Goal: Task Accomplishment & Management: Use online tool/utility

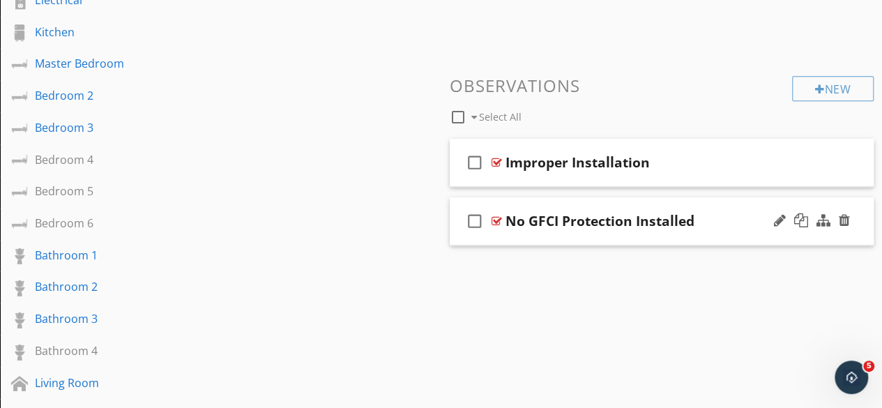
click at [495, 224] on div at bounding box center [496, 220] width 10 height 11
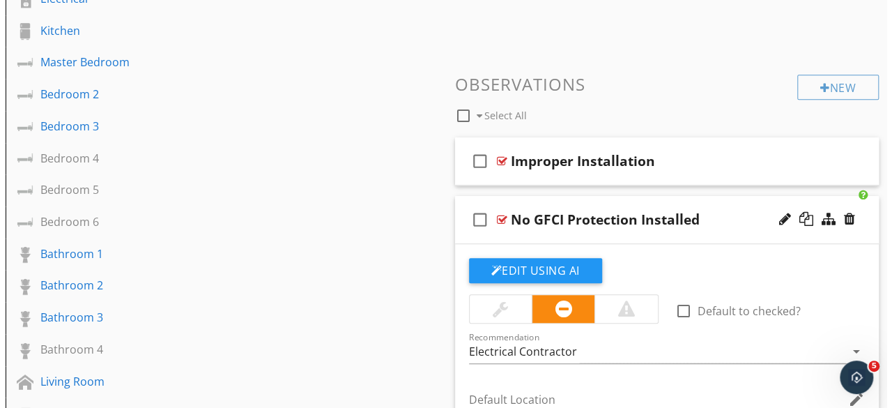
scroll to position [418, 0]
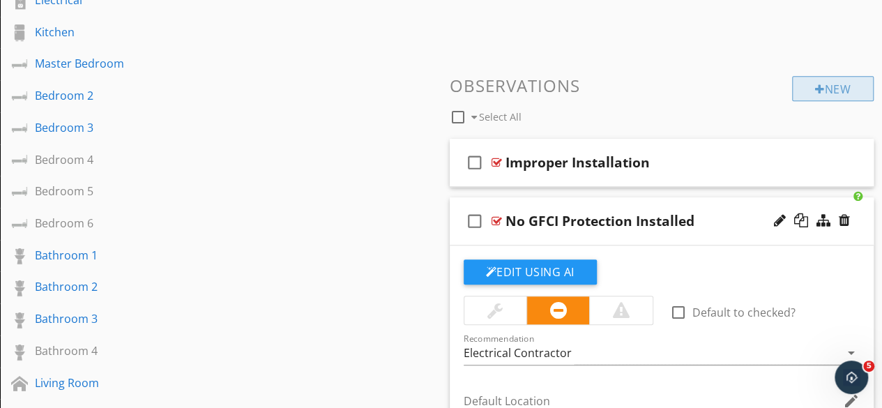
click at [842, 86] on div "New" at bounding box center [833, 88] width 82 height 25
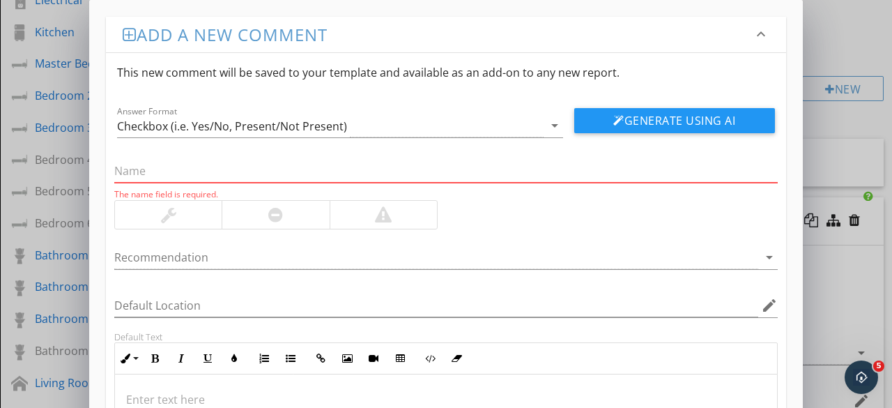
click at [162, 173] on input "text" at bounding box center [446, 171] width 664 height 23
paste input "GFCI or AFCI did not trip when tested"
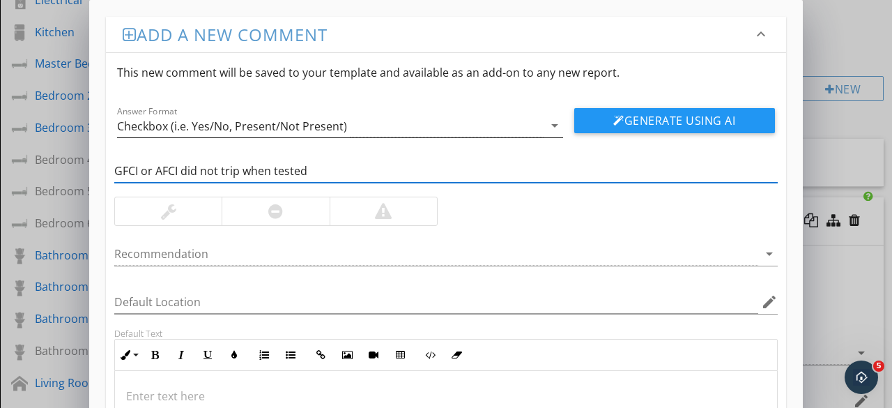
type input "GFCI or AFCI did not trip when tested"
click at [541, 127] on div "Checkbox (i.e. Yes/No, Present/Not Present)" at bounding box center [330, 125] width 427 height 23
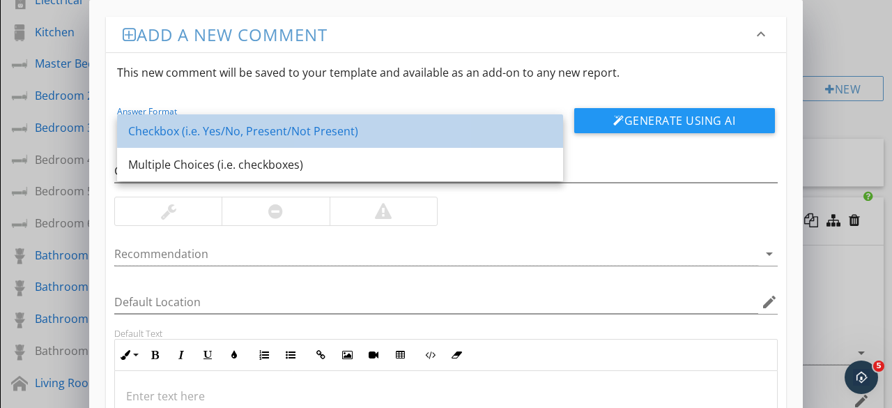
click at [279, 135] on div "Checkbox (i.e. Yes/No, Present/Not Present)" at bounding box center [340, 131] width 424 height 17
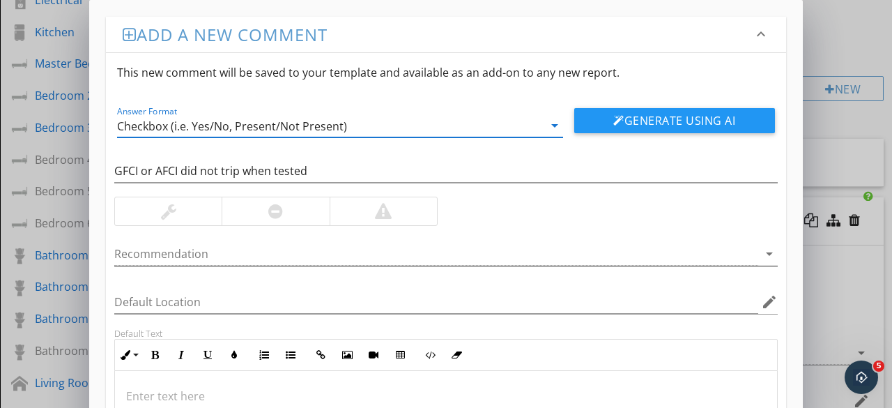
click at [217, 243] on div at bounding box center [436, 254] width 644 height 23
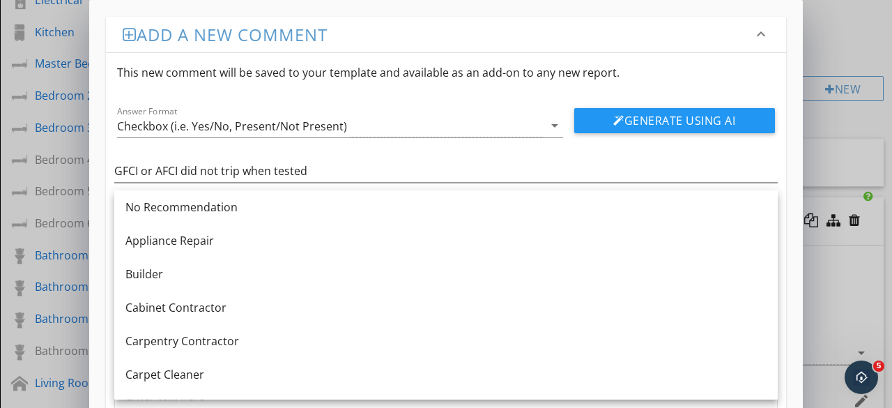
click at [414, 150] on div "GFCI or AFCI did not trip when tested" at bounding box center [446, 172] width 680 height 48
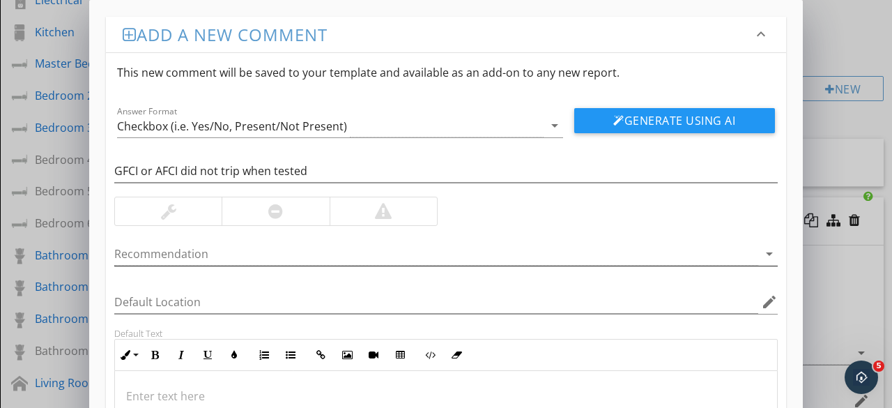
click at [208, 257] on div at bounding box center [436, 254] width 644 height 23
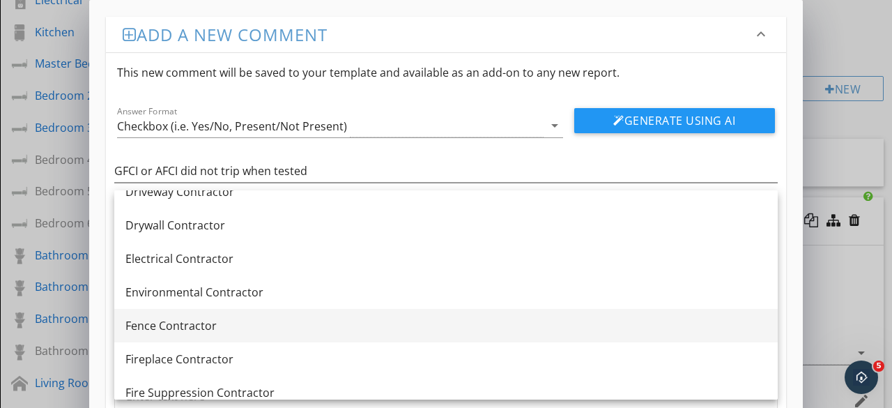
scroll to position [488, 0]
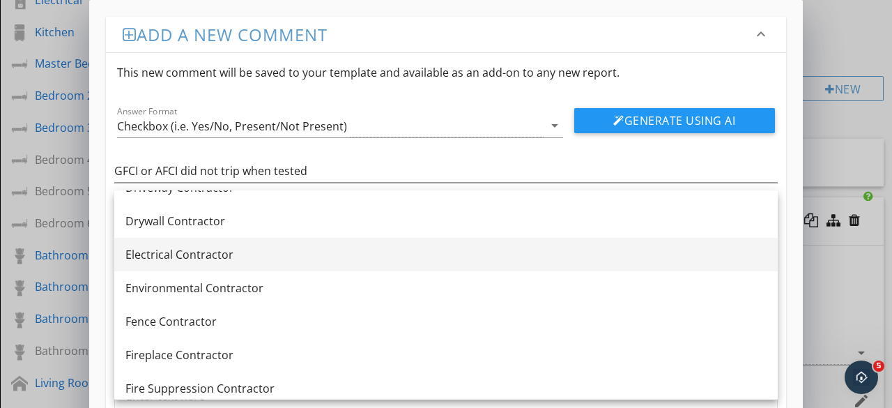
click at [201, 257] on div "Electrical Contractor" at bounding box center [445, 254] width 641 height 17
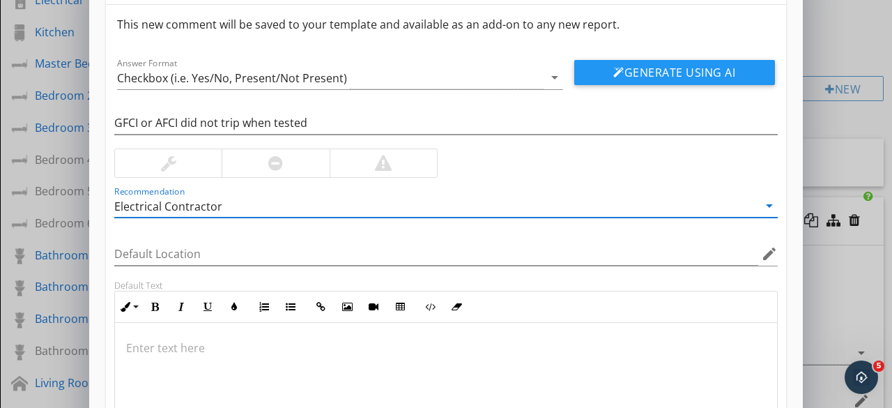
scroll to position [70, 0]
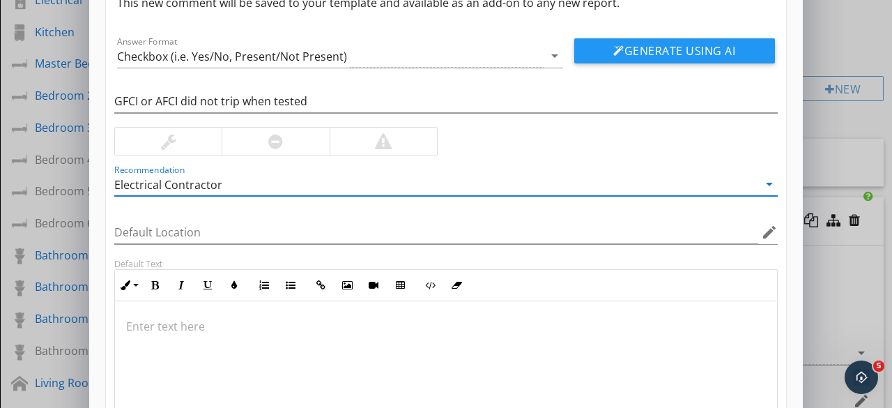
click at [223, 312] on div at bounding box center [446, 370] width 662 height 139
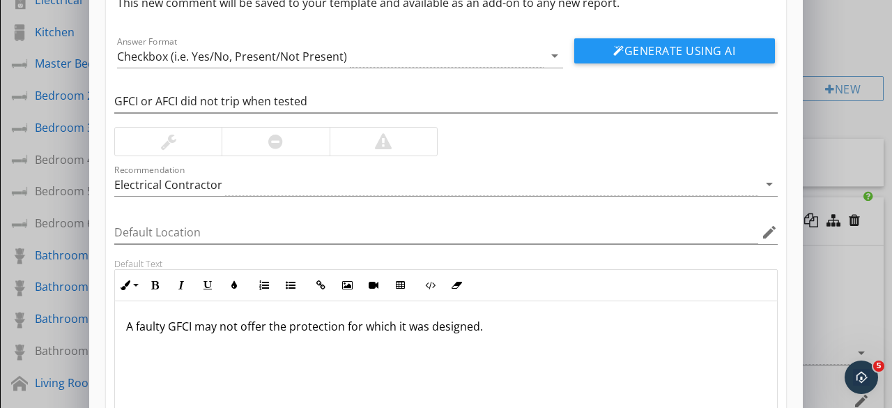
click at [509, 328] on p "A faulty GFCI may not offer the protection for which it was designed." at bounding box center [446, 326] width 640 height 17
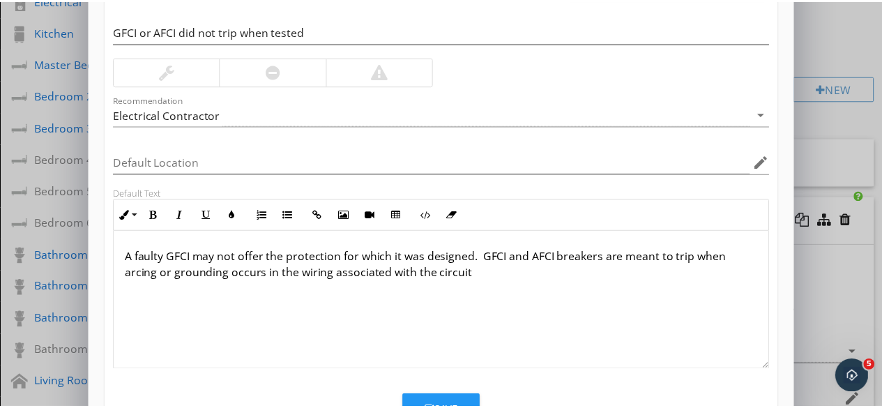
scroll to position [195, 0]
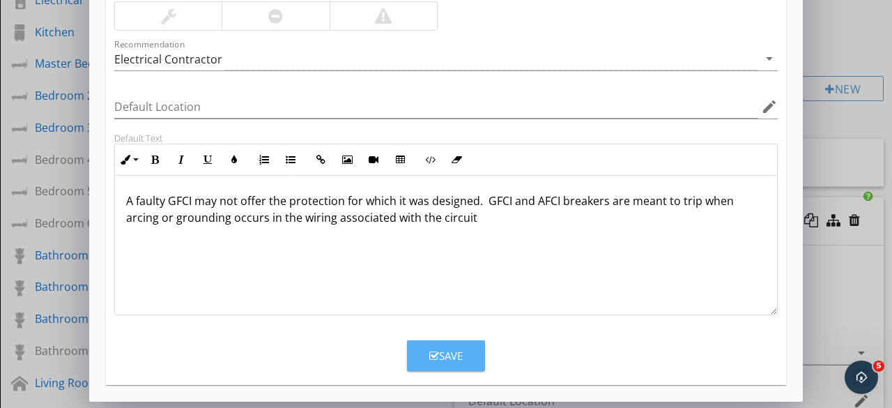
click at [452, 352] on div "Save" at bounding box center [445, 356] width 33 height 16
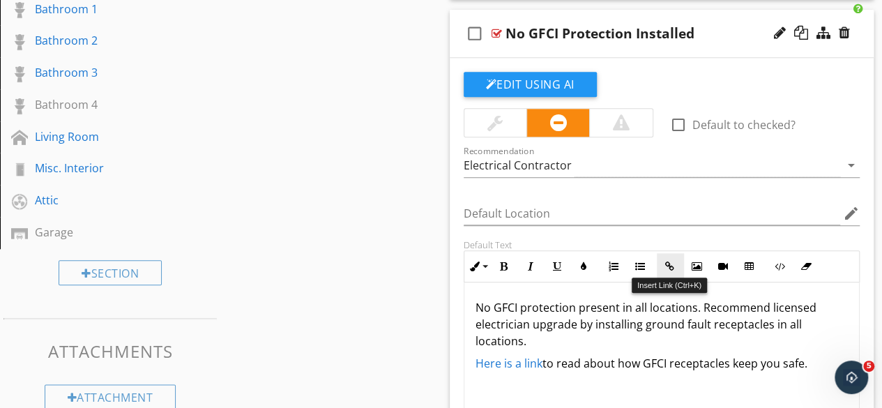
scroll to position [697, 0]
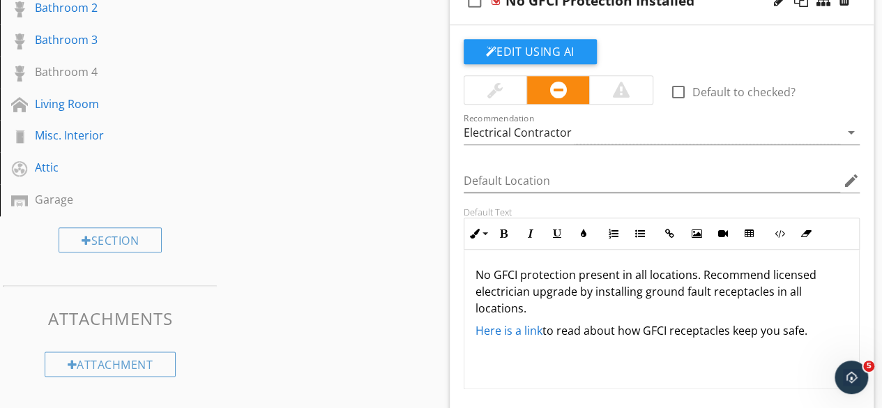
click at [508, 330] on link "Here is a link" at bounding box center [508, 330] width 67 height 15
click at [527, 326] on link "Here is a link" at bounding box center [508, 330] width 67 height 15
click at [524, 328] on link "Here is a link" at bounding box center [508, 330] width 67 height 15
click at [664, 359] on div "No GFCI protection present in all locations. Recommend licensed electrician upg…" at bounding box center [661, 319] width 395 height 139
click at [483, 327] on link "Here is a link" at bounding box center [508, 330] width 67 height 15
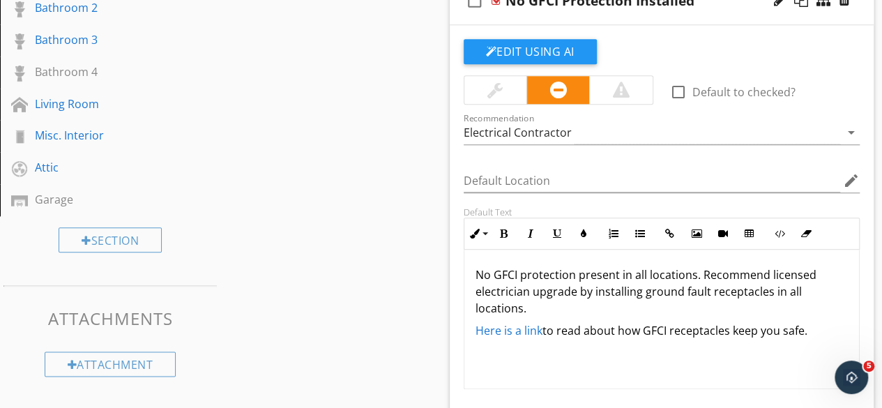
drag, startPoint x: 483, startPoint y: 327, endPoint x: 781, endPoint y: 356, distance: 299.1
click at [781, 356] on div "No GFCI protection present in all locations. Recommend licensed electrician upg…" at bounding box center [661, 319] width 395 height 139
drag, startPoint x: 809, startPoint y: 330, endPoint x: 441, endPoint y: 331, distance: 368.8
click at [448, 332] on div "Comments New Informational New Limitations New Observations check_box_outline_b…" at bounding box center [661, 2] width 441 height 1071
copy p "Here is a link to read about how GFCI receptacles keep you safe."
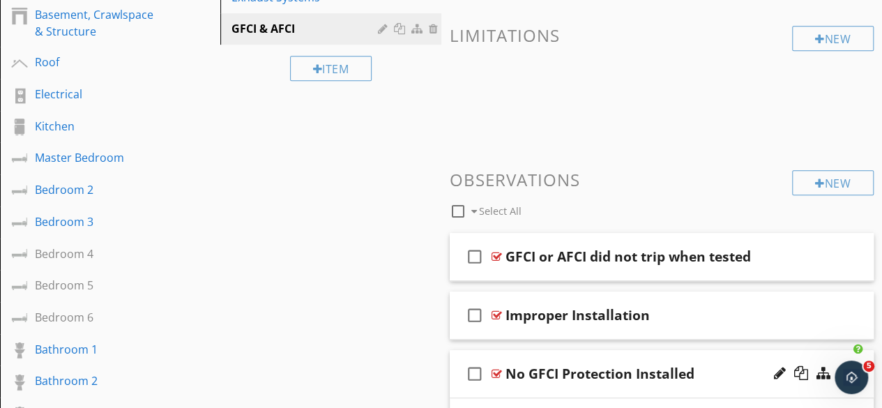
scroll to position [279, 0]
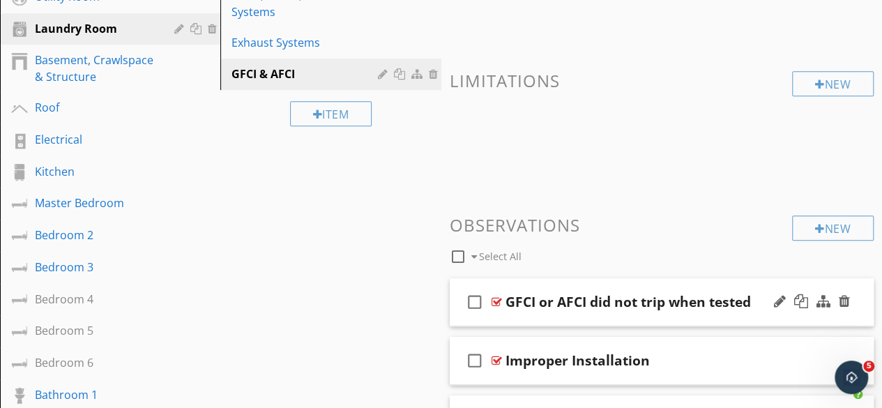
click at [495, 300] on div at bounding box center [496, 301] width 10 height 11
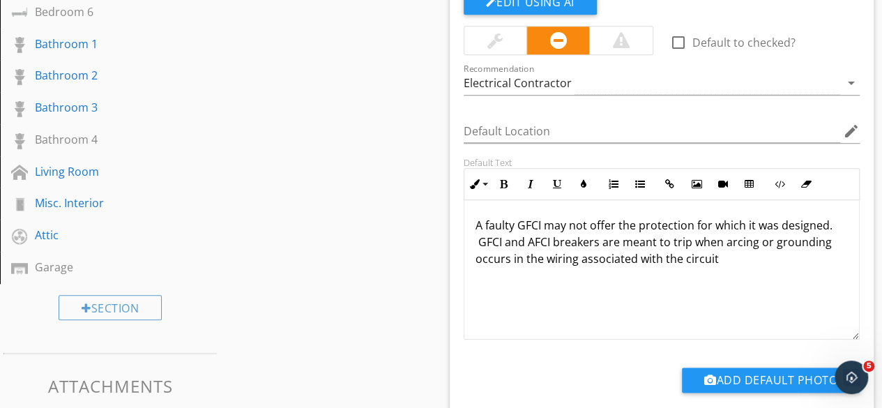
scroll to position [697, 0]
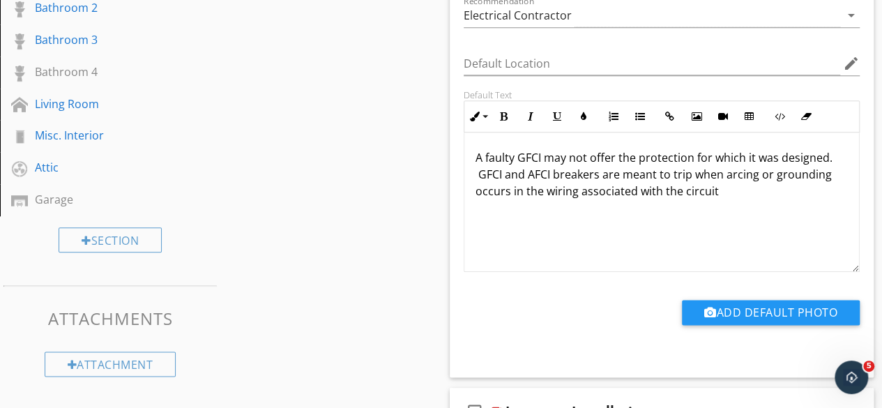
click at [753, 193] on p "A faulty GFCI may not offer the protection for which it was designed. GFCI and …" at bounding box center [661, 174] width 373 height 50
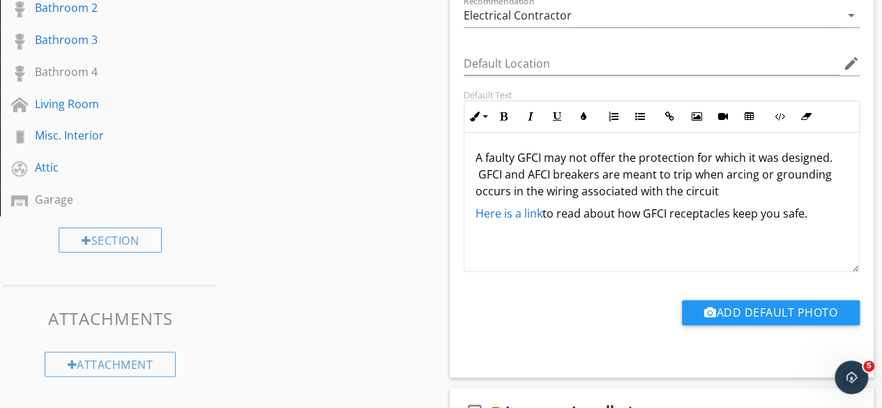
click at [609, 240] on div "A faulty GFCI may not offer the protection for which it was designed. GFCI and …" at bounding box center [661, 201] width 395 height 139
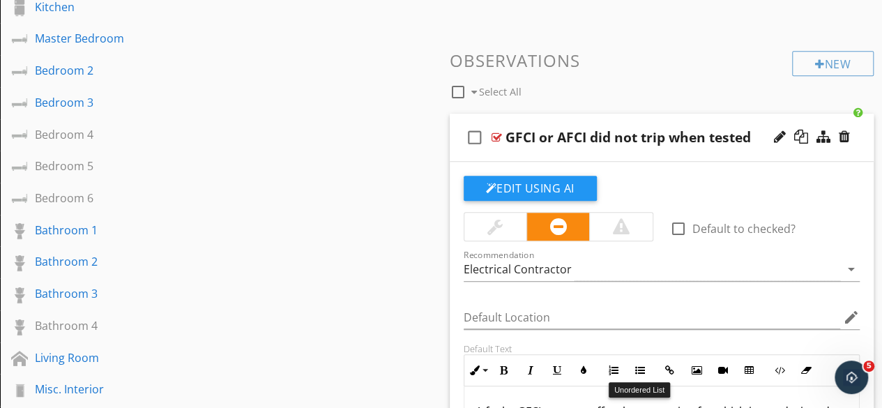
scroll to position [418, 0]
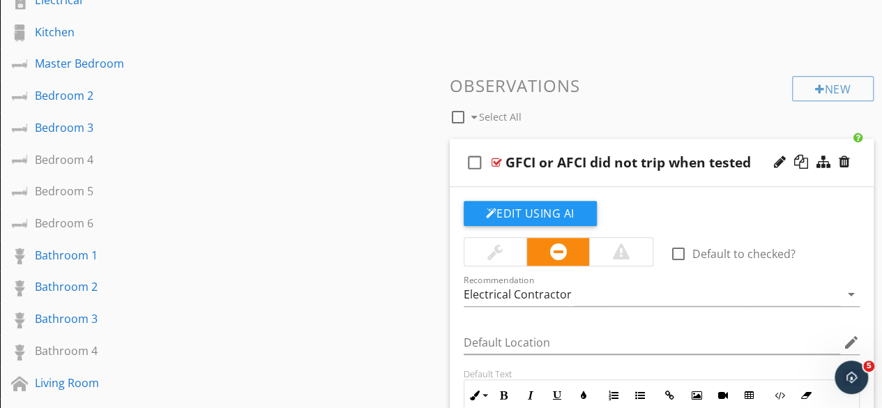
click at [619, 250] on div at bounding box center [621, 251] width 17 height 17
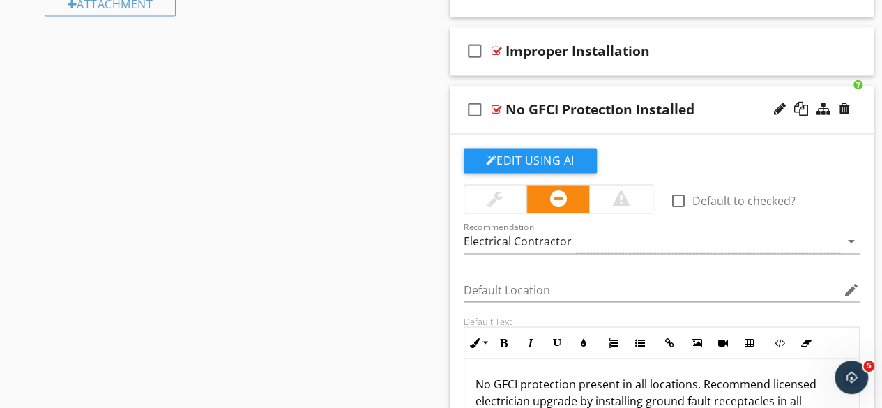
scroll to position [1046, 0]
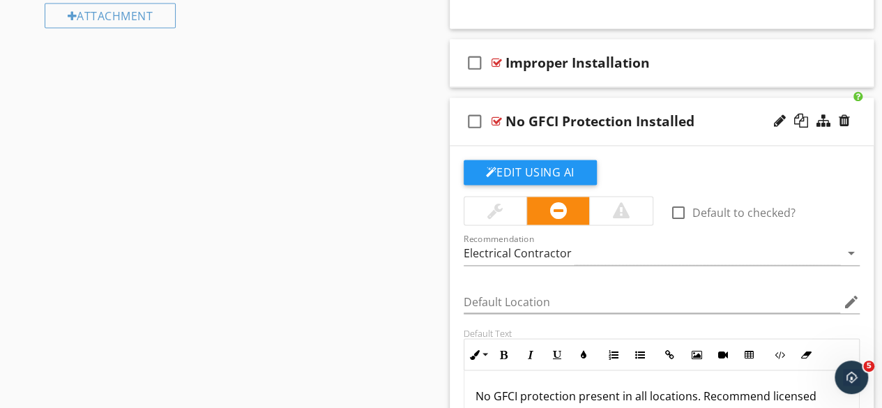
click at [620, 208] on div at bounding box center [621, 210] width 17 height 17
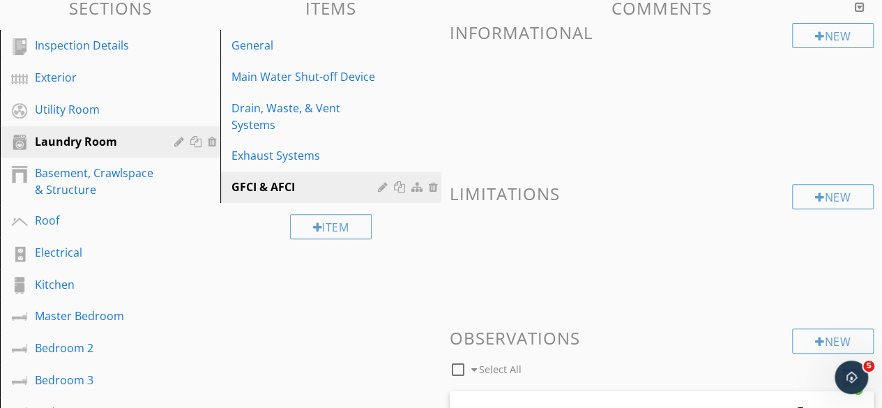
scroll to position [139, 0]
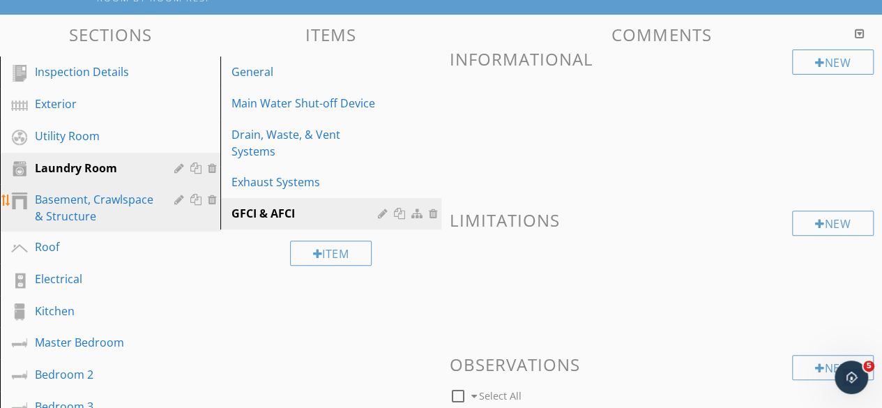
click at [79, 213] on div "Basement, Crawlspace & Structure" at bounding box center [94, 207] width 119 height 33
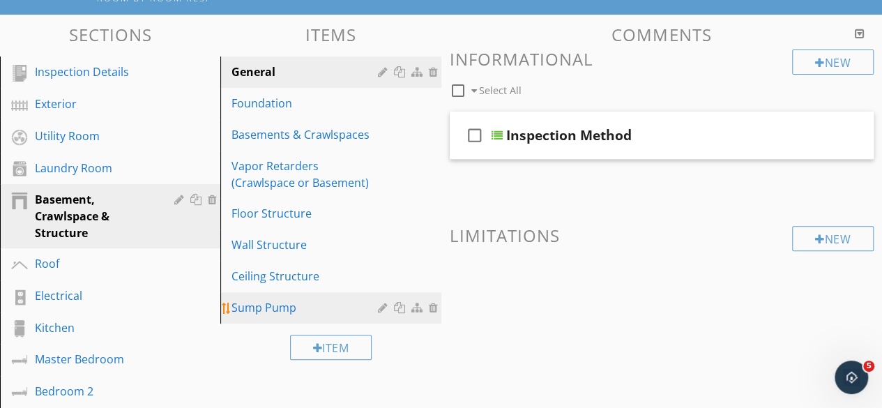
click at [279, 308] on div "Sump Pump" at bounding box center [306, 307] width 150 height 17
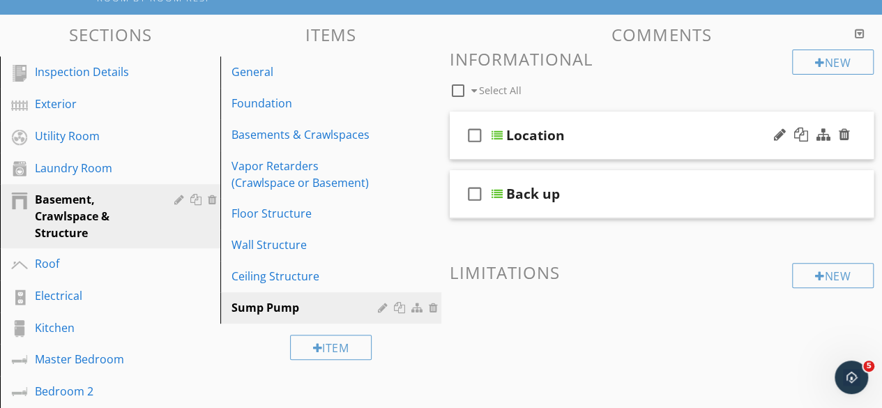
click at [496, 136] on div at bounding box center [496, 135] width 11 height 11
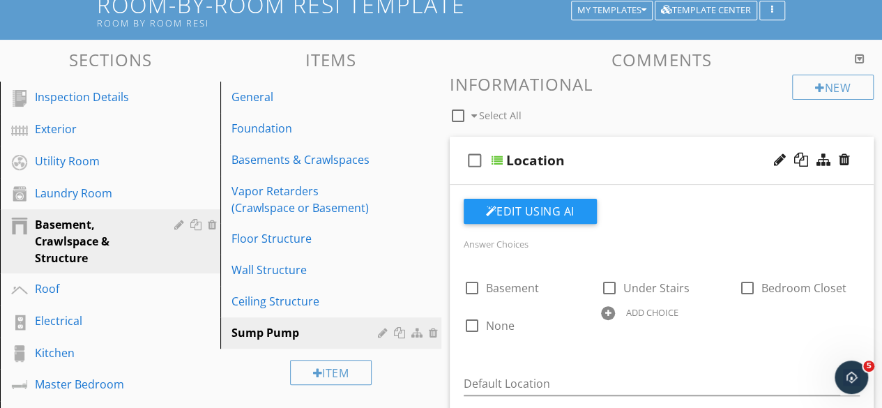
scroll to position [70, 0]
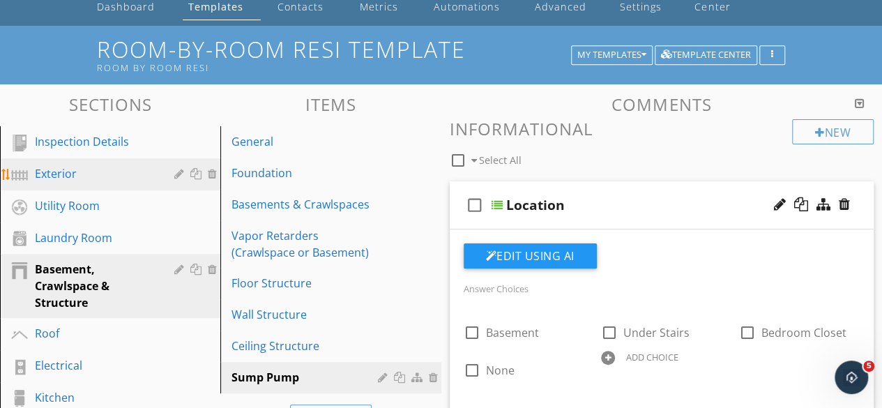
click at [55, 182] on div "Exterior" at bounding box center [120, 174] width 171 height 18
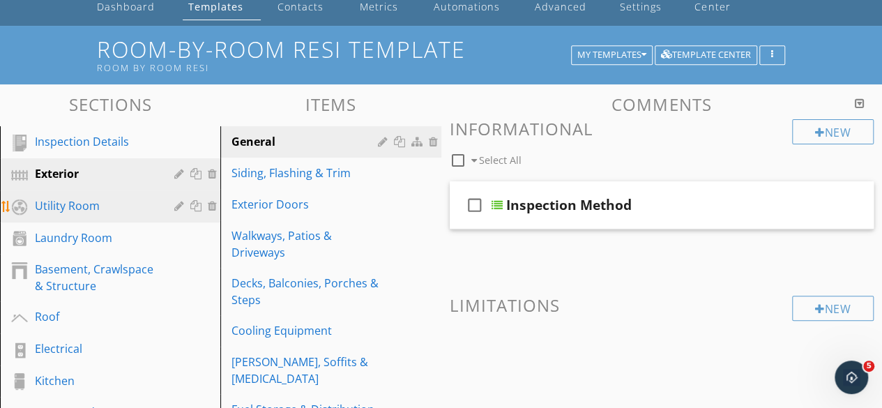
click at [80, 208] on div "Utility Room" at bounding box center [94, 205] width 119 height 17
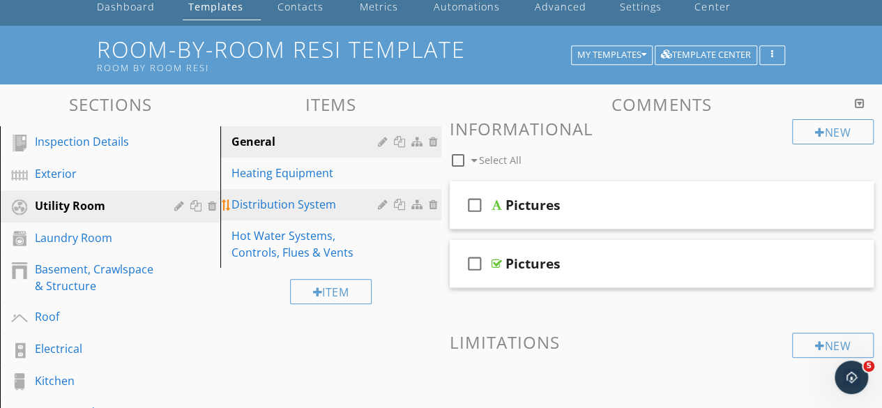
click at [284, 207] on div "Distribution System" at bounding box center [306, 204] width 150 height 17
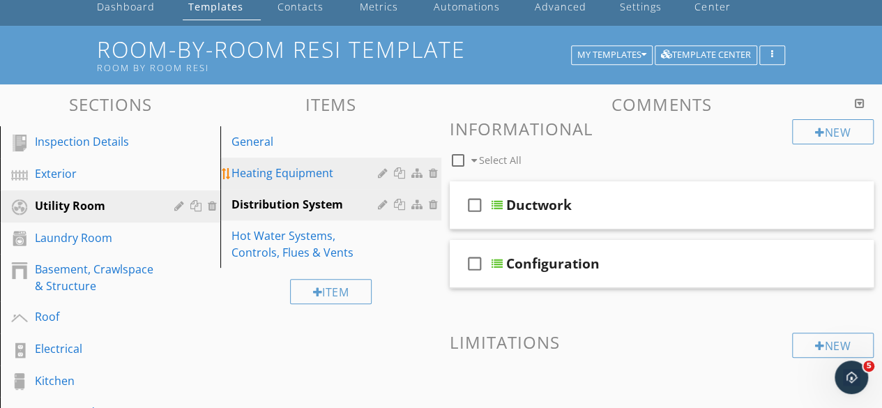
click at [261, 178] on div "Heating Equipment" at bounding box center [306, 173] width 150 height 17
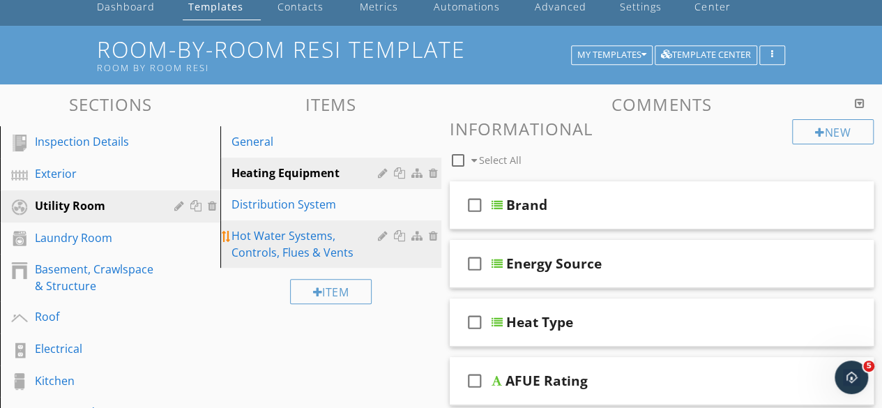
click at [284, 250] on div "Hot Water Systems, Controls, Flues & Vents" at bounding box center [306, 243] width 150 height 33
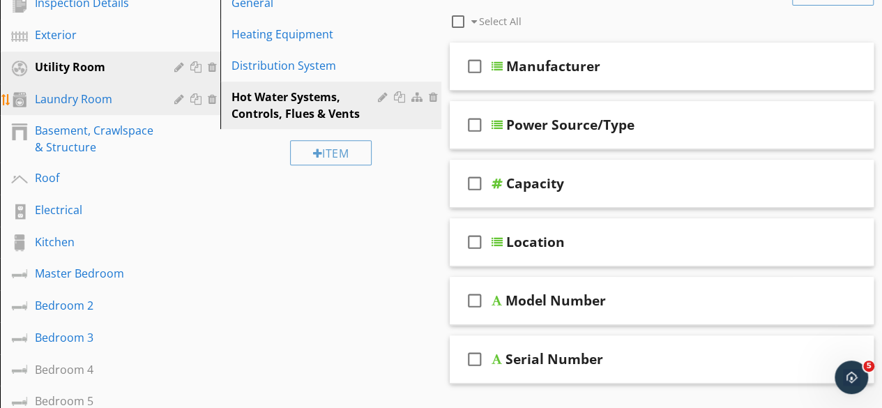
scroll to position [209, 0]
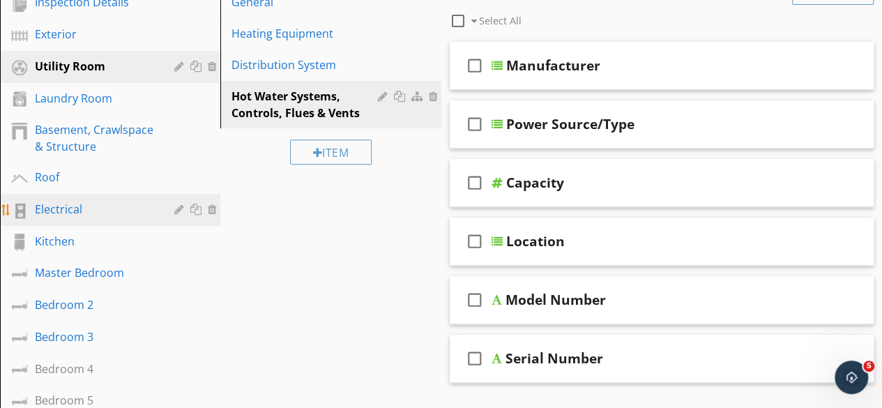
click at [63, 210] on div "Electrical" at bounding box center [94, 209] width 119 height 17
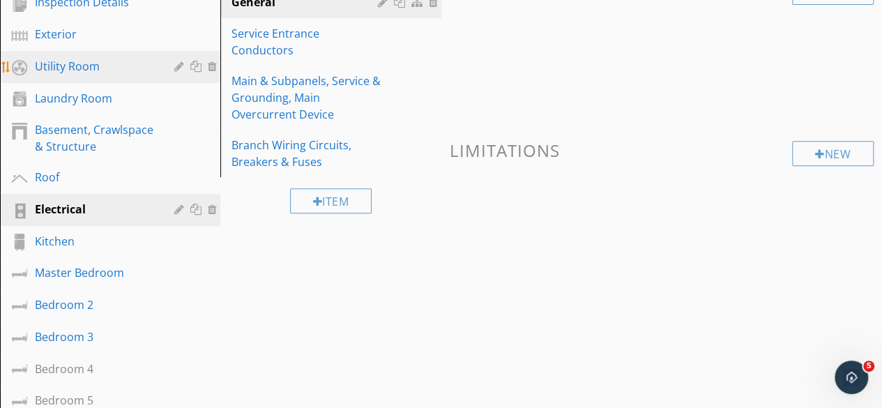
click at [72, 68] on div "Utility Room" at bounding box center [94, 66] width 119 height 17
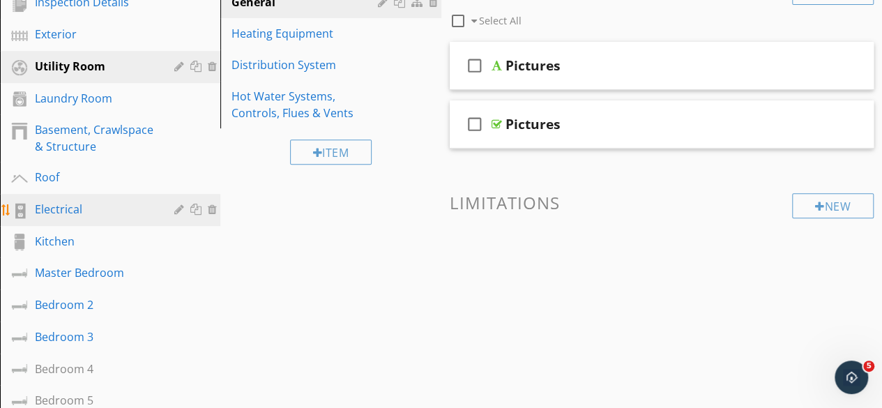
click at [68, 206] on div "Electrical" at bounding box center [94, 209] width 119 height 17
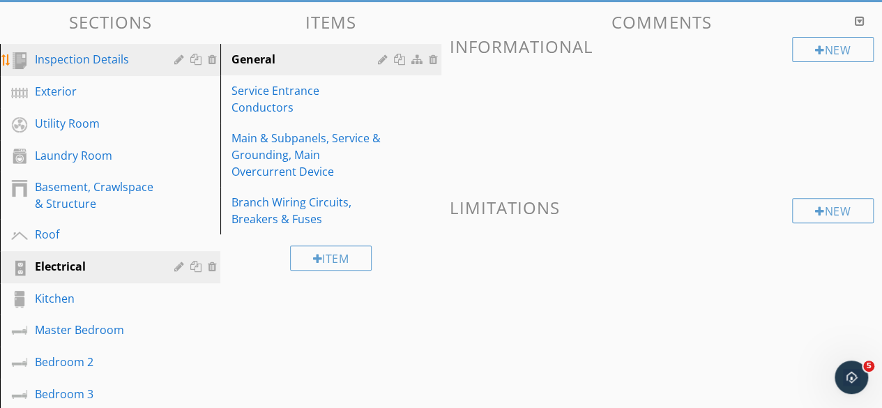
scroll to position [139, 0]
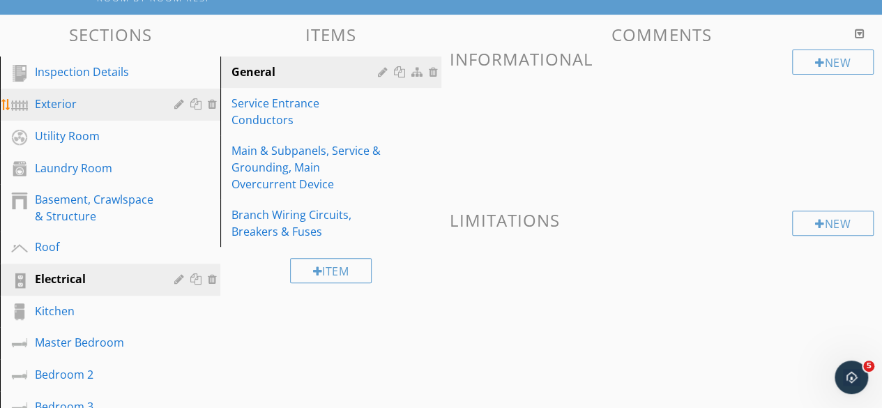
click at [57, 104] on div "Exterior" at bounding box center [94, 104] width 119 height 17
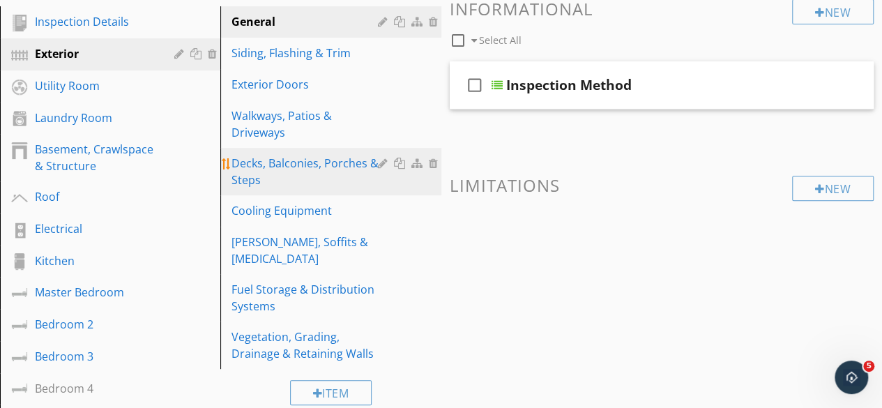
scroll to position [209, 0]
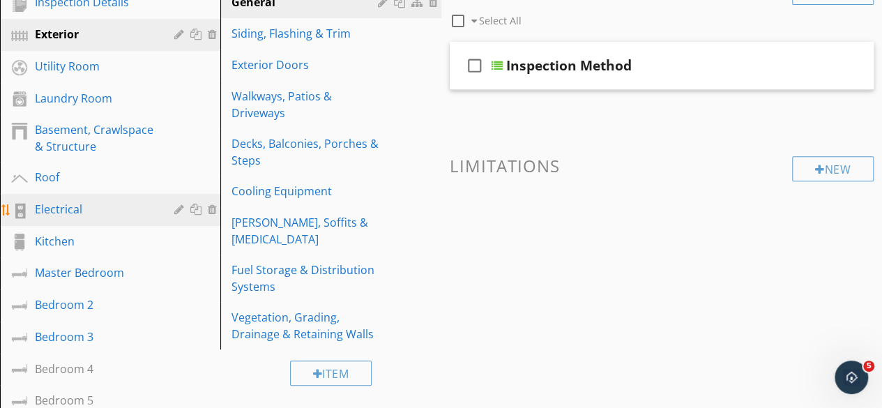
click at [99, 213] on div "Electrical" at bounding box center [94, 209] width 119 height 17
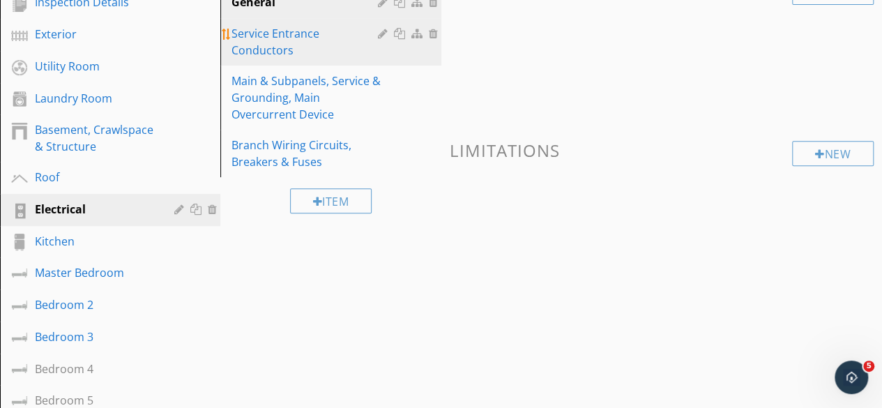
click at [414, 36] on div at bounding box center [418, 33] width 15 height 11
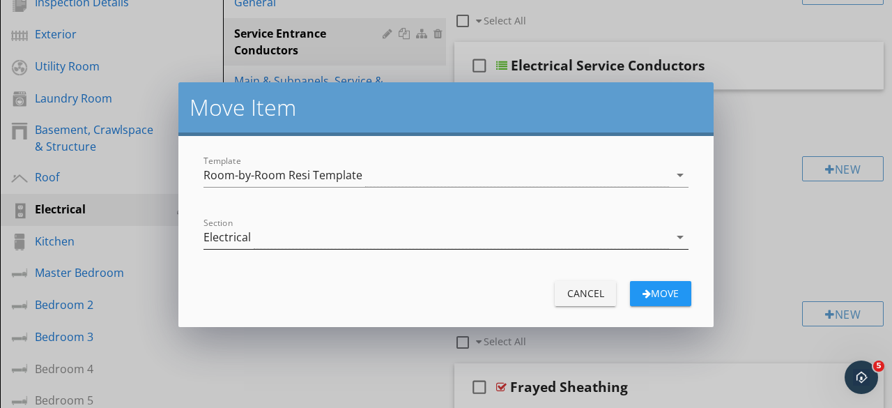
click at [680, 238] on icon "arrow_drop_down" at bounding box center [680, 237] width 17 height 17
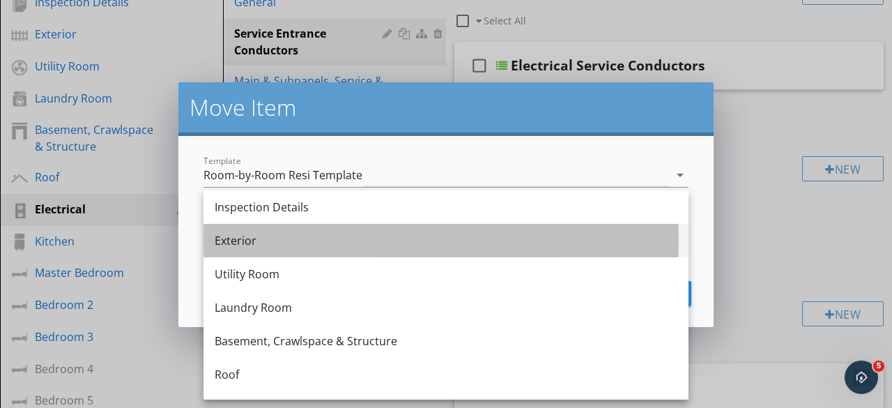
click at [262, 243] on div "Exterior" at bounding box center [446, 240] width 463 height 17
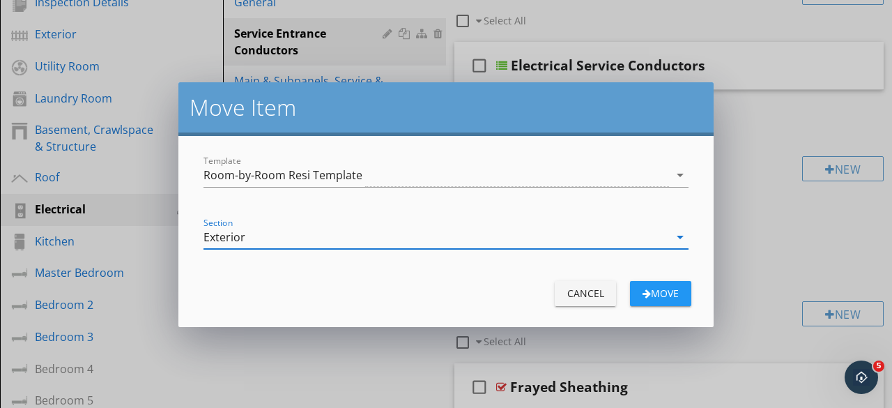
click at [659, 293] on div "Move" at bounding box center [660, 293] width 39 height 15
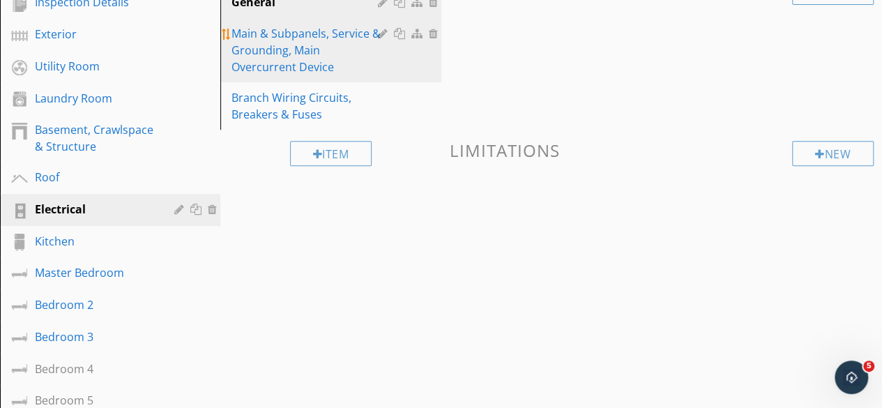
click at [415, 37] on div at bounding box center [418, 33] width 15 height 11
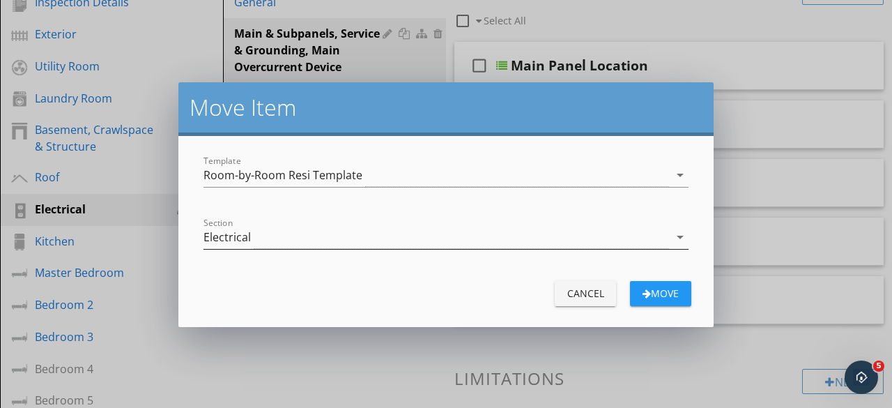
click at [448, 236] on div "Electrical" at bounding box center [437, 237] width 466 height 23
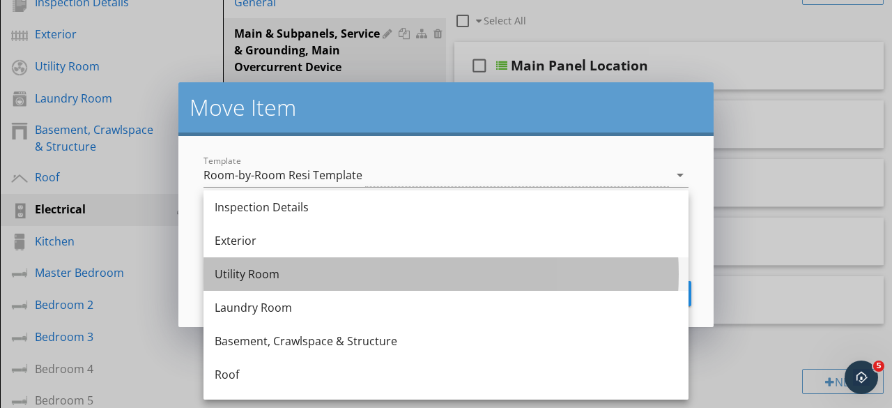
click at [260, 280] on div "Utility Room" at bounding box center [446, 274] width 463 height 17
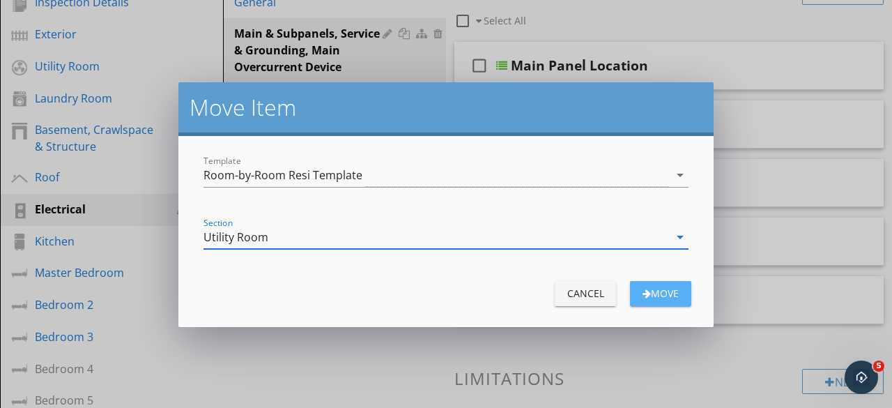
click at [664, 293] on div "Move" at bounding box center [660, 293] width 39 height 15
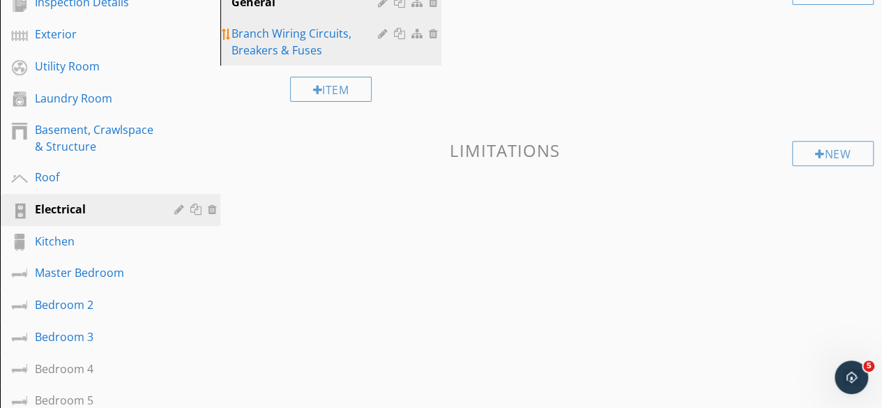
click at [261, 48] on div "Branch Wiring Circuits, Breakers & Fuses" at bounding box center [306, 41] width 150 height 33
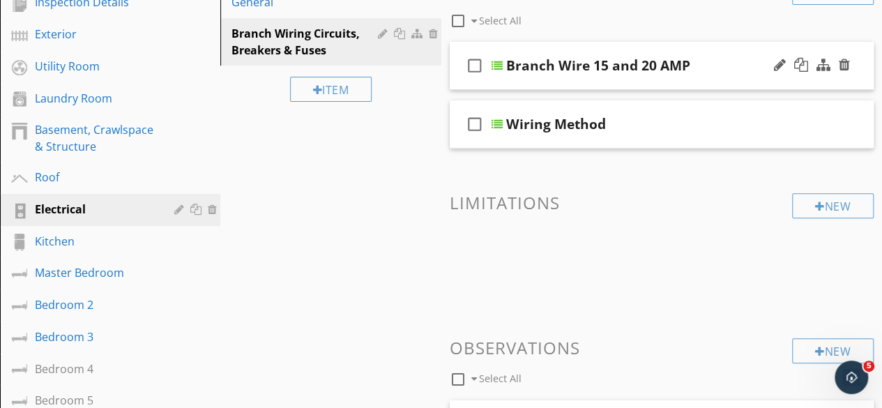
click at [595, 70] on div "Branch Wire 15 and 20 AMP" at bounding box center [598, 65] width 184 height 17
click at [498, 66] on div at bounding box center [496, 65] width 11 height 11
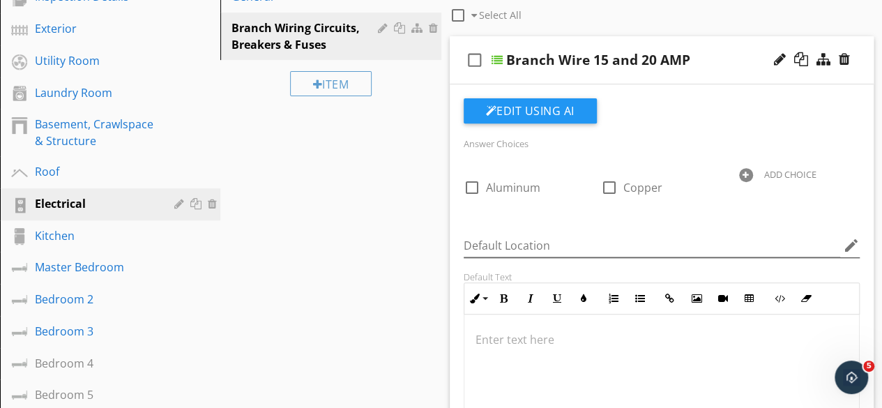
scroll to position [139, 0]
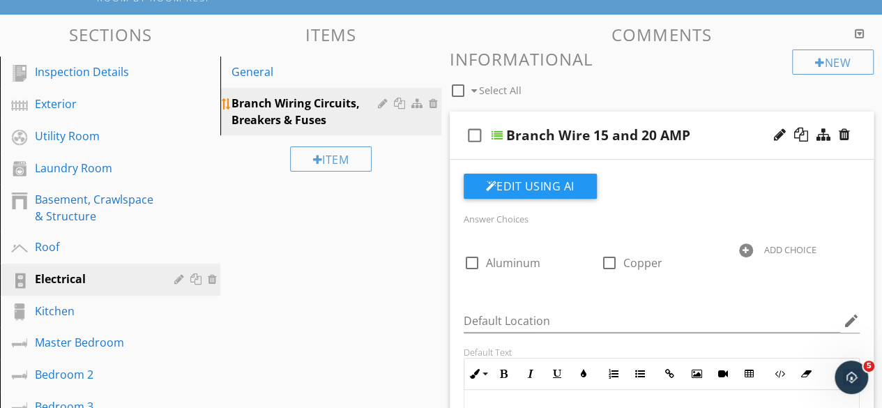
click at [414, 105] on div at bounding box center [418, 103] width 15 height 11
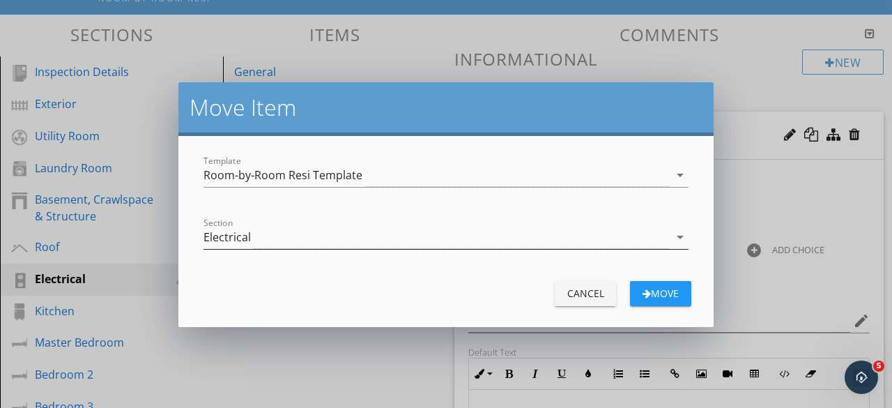
click at [290, 240] on div "Electrical" at bounding box center [437, 237] width 466 height 23
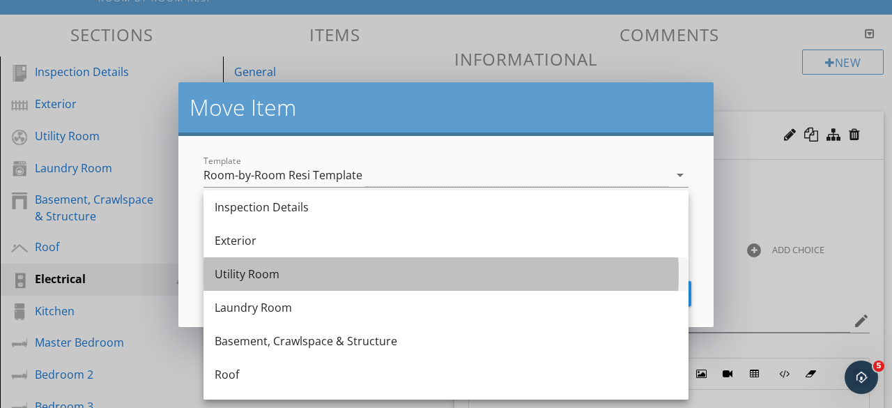
click at [244, 280] on div "Utility Room" at bounding box center [446, 274] width 463 height 17
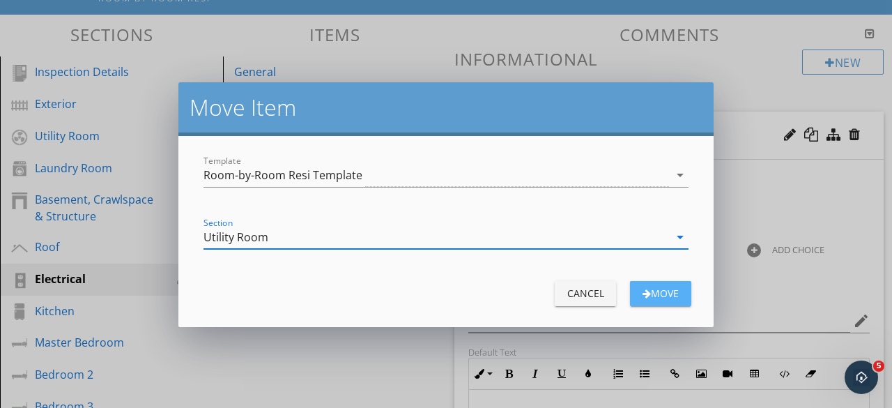
click at [654, 298] on div "Move" at bounding box center [660, 293] width 39 height 15
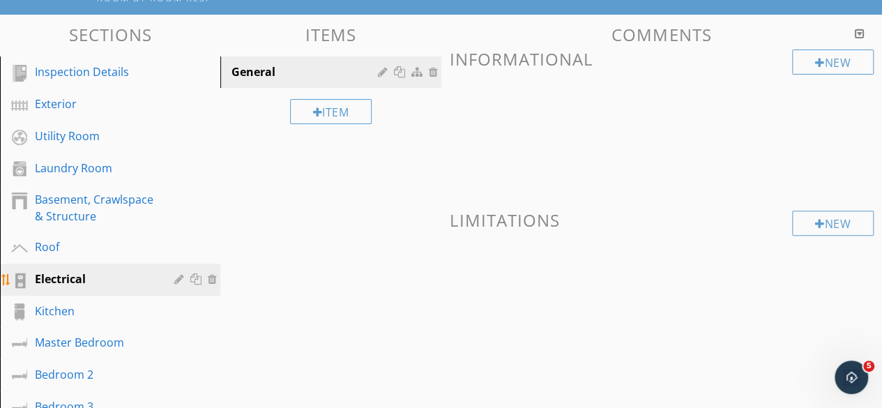
click at [215, 278] on div at bounding box center [214, 278] width 13 height 11
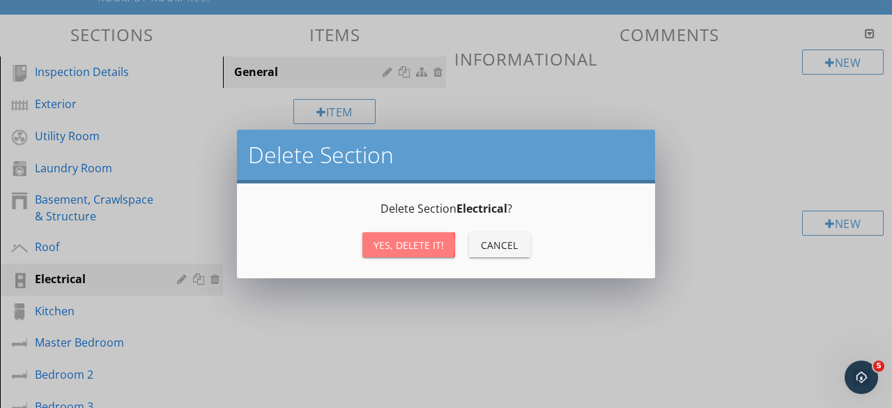
click at [393, 251] on div "Yes, Delete it!" at bounding box center [409, 245] width 70 height 15
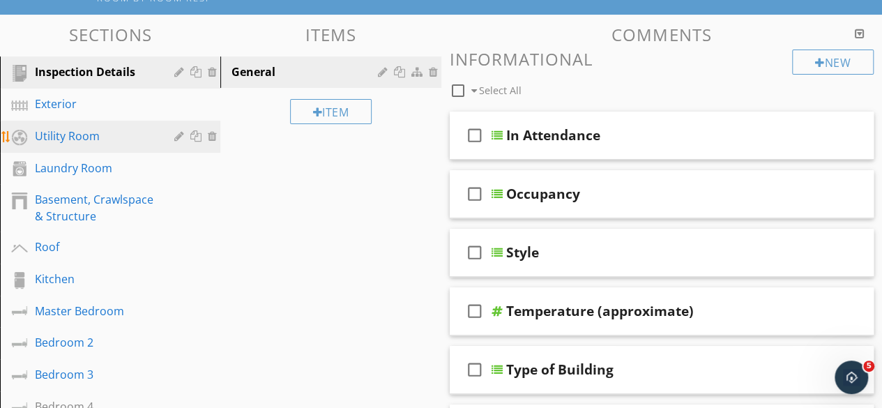
click at [66, 143] on div "Utility Room" at bounding box center [94, 136] width 119 height 17
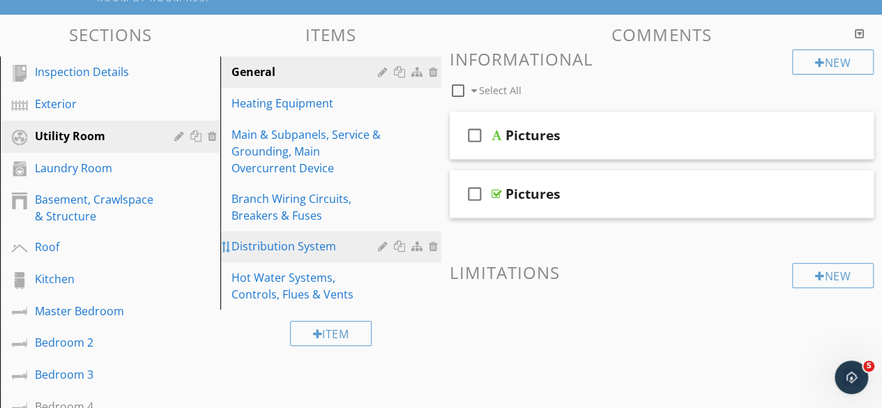
click at [225, 246] on div at bounding box center [226, 246] width 11 height 11
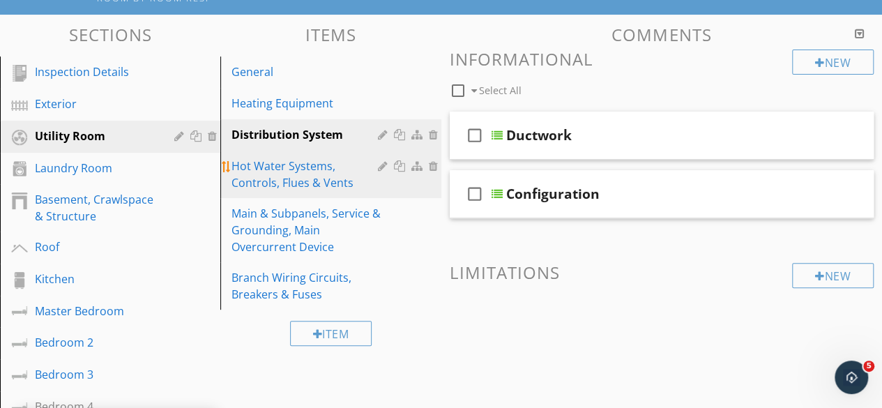
click at [294, 172] on div "Hot Water Systems, Controls, Flues & Vents" at bounding box center [306, 174] width 150 height 33
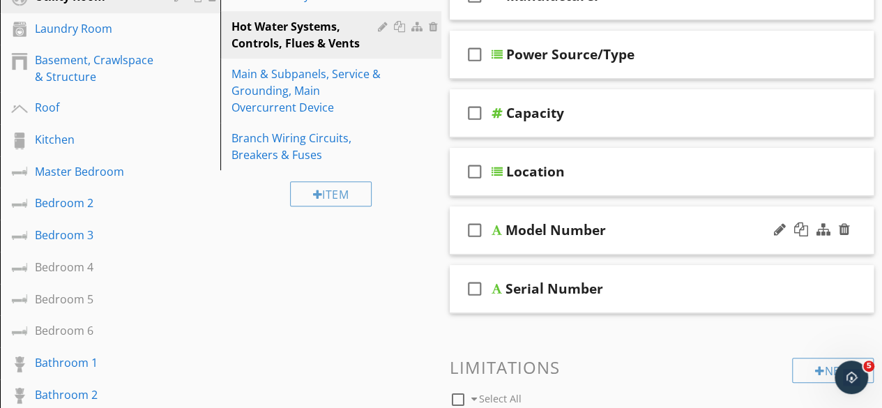
scroll to position [209, 0]
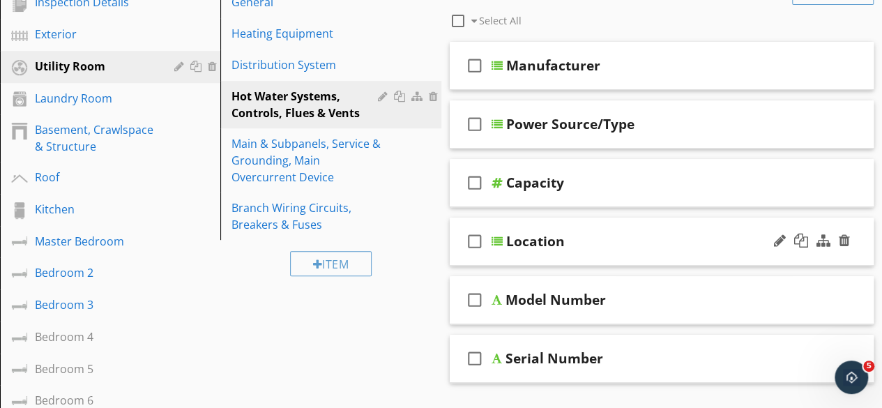
click at [498, 240] on div at bounding box center [496, 241] width 11 height 11
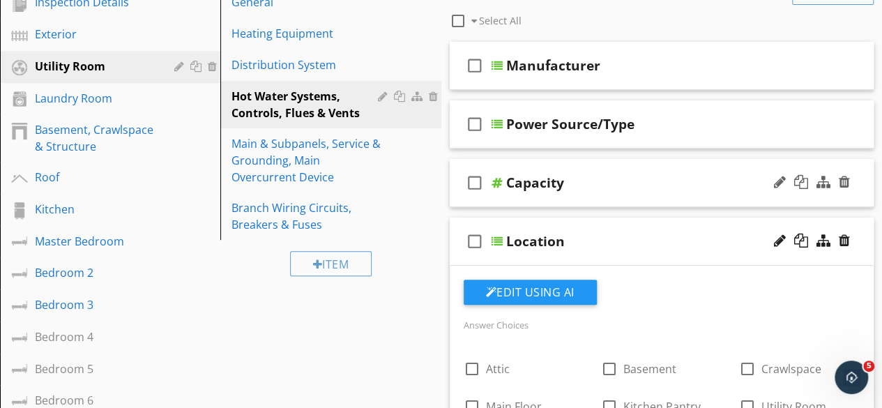
click at [498, 184] on div at bounding box center [496, 182] width 11 height 11
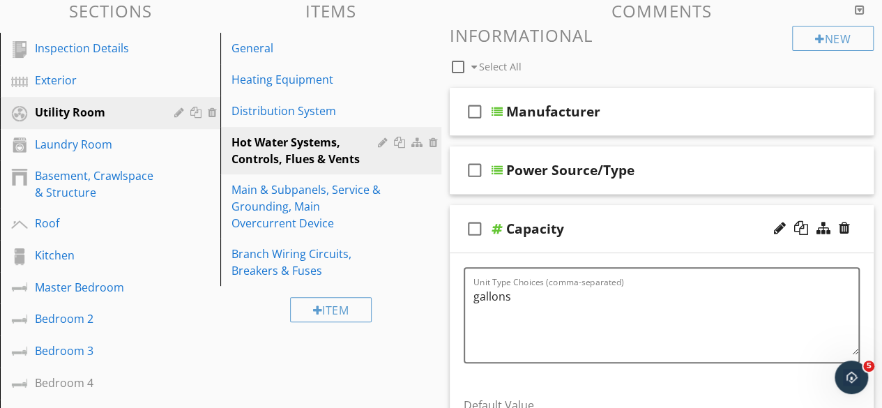
scroll to position [139, 0]
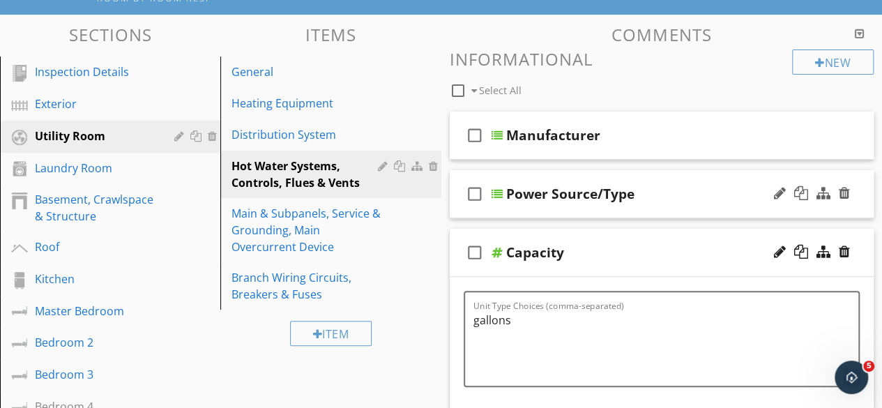
click at [496, 193] on div at bounding box center [496, 193] width 11 height 11
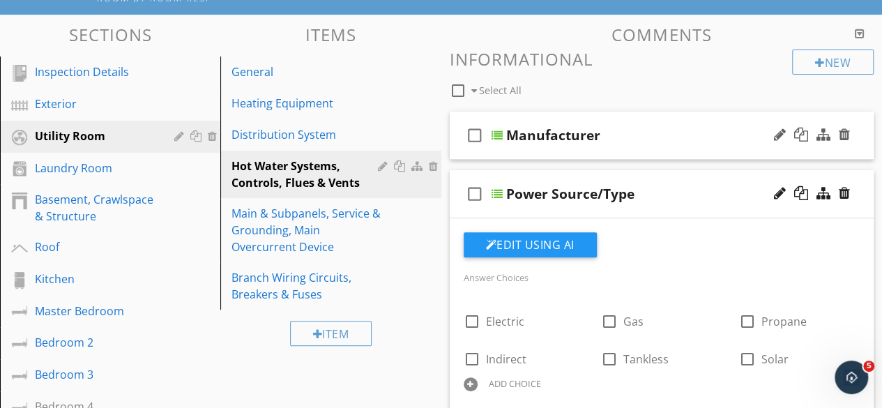
click at [494, 133] on div at bounding box center [496, 135] width 11 height 11
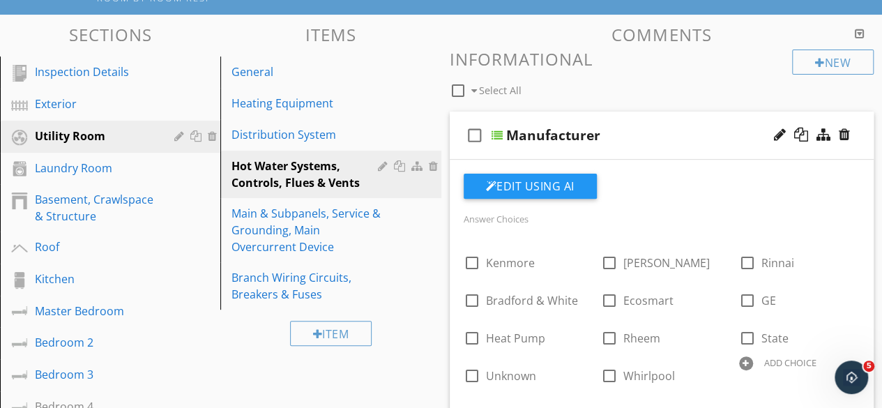
click at [495, 135] on div at bounding box center [496, 135] width 11 height 11
type textarea "<p>I recommend flushing &amp; servicing your water heater tank annually for opt…"
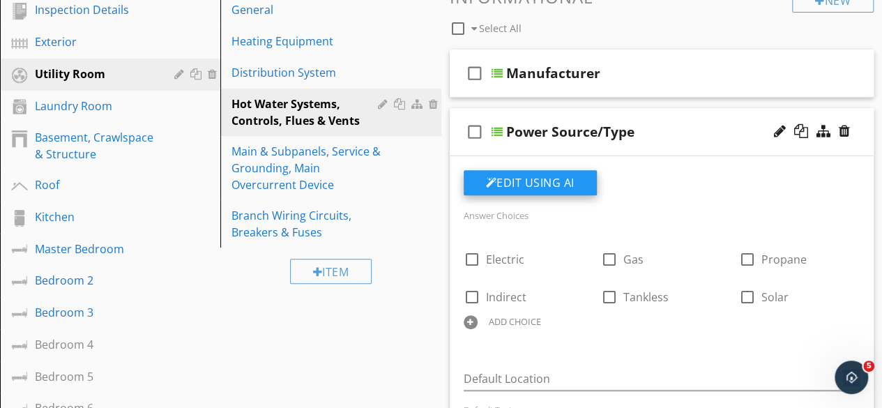
scroll to position [279, 0]
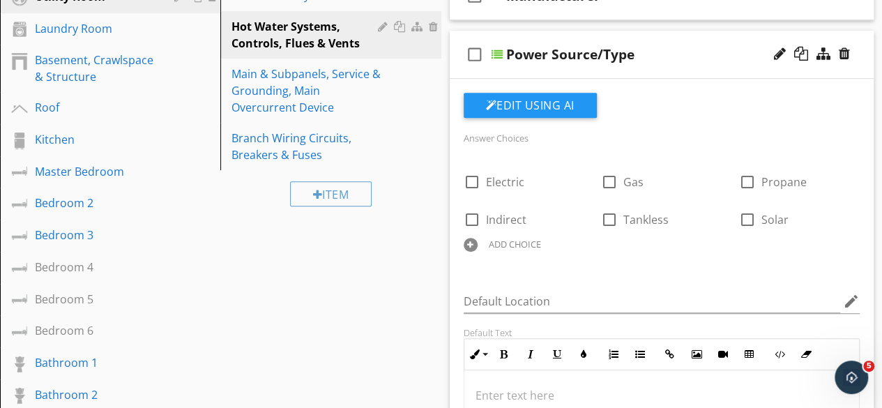
click at [497, 54] on div at bounding box center [496, 54] width 11 height 11
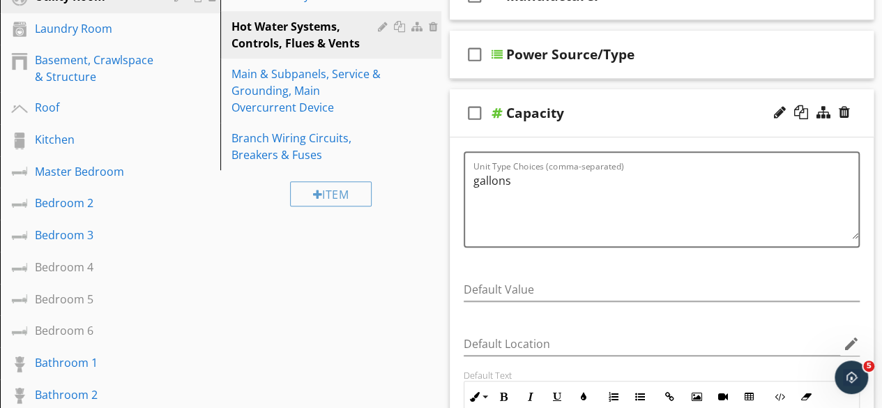
click at [498, 114] on div at bounding box center [496, 112] width 11 height 11
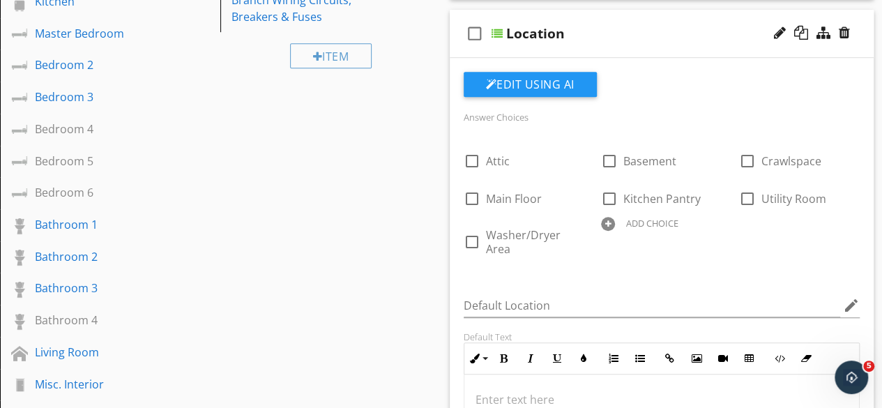
scroll to position [418, 0]
click at [495, 33] on div at bounding box center [496, 31] width 11 height 11
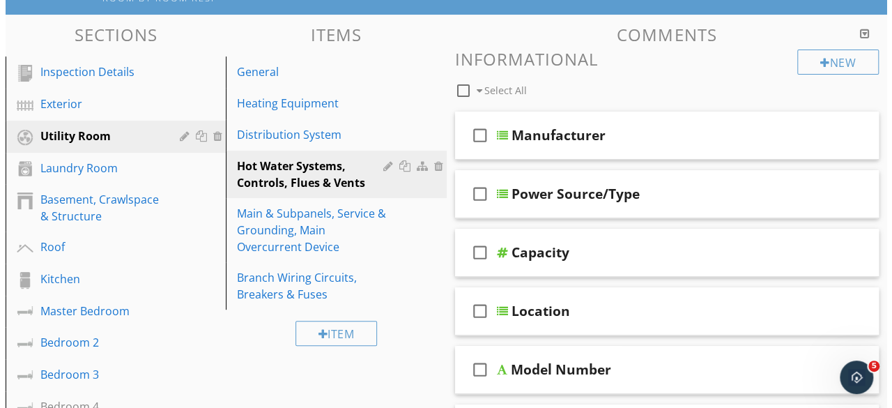
scroll to position [70, 0]
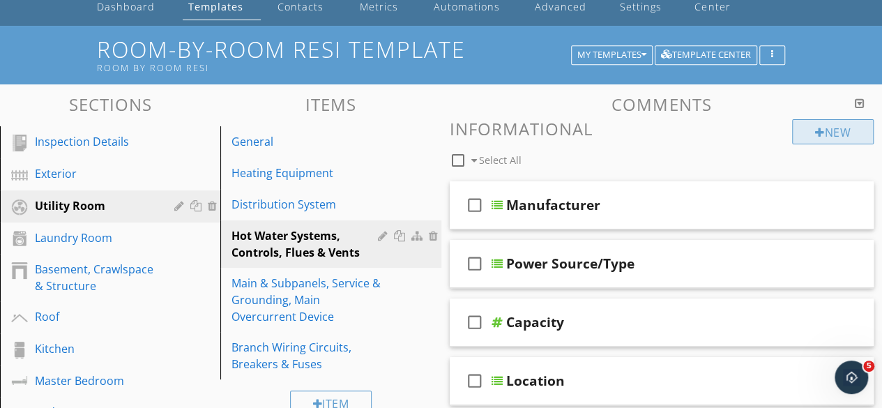
click at [826, 128] on div "New" at bounding box center [833, 131] width 82 height 25
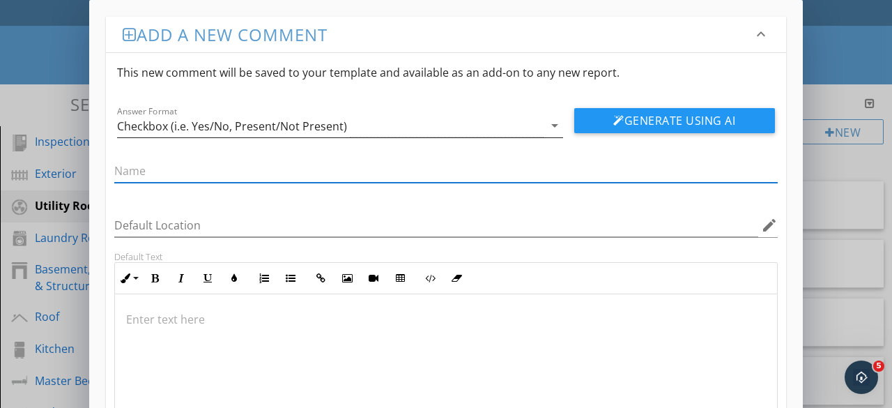
click at [522, 132] on div "Checkbox (i.e. Yes/No, Present/Not Present)" at bounding box center [330, 125] width 427 height 23
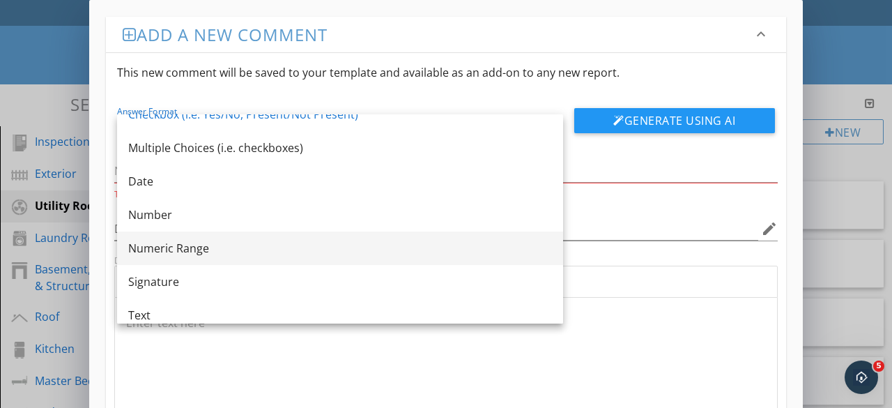
scroll to position [25, 0]
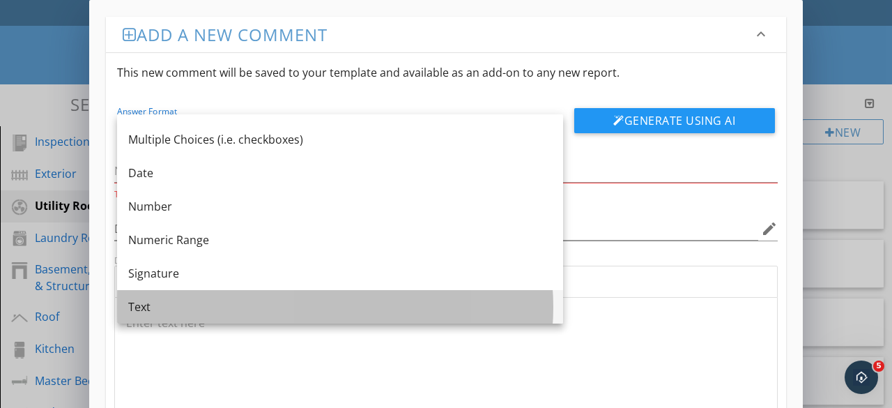
click at [165, 306] on div "Text" at bounding box center [340, 306] width 424 height 17
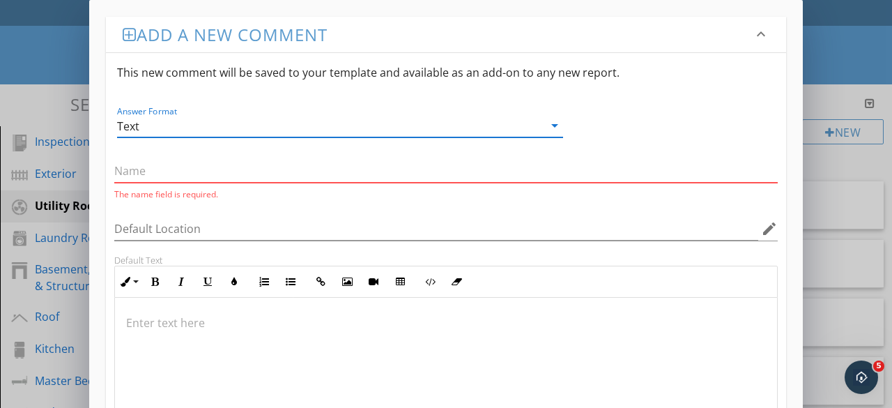
click at [173, 171] on input "text" at bounding box center [446, 171] width 664 height 23
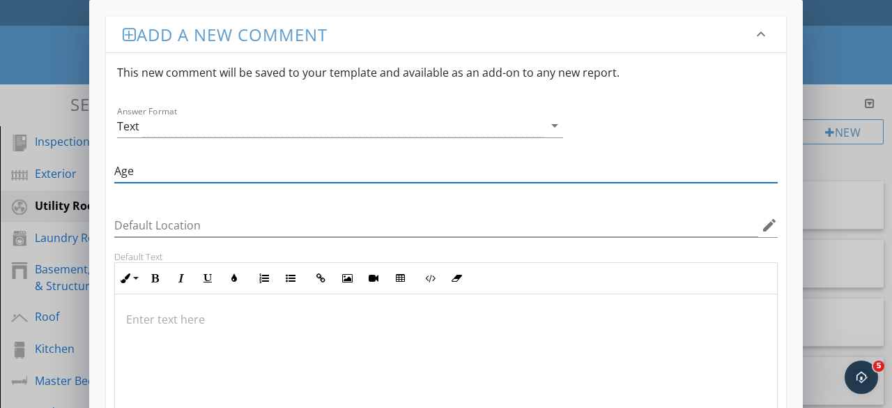
type input "Age"
drag, startPoint x: 594, startPoint y: 351, endPoint x: 593, endPoint y: 341, distance: 9.9
click at [593, 344] on div at bounding box center [446, 363] width 662 height 139
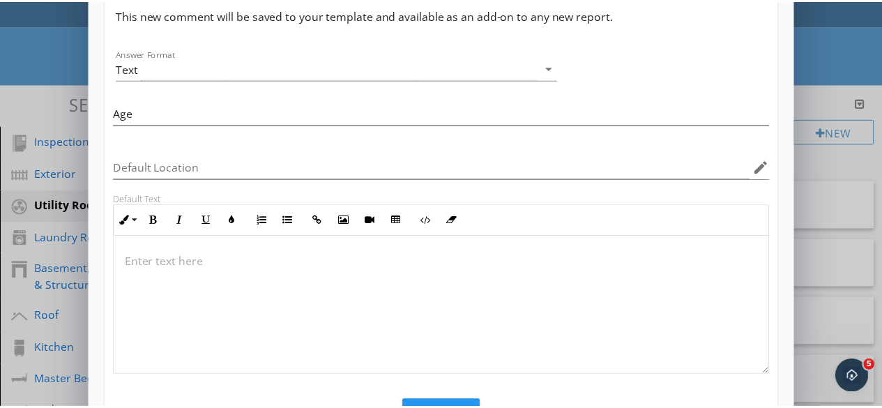
scroll to position [119, 0]
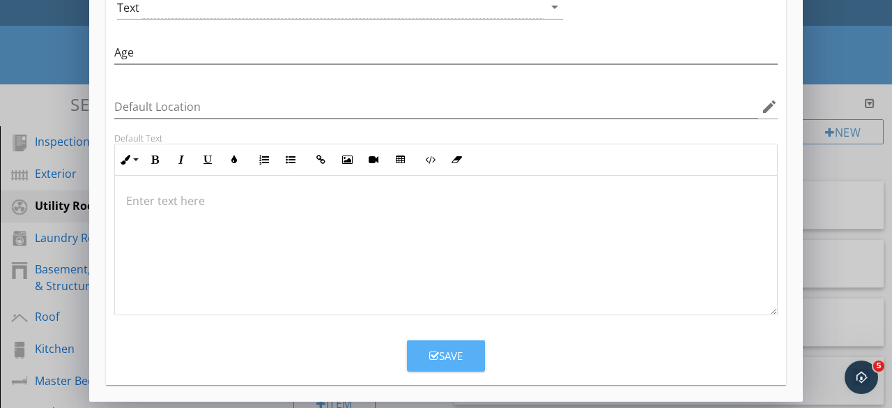
click at [454, 359] on div "Save" at bounding box center [445, 356] width 33 height 16
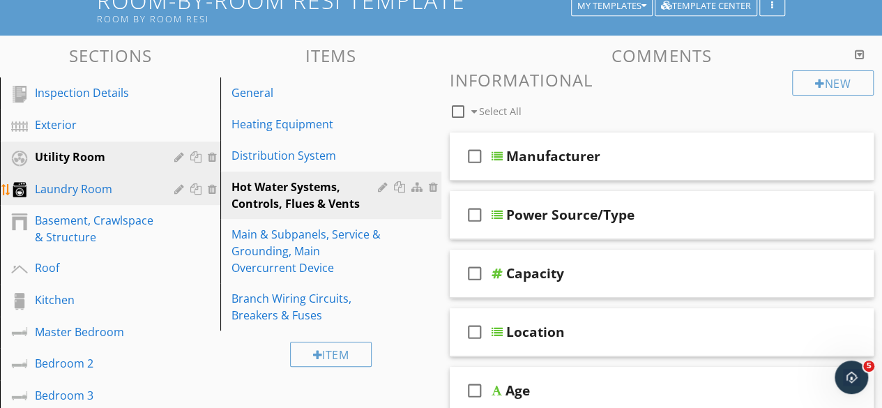
scroll to position [139, 0]
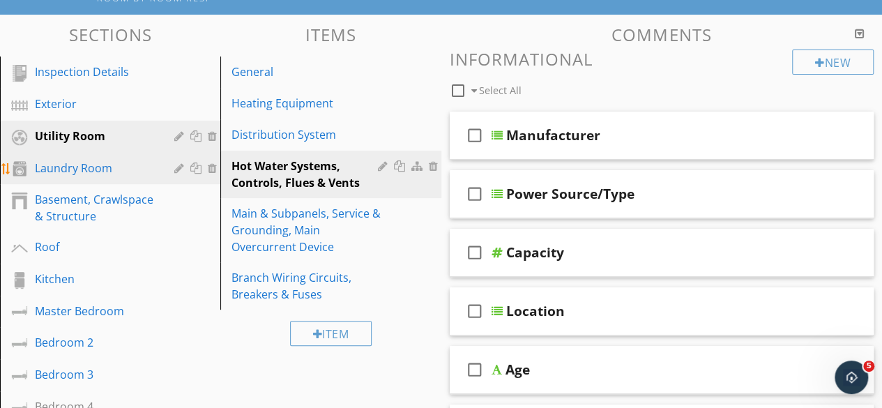
click at [100, 175] on div "Laundry Room" at bounding box center [94, 168] width 119 height 17
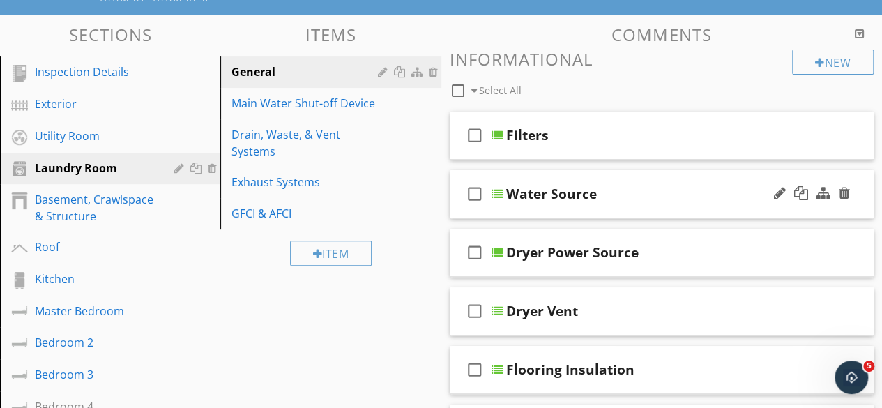
click at [560, 195] on div "Water Source" at bounding box center [551, 193] width 91 height 17
click at [495, 194] on div at bounding box center [496, 193] width 11 height 11
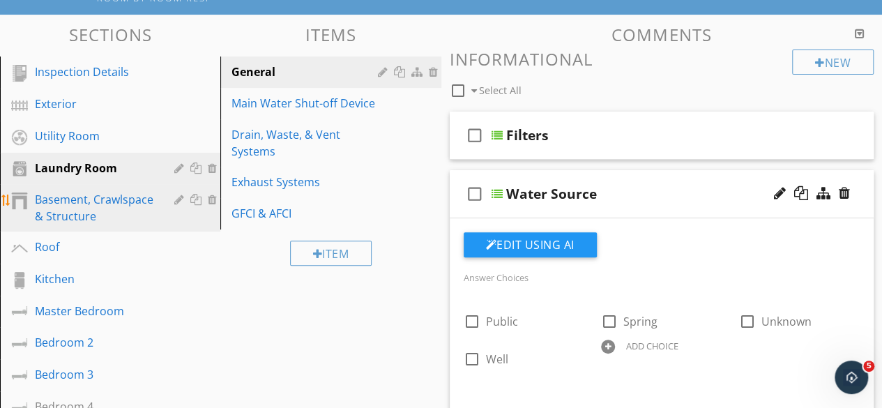
click at [82, 214] on div "Basement, Crawlspace & Structure" at bounding box center [94, 207] width 119 height 33
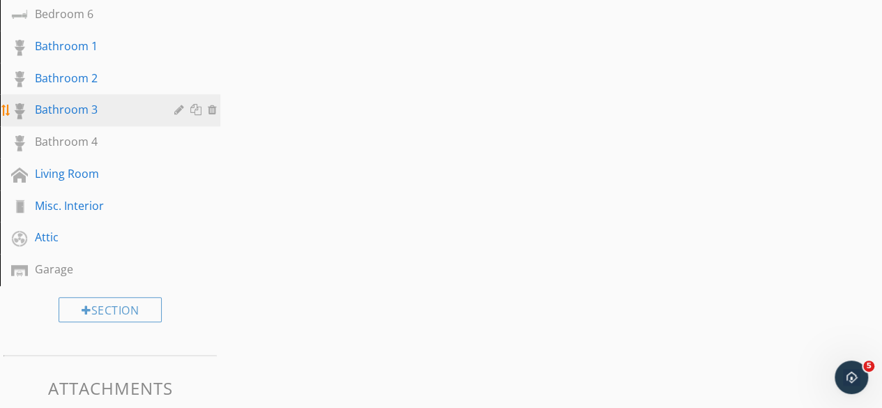
scroll to position [627, 0]
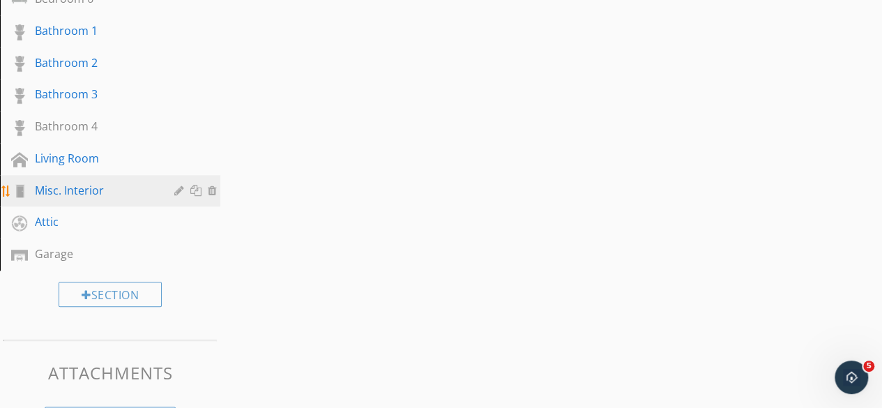
click at [66, 201] on link "Misc. Interior" at bounding box center [112, 191] width 216 height 32
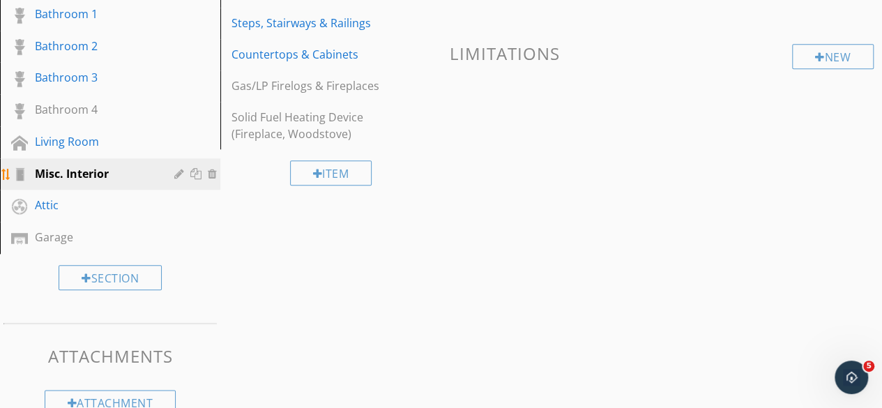
scroll to position [611, 0]
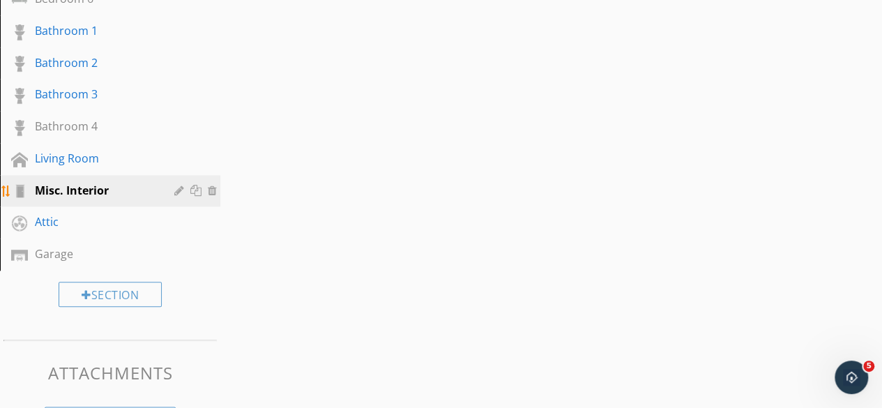
click at [48, 188] on div "Misc. Interior" at bounding box center [94, 190] width 119 height 17
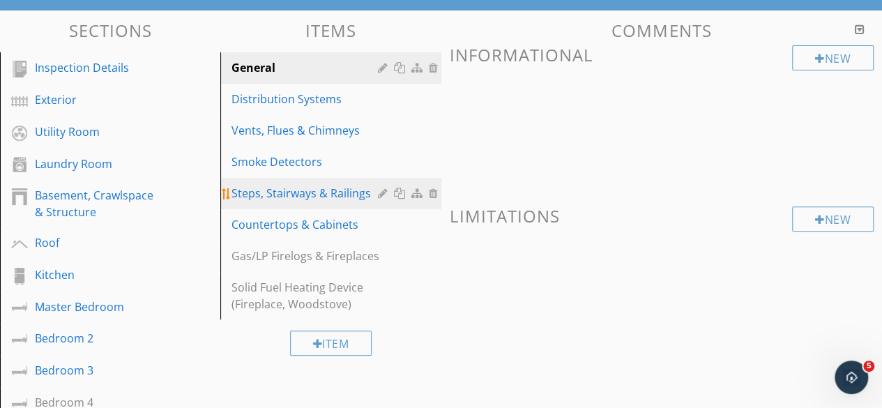
scroll to position [53, 0]
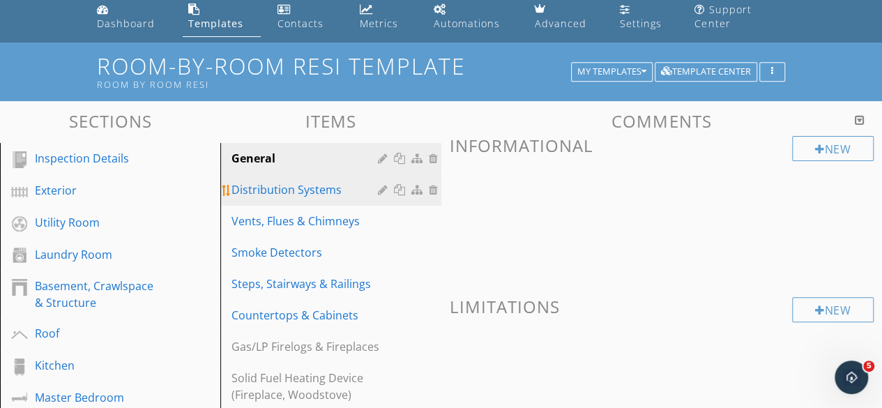
click at [261, 191] on div "Distribution Systems" at bounding box center [306, 189] width 150 height 17
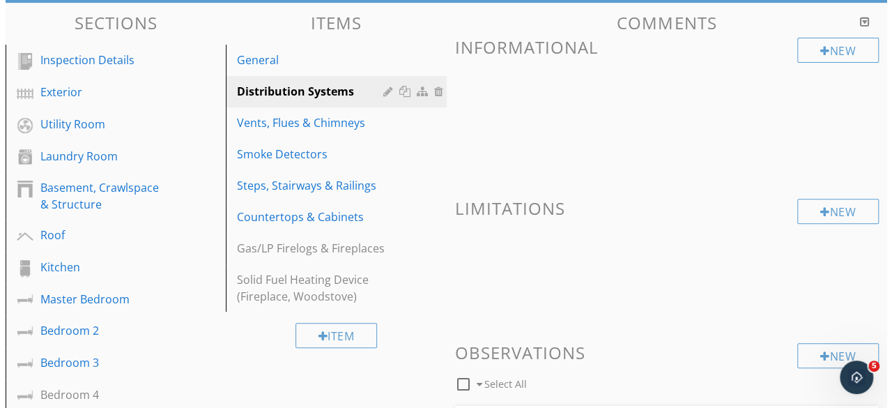
scroll to position [123, 0]
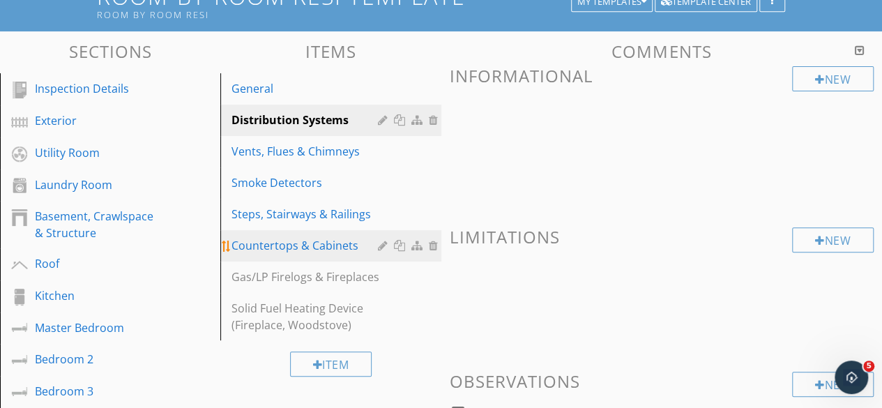
click at [415, 244] on div at bounding box center [418, 245] width 15 height 11
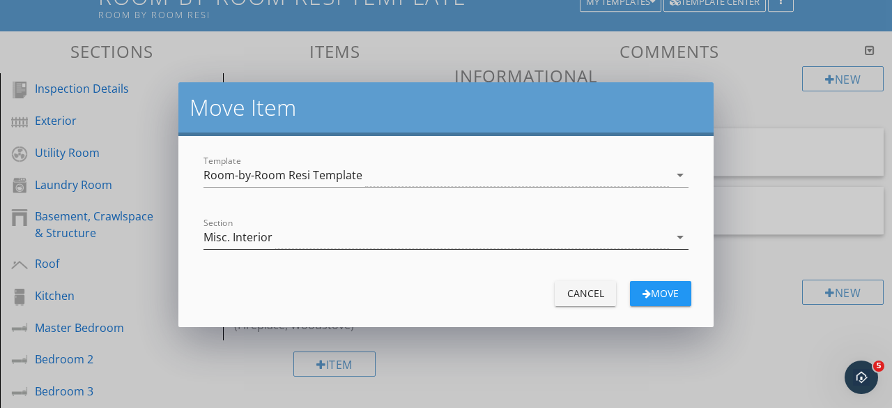
click at [277, 244] on div "Misc. Interior" at bounding box center [437, 237] width 466 height 23
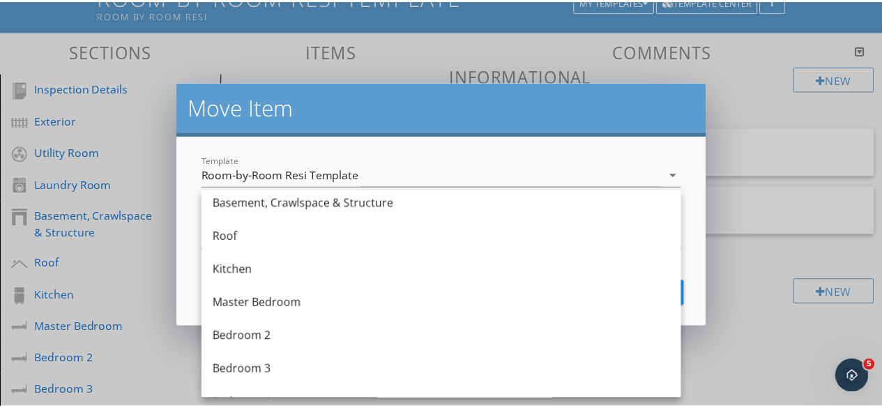
scroll to position [139, 0]
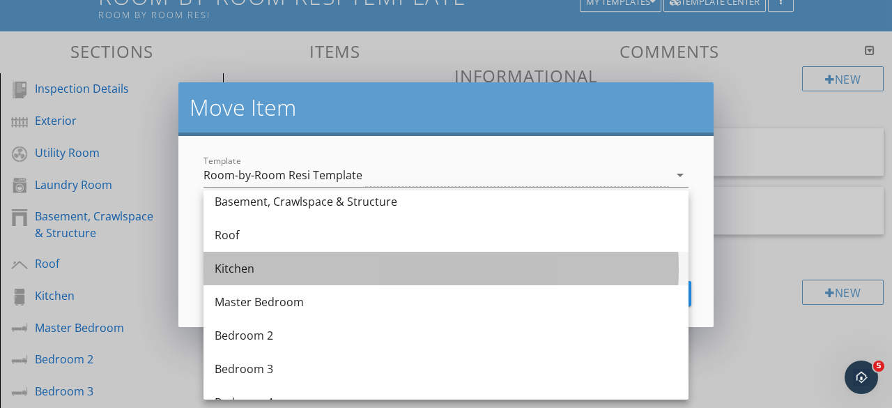
click at [241, 270] on div "Kitchen" at bounding box center [446, 268] width 463 height 17
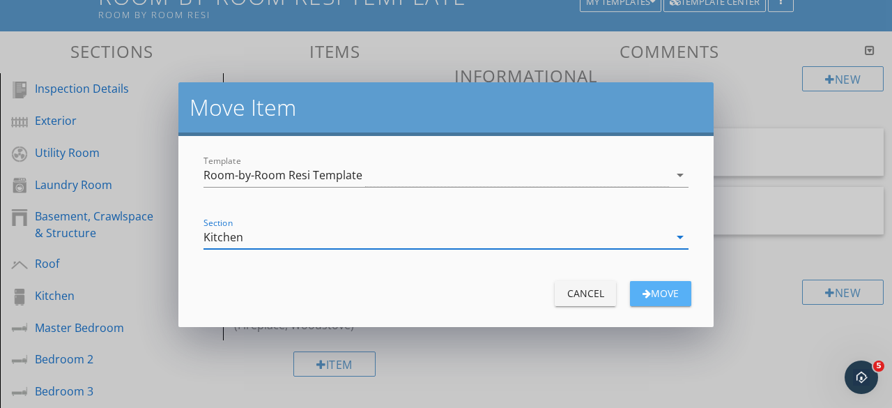
click at [653, 297] on div "Move" at bounding box center [660, 293] width 39 height 15
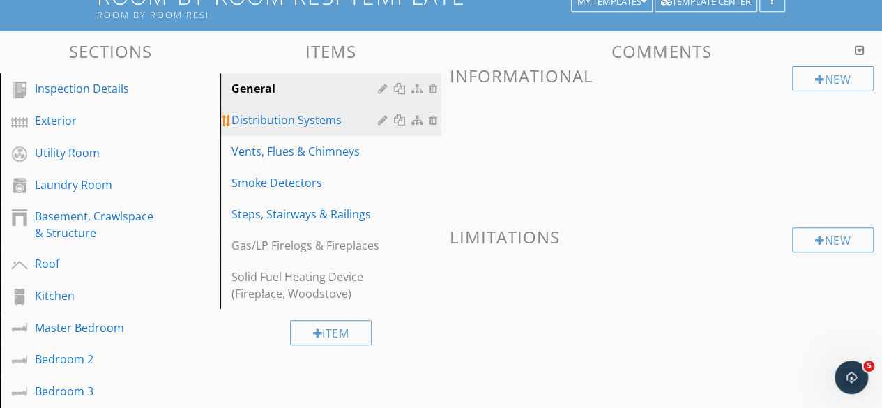
click at [304, 122] on div "Distribution Systems" at bounding box center [306, 120] width 150 height 17
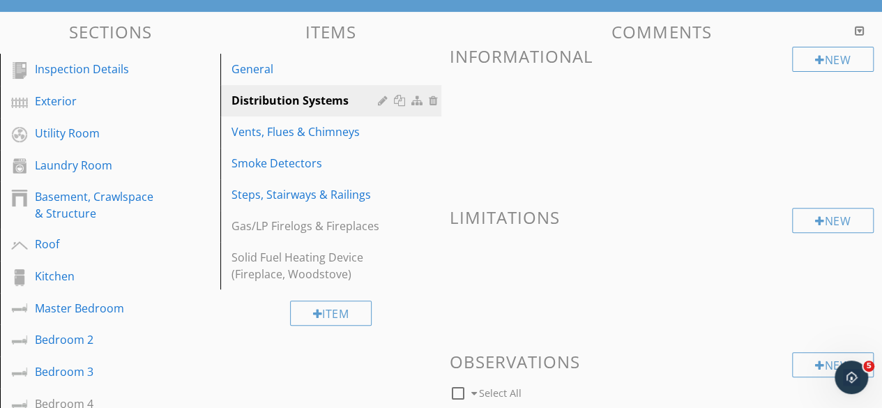
scroll to position [123, 0]
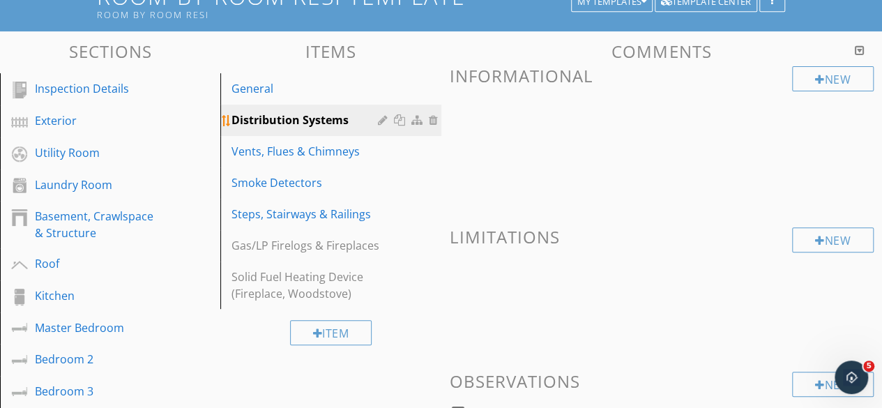
click at [419, 123] on div at bounding box center [418, 119] width 15 height 11
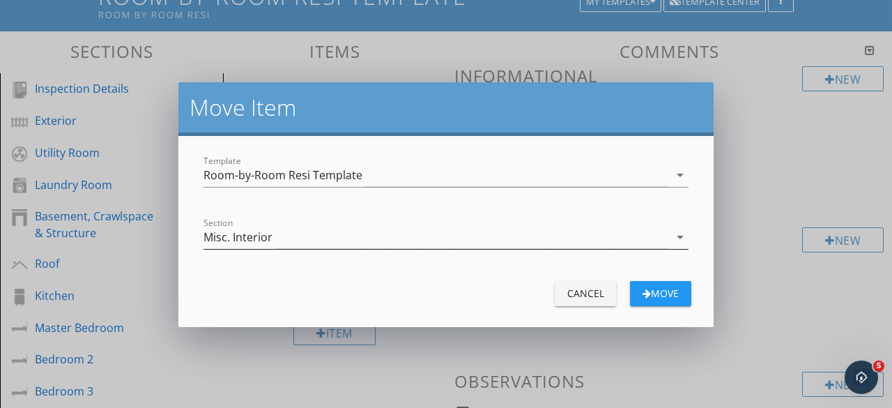
click at [660, 241] on div "Misc. Interior" at bounding box center [437, 237] width 466 height 23
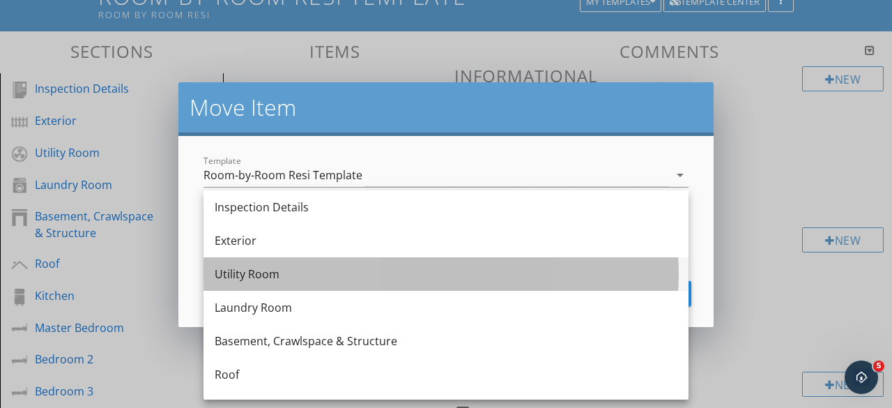
click at [273, 280] on div "Utility Room" at bounding box center [446, 274] width 463 height 17
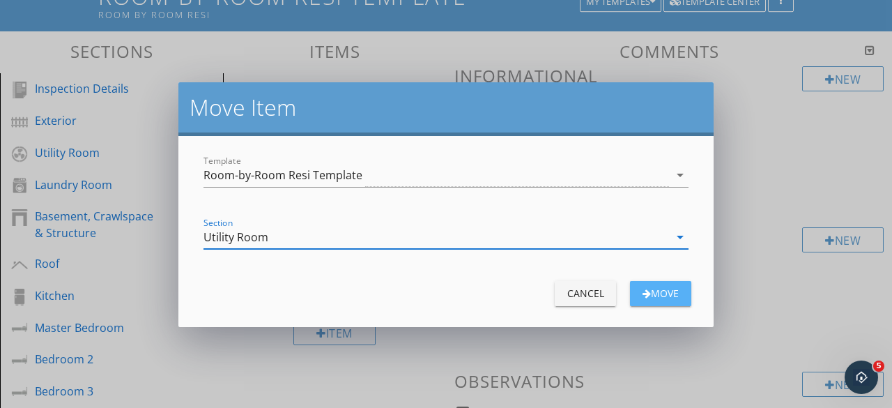
click at [673, 298] on div "Move" at bounding box center [660, 293] width 39 height 15
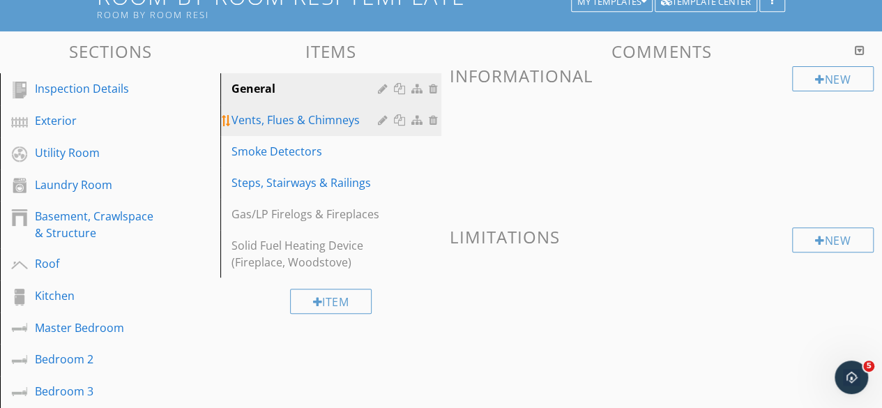
click at [273, 121] on div "Vents, Flues & Chimneys" at bounding box center [306, 120] width 150 height 17
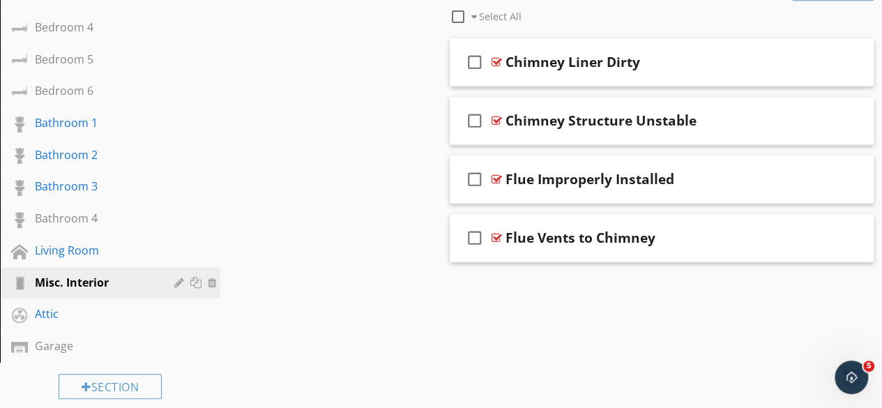
scroll to position [541, 0]
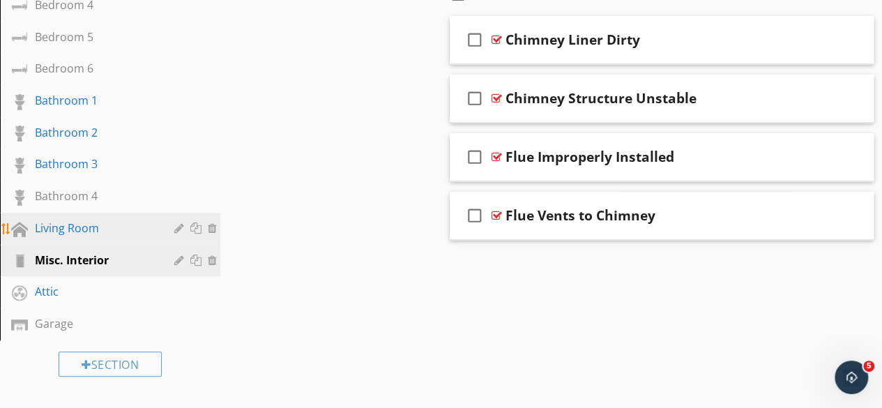
click at [61, 228] on div "Living Room" at bounding box center [94, 228] width 119 height 17
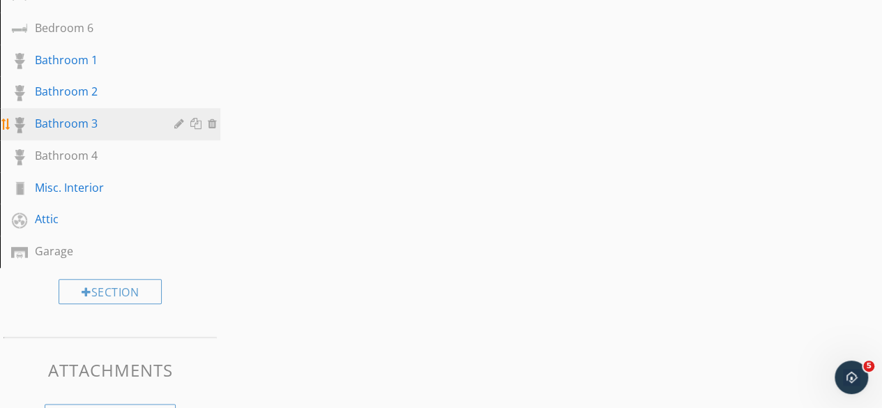
scroll to position [657, 0]
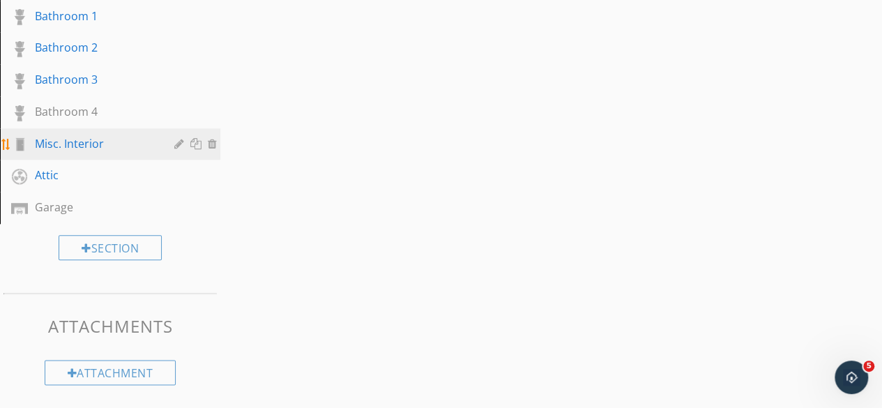
click at [89, 150] on div "Misc. Interior" at bounding box center [94, 143] width 119 height 17
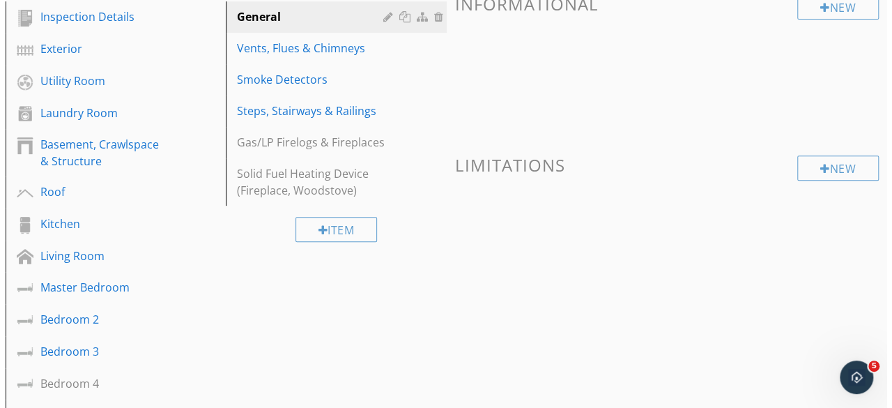
scroll to position [100, 0]
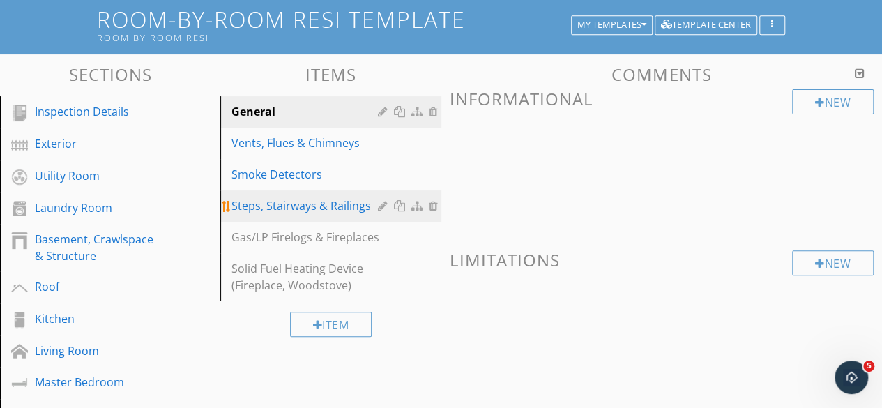
click at [416, 206] on div at bounding box center [418, 205] width 15 height 11
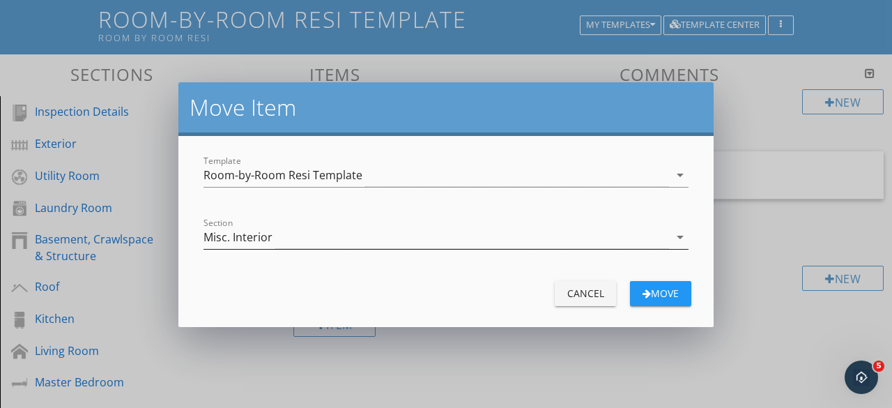
click at [648, 237] on div "Misc. Interior" at bounding box center [437, 237] width 466 height 23
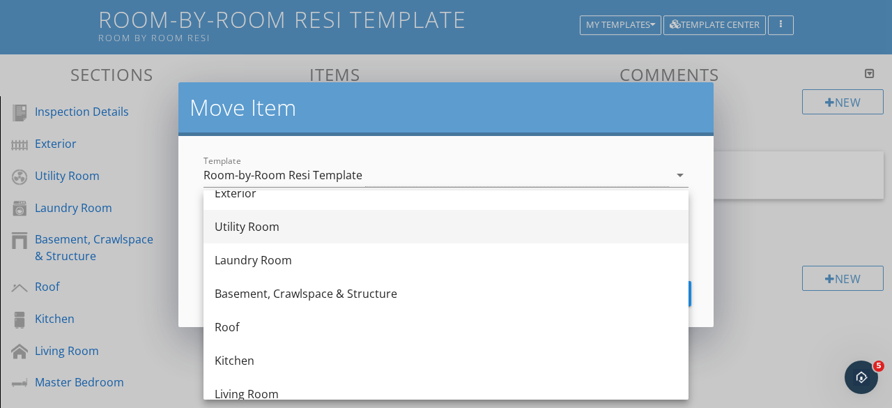
scroll to position [70, 0]
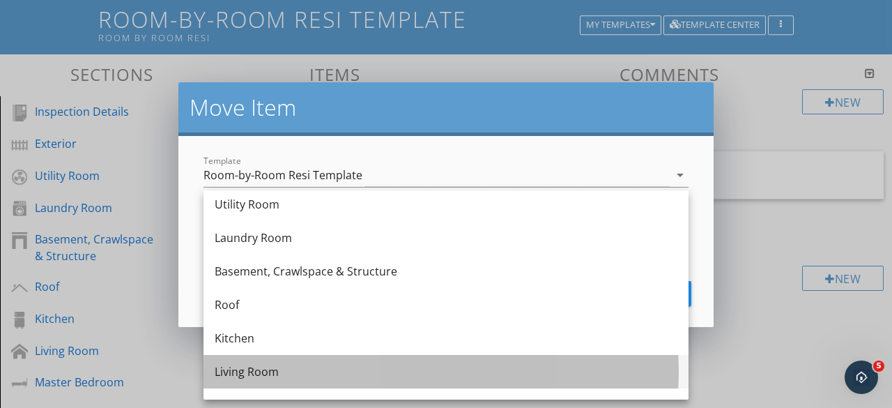
click at [275, 379] on div "Living Room" at bounding box center [446, 371] width 463 height 17
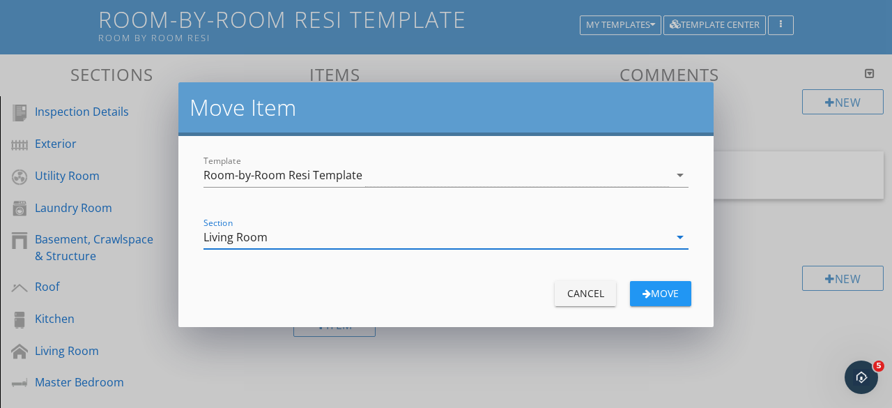
click at [662, 296] on div "Move" at bounding box center [660, 293] width 39 height 15
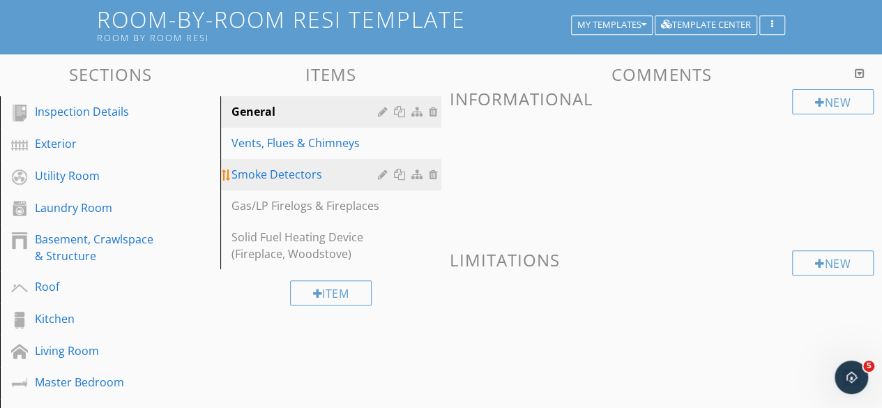
click at [418, 176] on div at bounding box center [418, 174] width 15 height 11
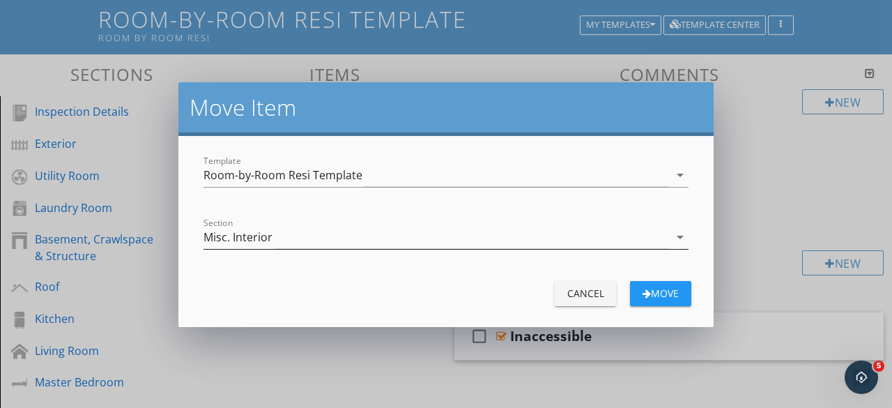
click at [506, 239] on div "Misc. Interior" at bounding box center [437, 237] width 466 height 23
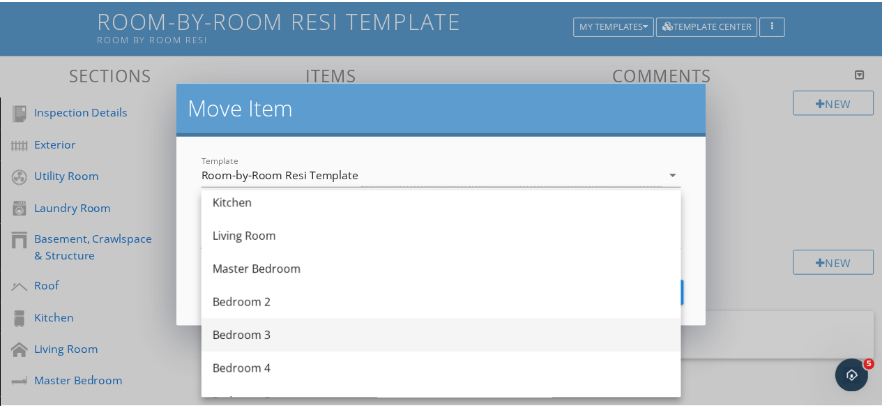
scroll to position [209, 0]
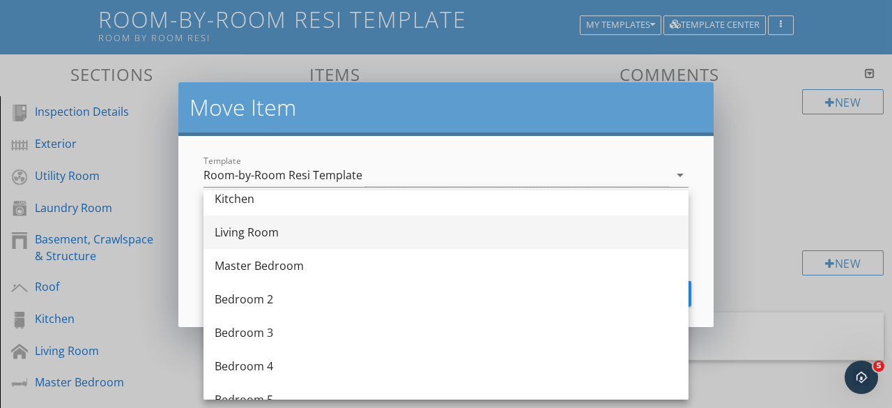
click at [256, 239] on div "Living Room" at bounding box center [446, 232] width 463 height 17
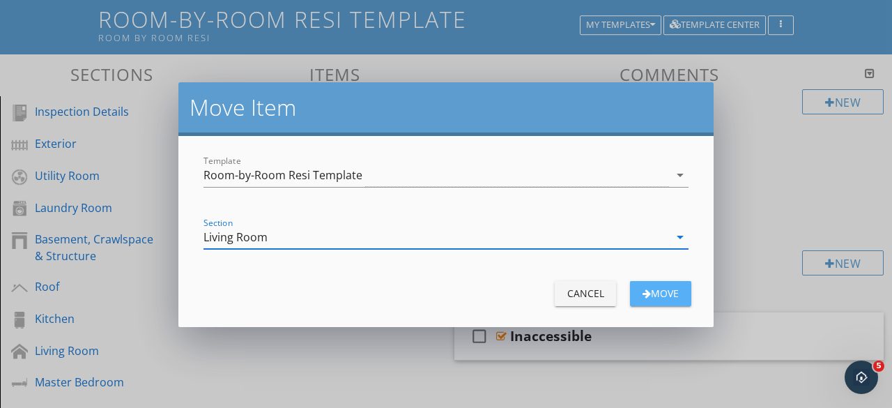
click at [662, 302] on button "Move" at bounding box center [660, 293] width 61 height 25
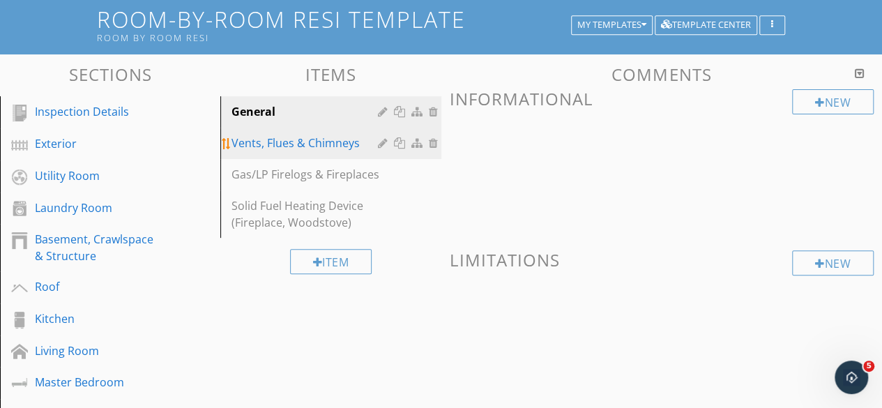
click at [300, 144] on div "Vents, Flues & Chimneys" at bounding box center [306, 143] width 150 height 17
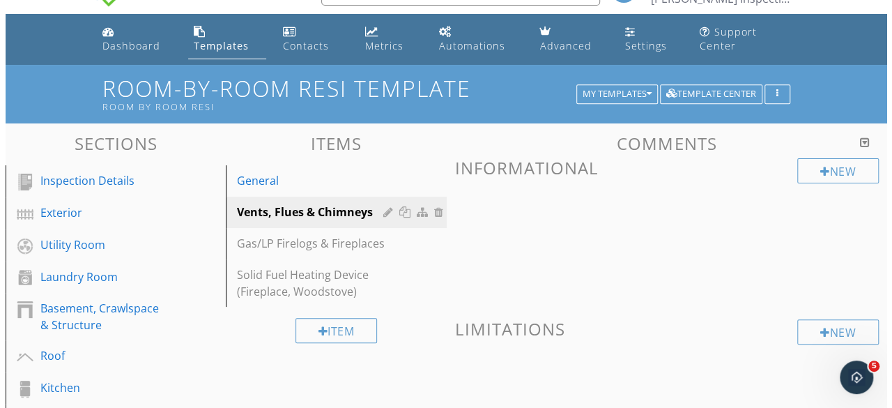
scroll to position [30, 0]
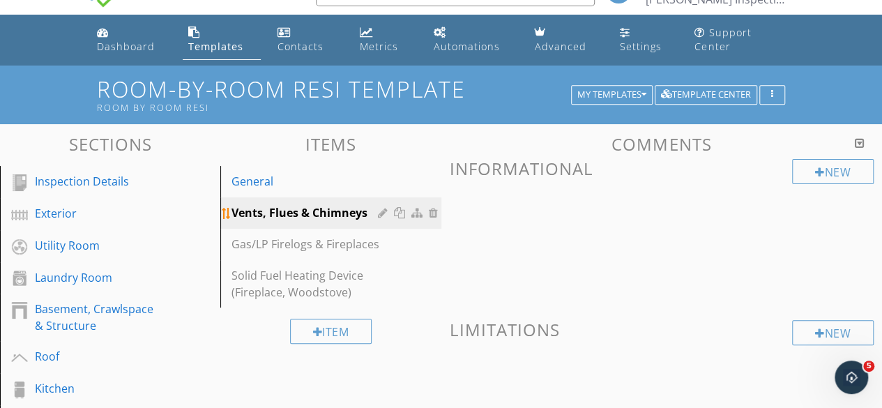
click at [422, 210] on div at bounding box center [418, 212] width 15 height 11
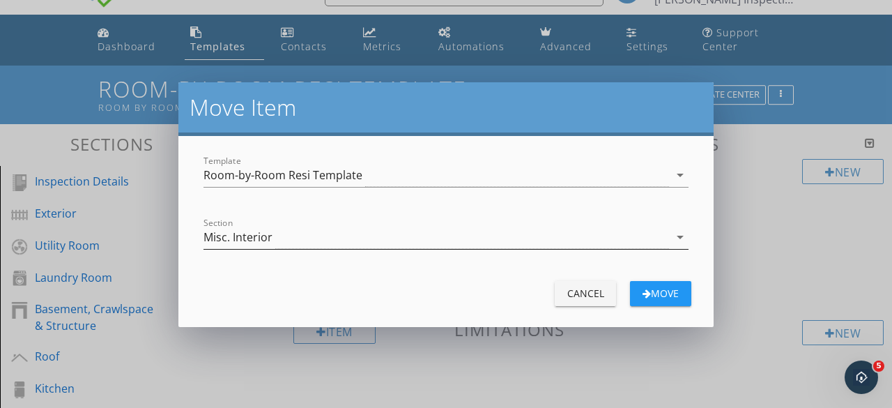
click at [444, 235] on div "Misc. Interior" at bounding box center [437, 237] width 466 height 23
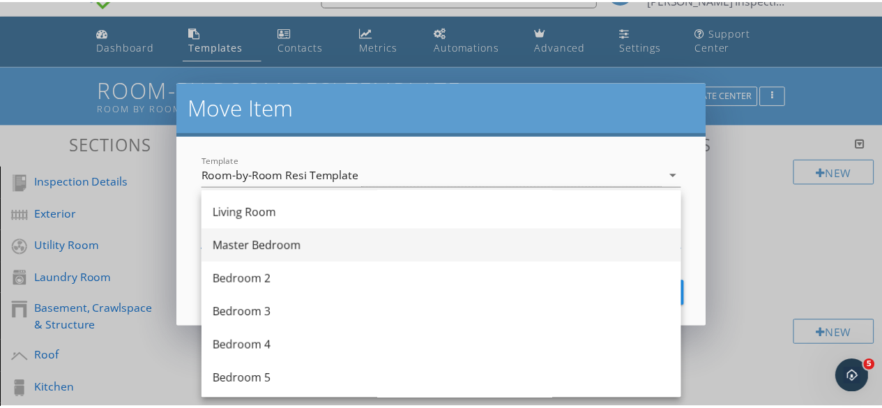
scroll to position [209, 0]
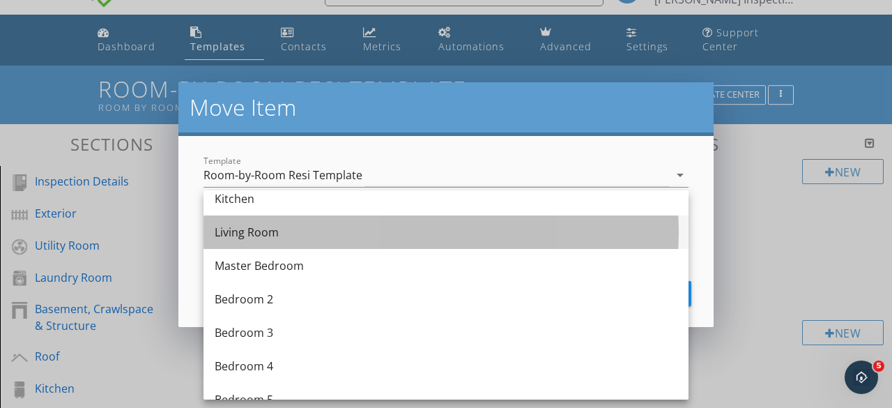
click at [251, 235] on div "Living Room" at bounding box center [446, 232] width 463 height 17
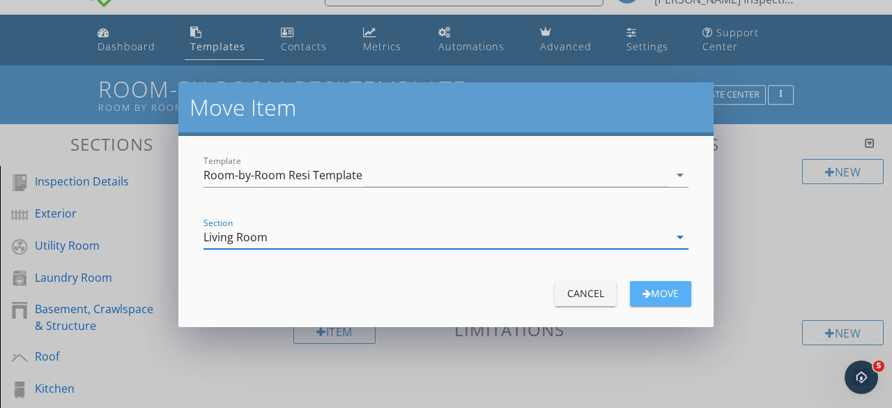
click at [652, 293] on div "Move" at bounding box center [660, 293] width 39 height 15
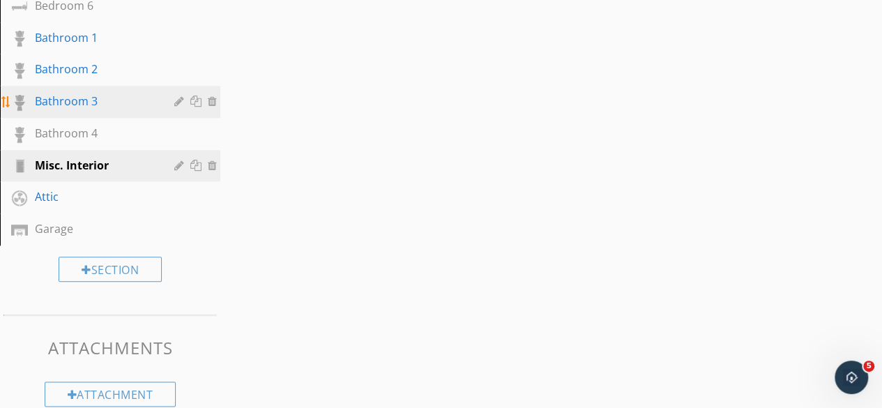
scroll to position [657, 0]
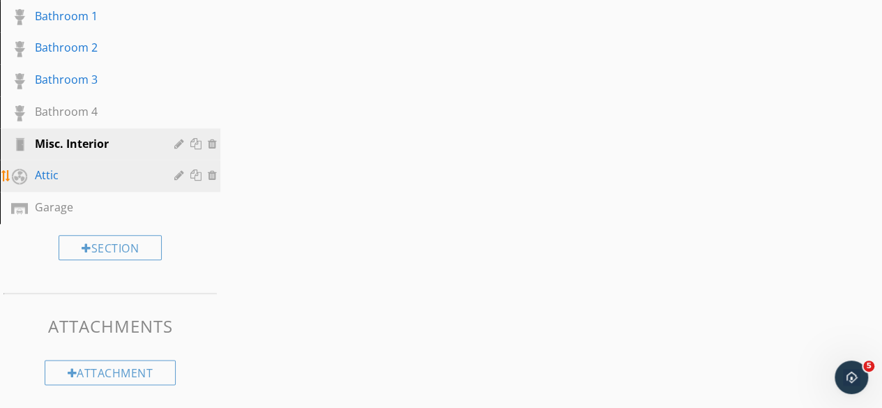
click at [66, 183] on div "Attic" at bounding box center [120, 176] width 171 height 18
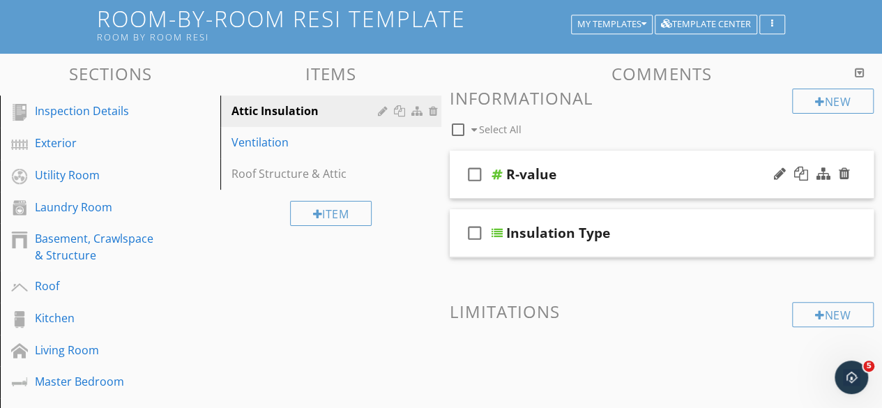
scroll to position [100, 0]
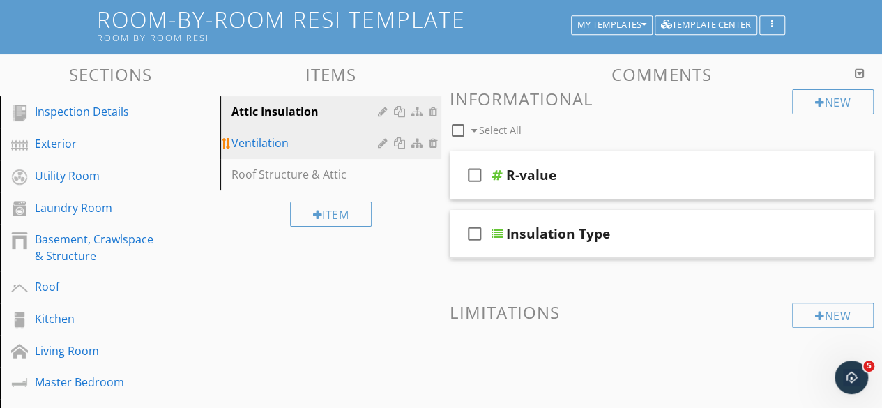
click at [273, 150] on div "Ventilation" at bounding box center [306, 143] width 150 height 17
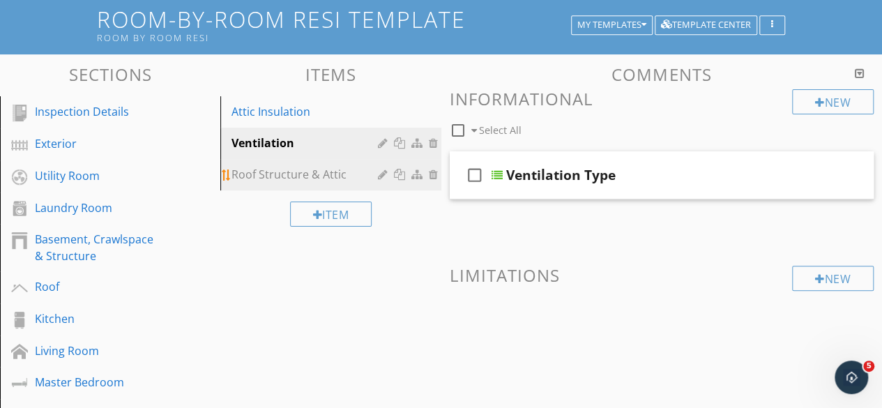
click at [323, 174] on div "Roof Structure & Attic" at bounding box center [306, 174] width 150 height 17
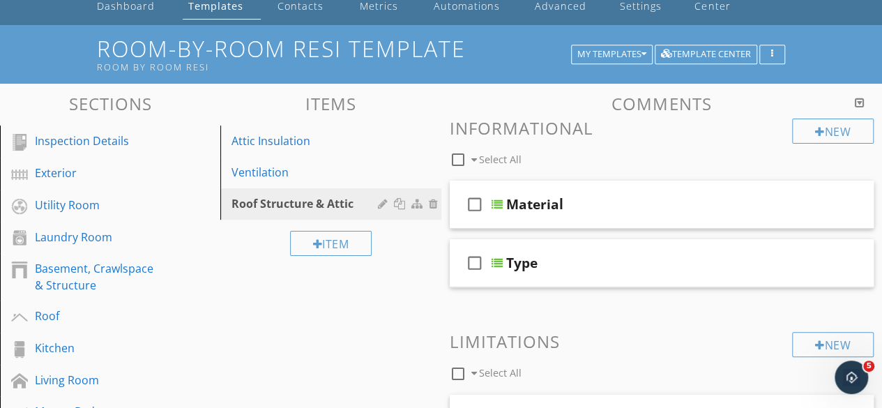
scroll to position [30, 0]
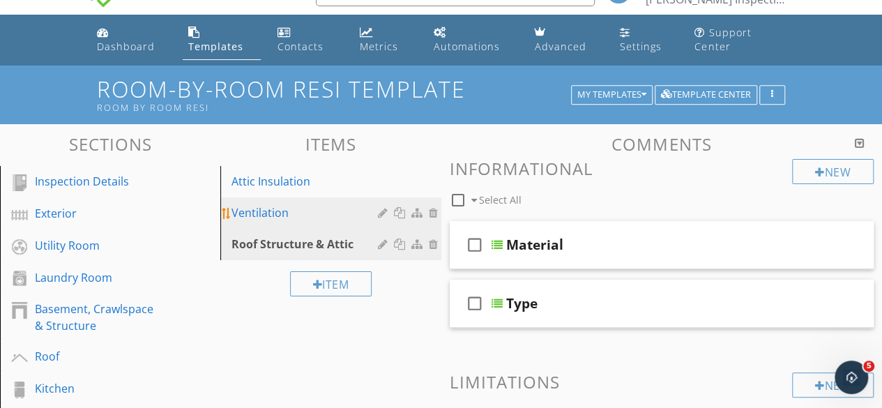
click at [253, 217] on div "Ventilation" at bounding box center [306, 212] width 150 height 17
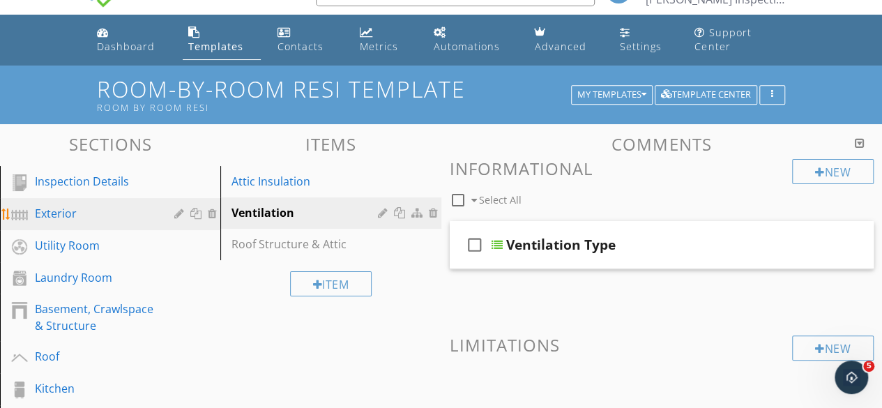
click at [71, 217] on div "Exterior" at bounding box center [94, 213] width 119 height 17
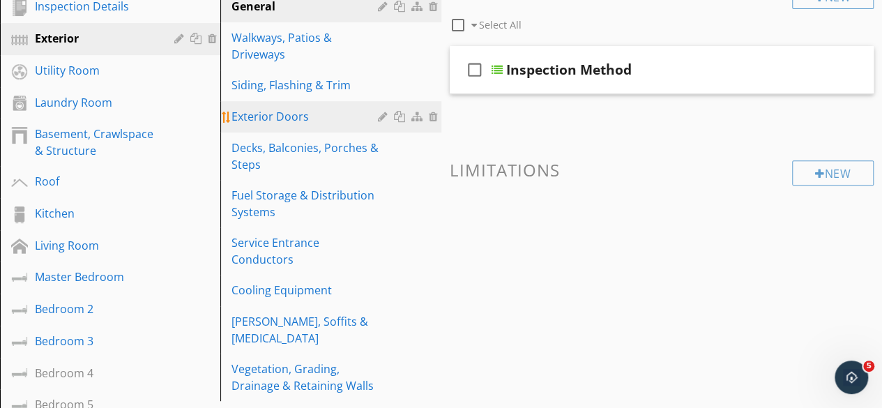
scroll to position [209, 0]
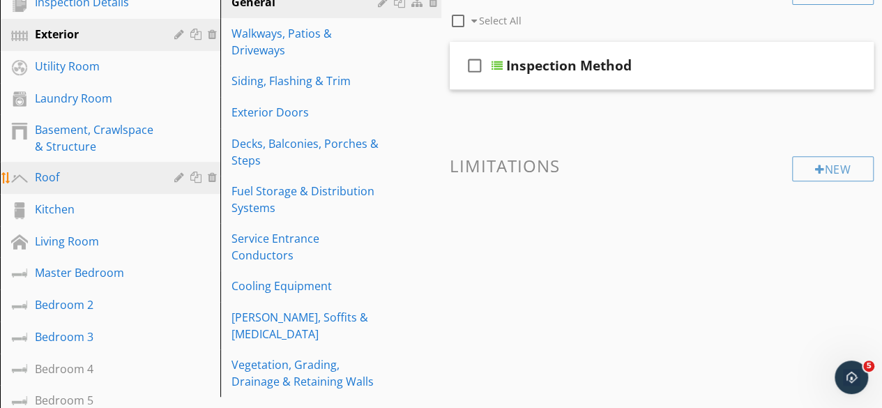
click at [57, 178] on div "Roof" at bounding box center [94, 177] width 119 height 17
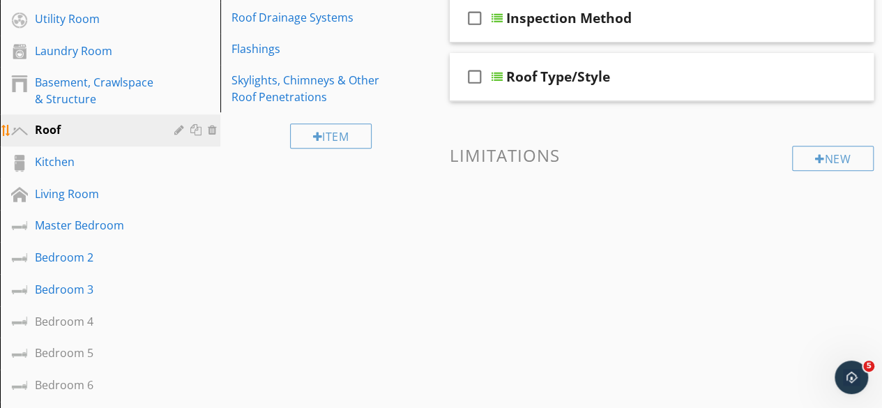
scroll to position [279, 0]
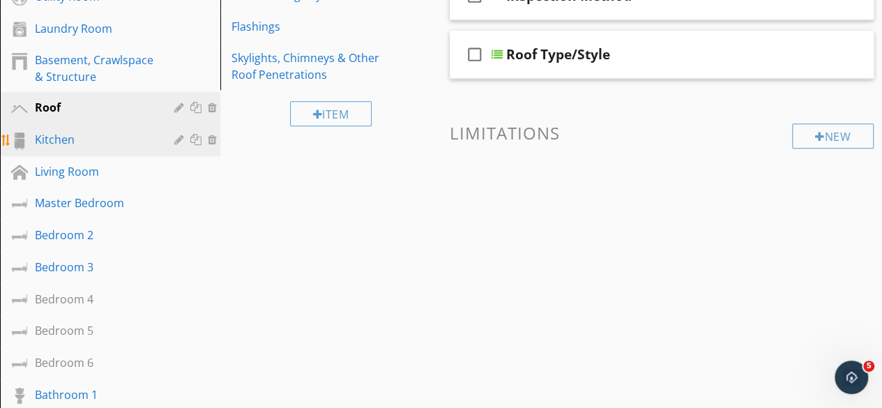
click at [100, 144] on div "Kitchen" at bounding box center [94, 139] width 119 height 17
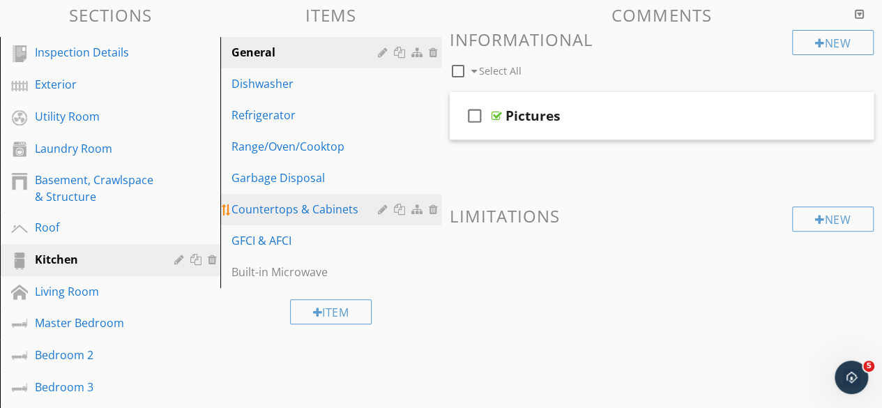
scroll to position [139, 0]
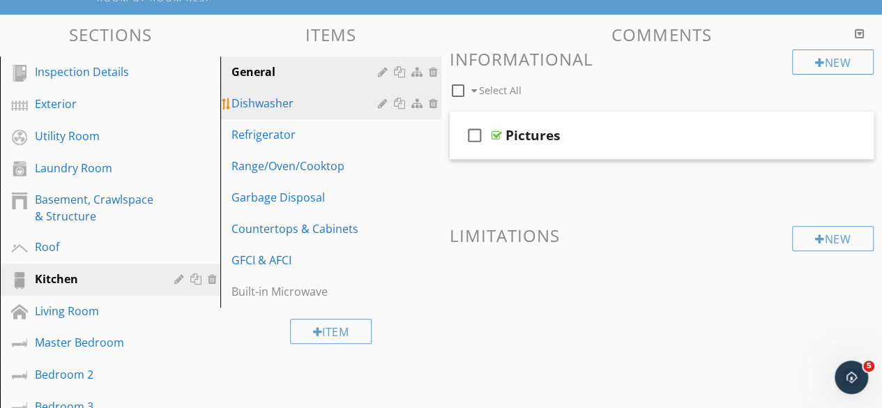
click at [247, 105] on div "Dishwasher" at bounding box center [306, 103] width 150 height 17
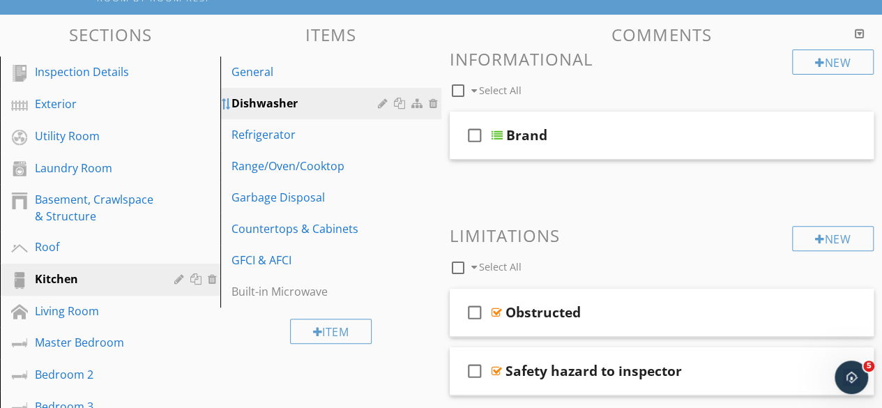
click at [224, 101] on div at bounding box center [226, 103] width 11 height 11
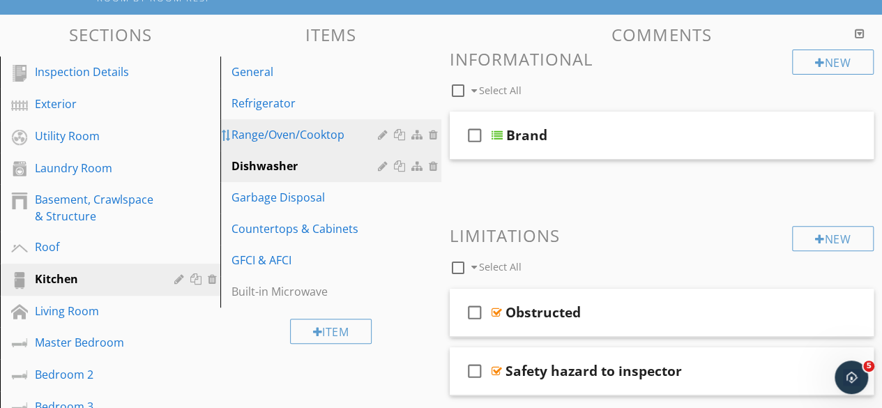
click at [227, 136] on div at bounding box center [226, 135] width 11 height 11
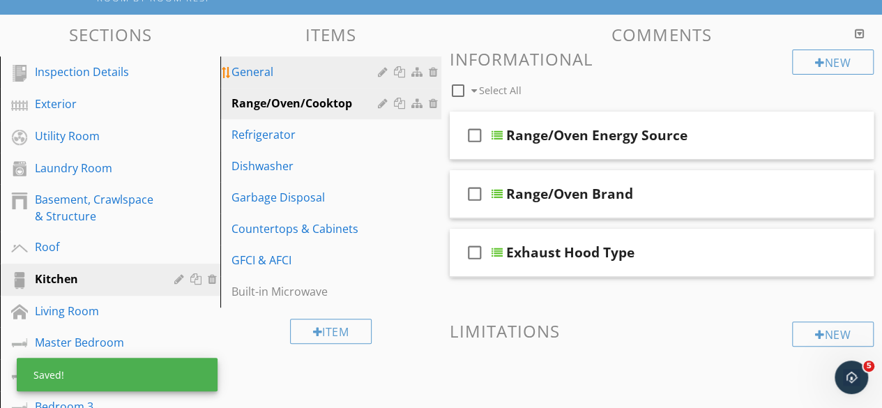
click at [276, 75] on div "General" at bounding box center [306, 71] width 150 height 17
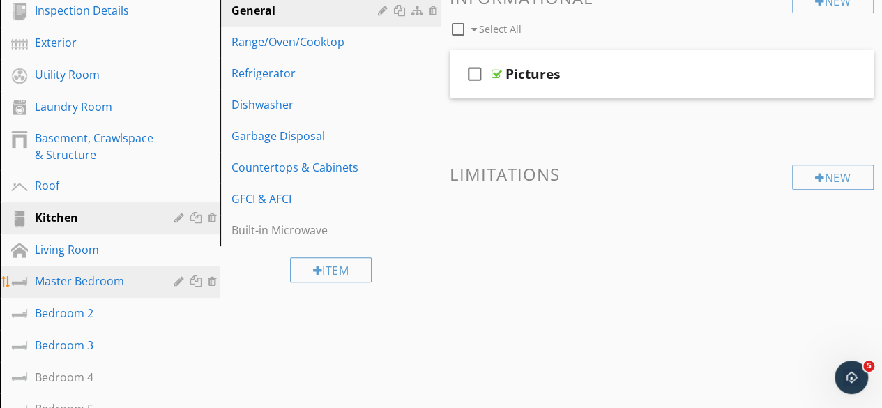
scroll to position [279, 0]
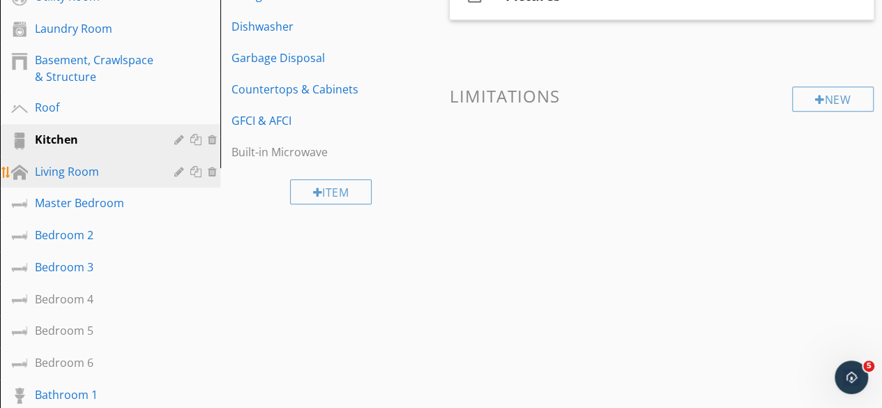
click at [49, 179] on div "Living Room" at bounding box center [94, 171] width 119 height 17
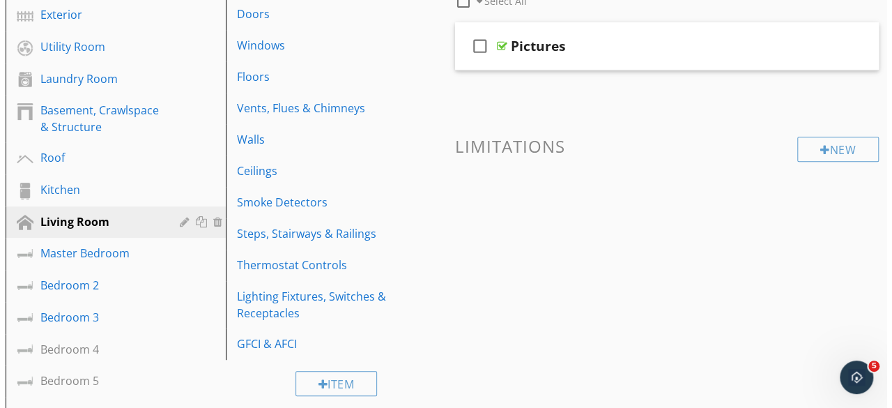
scroll to position [139, 0]
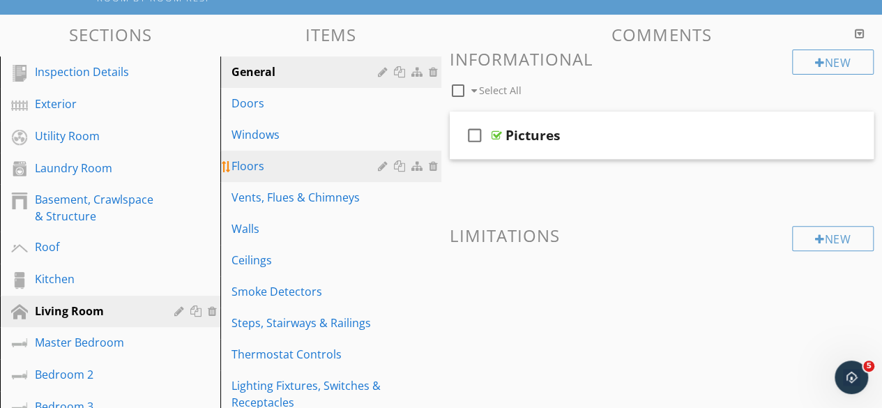
click at [402, 167] on div at bounding box center [401, 165] width 15 height 11
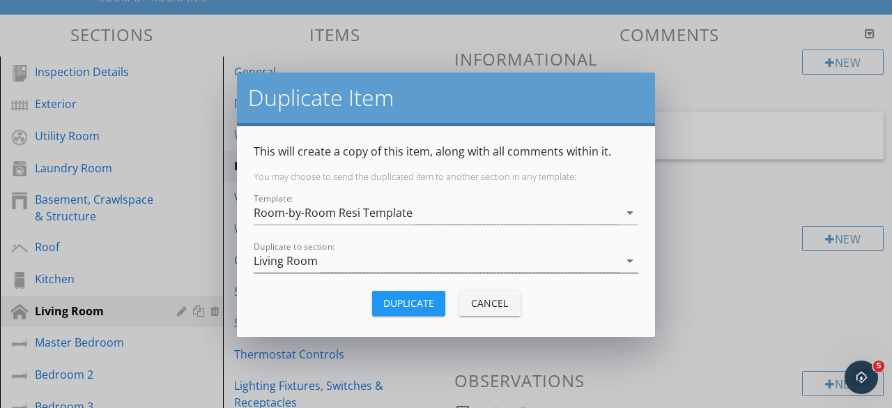
click at [630, 264] on icon "arrow_drop_down" at bounding box center [630, 260] width 17 height 17
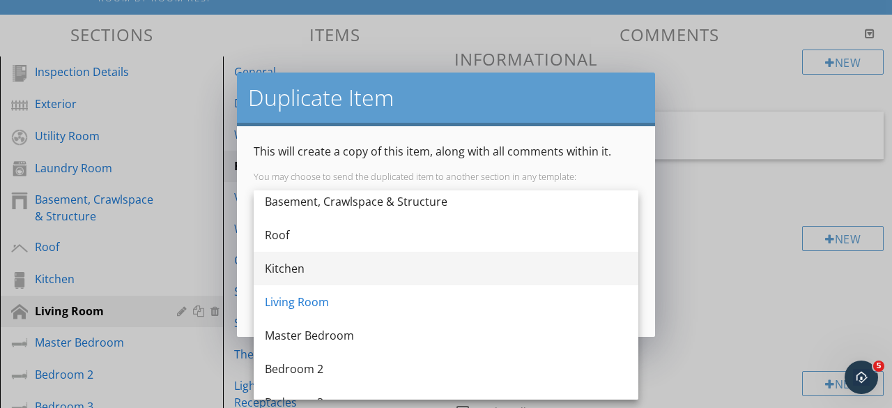
click at [295, 275] on div "Kitchen" at bounding box center [446, 268] width 362 height 17
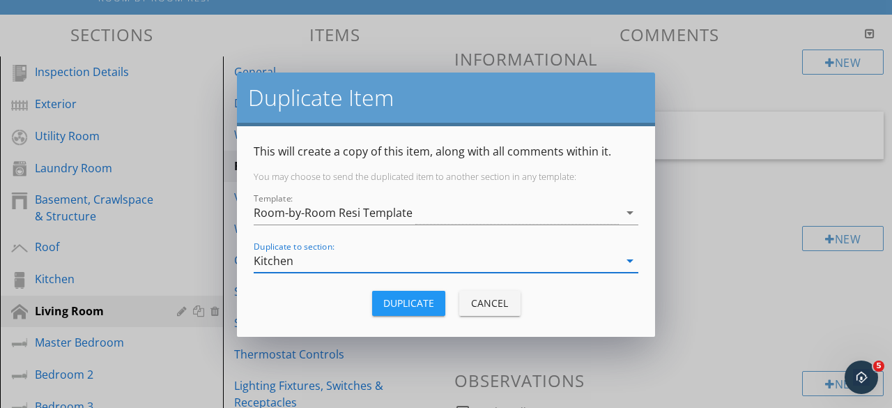
click at [410, 305] on div "Duplicate" at bounding box center [408, 303] width 51 height 15
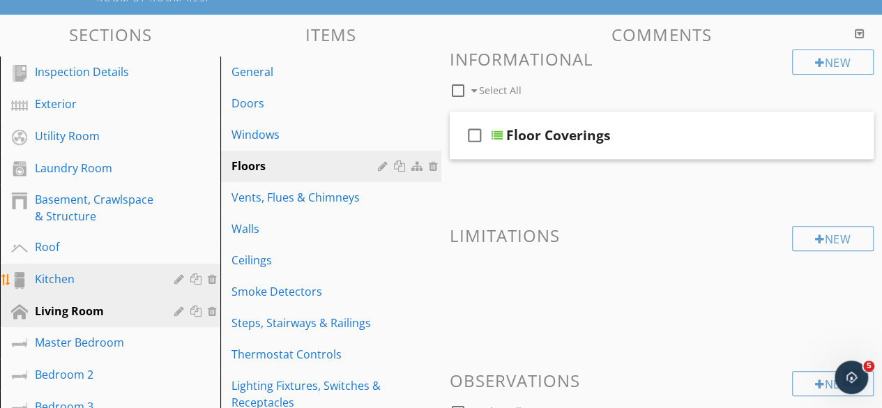
click at [68, 281] on div "Kitchen" at bounding box center [94, 278] width 119 height 17
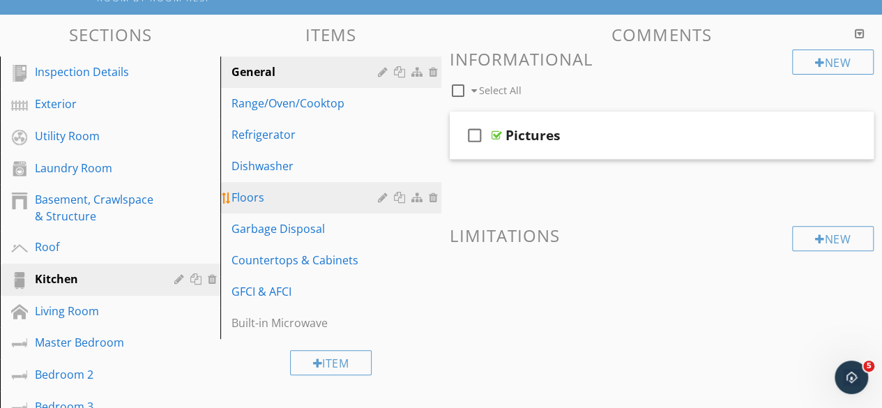
click at [289, 201] on div "Floors" at bounding box center [306, 197] width 150 height 17
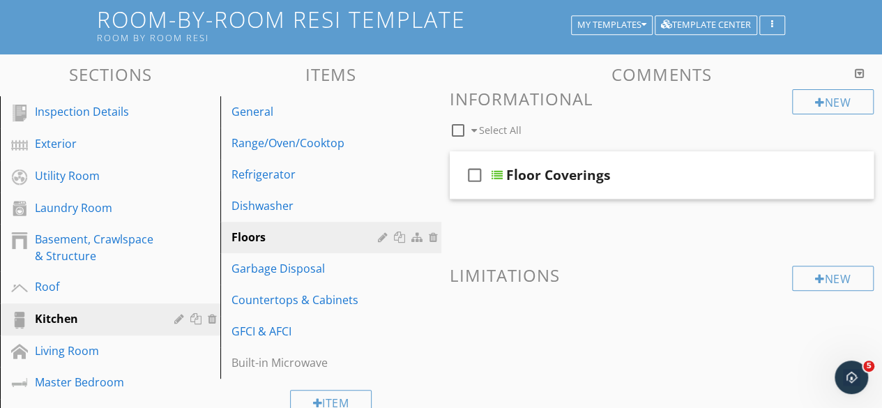
scroll to position [30, 0]
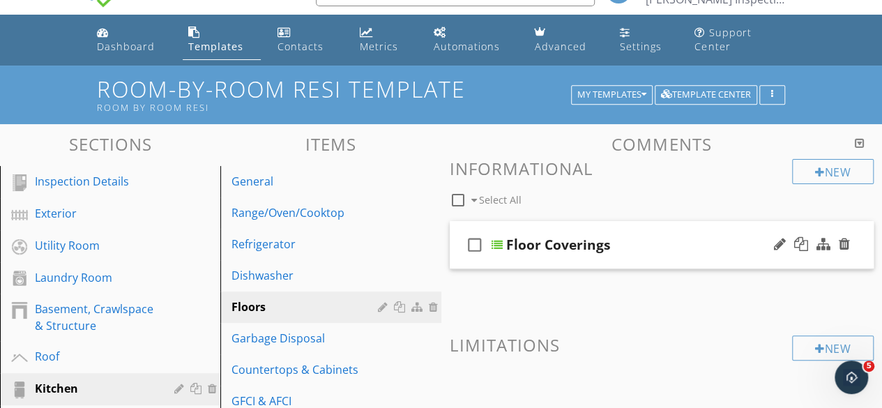
click at [498, 243] on div at bounding box center [496, 244] width 11 height 11
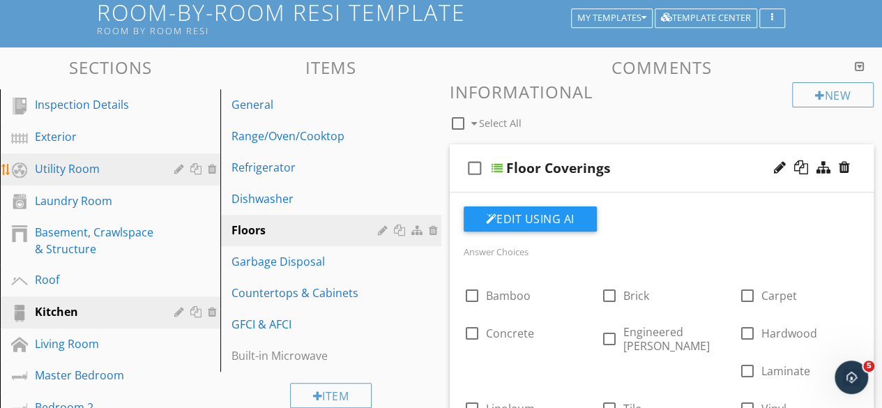
scroll to position [139, 0]
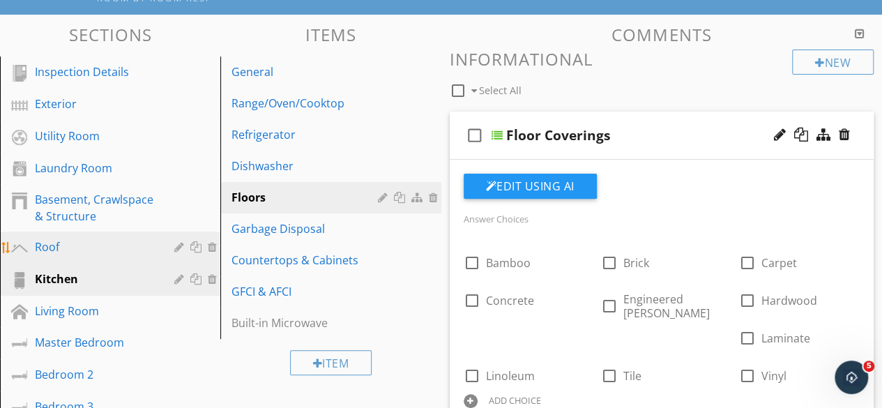
click at [60, 245] on div "Roof" at bounding box center [94, 246] width 119 height 17
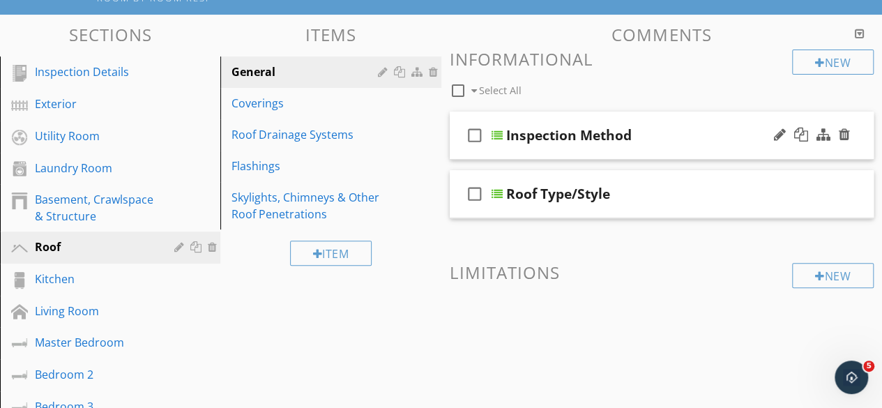
click at [500, 135] on div at bounding box center [496, 135] width 11 height 11
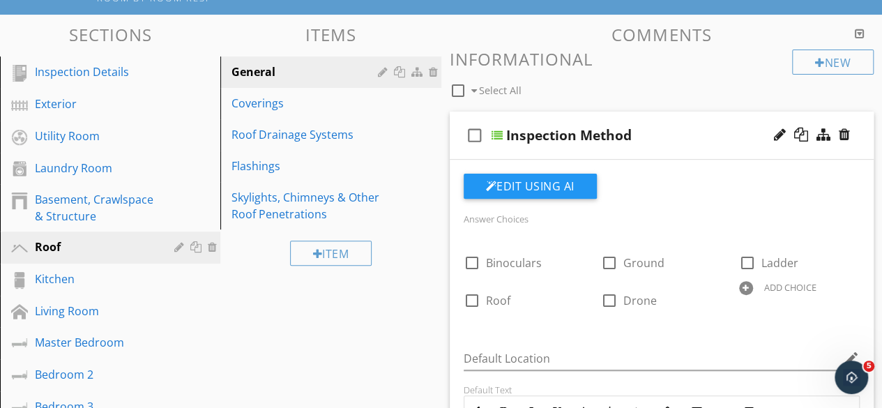
click at [498, 136] on div at bounding box center [496, 135] width 11 height 11
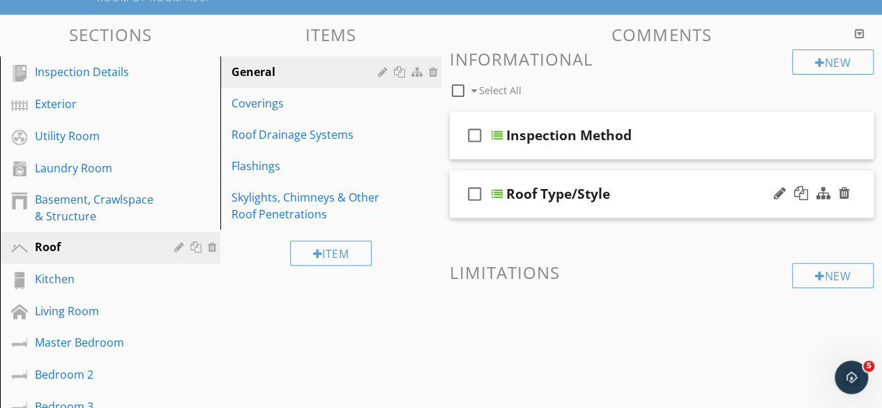
click at [498, 199] on div at bounding box center [496, 193] width 11 height 11
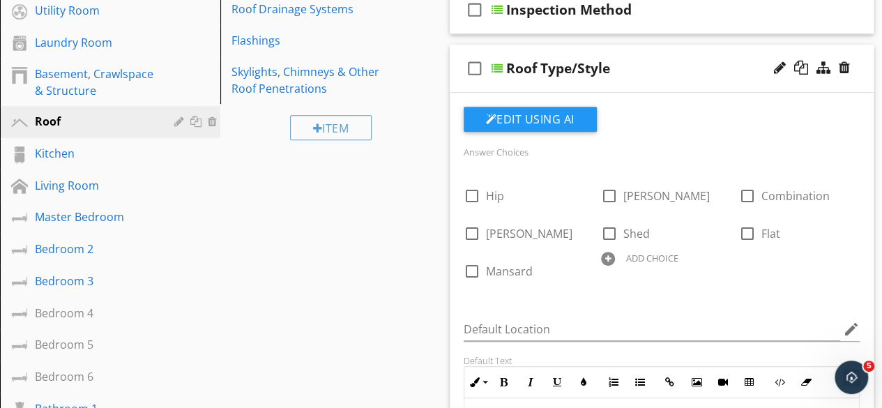
scroll to position [209, 0]
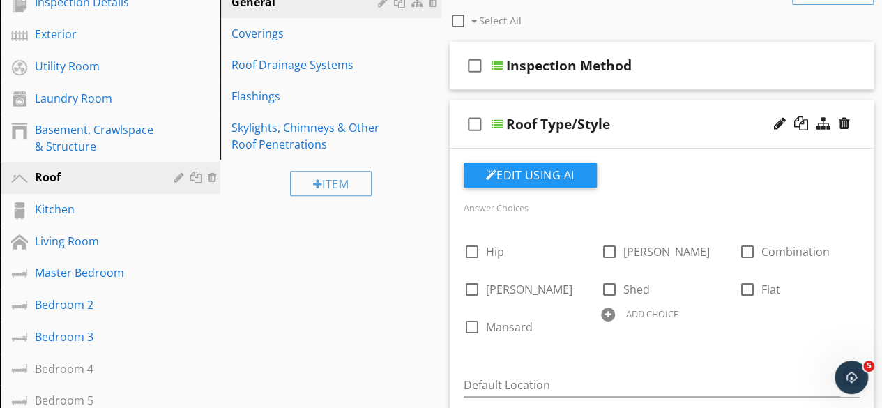
click at [498, 121] on div at bounding box center [496, 124] width 11 height 11
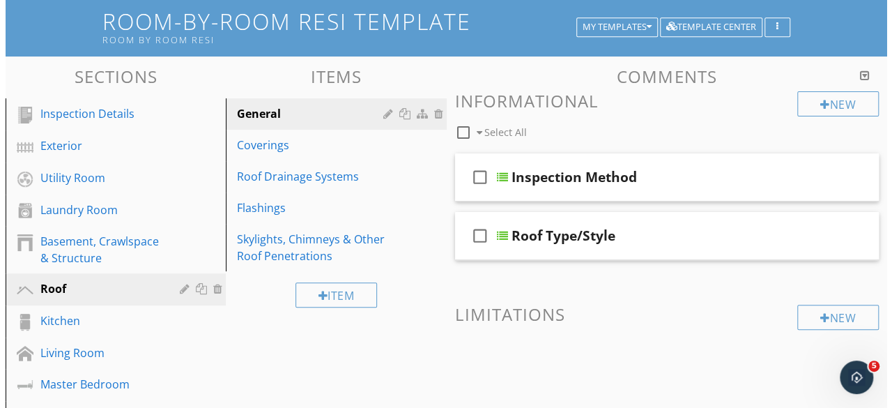
scroll to position [70, 0]
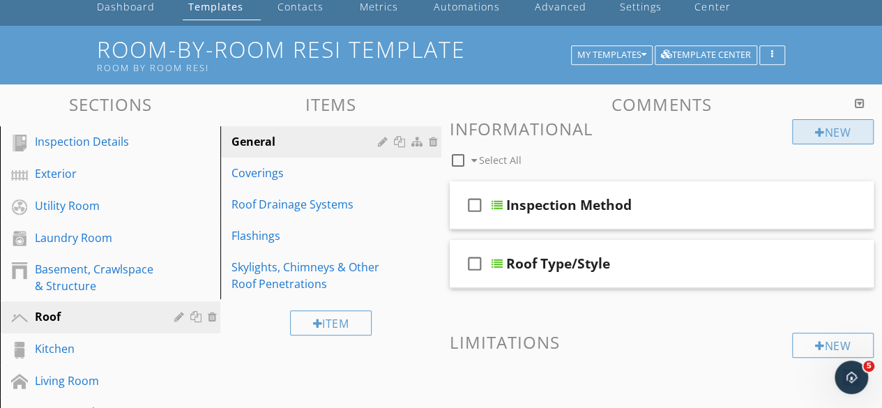
click at [832, 130] on div "New" at bounding box center [833, 131] width 82 height 25
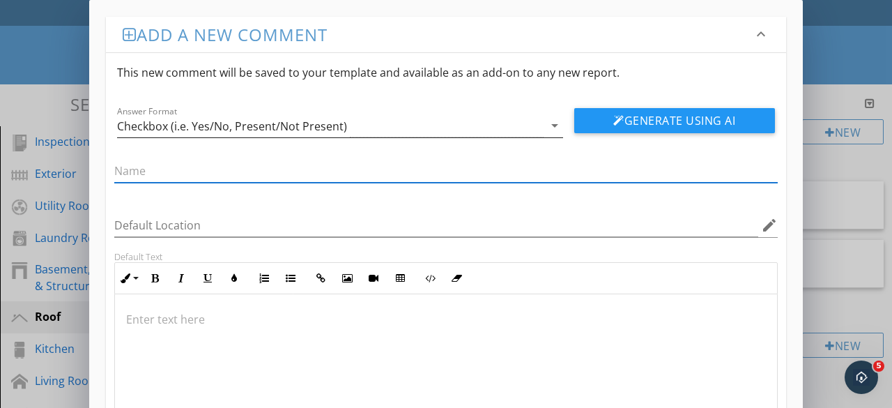
click at [551, 129] on icon "arrow_drop_down" at bounding box center [555, 125] width 17 height 17
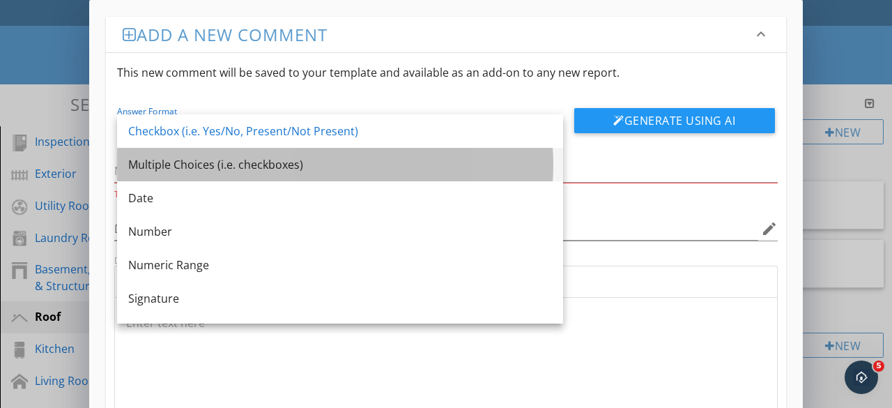
click at [181, 167] on div "Multiple Choices (i.e. checkboxes)" at bounding box center [340, 164] width 424 height 17
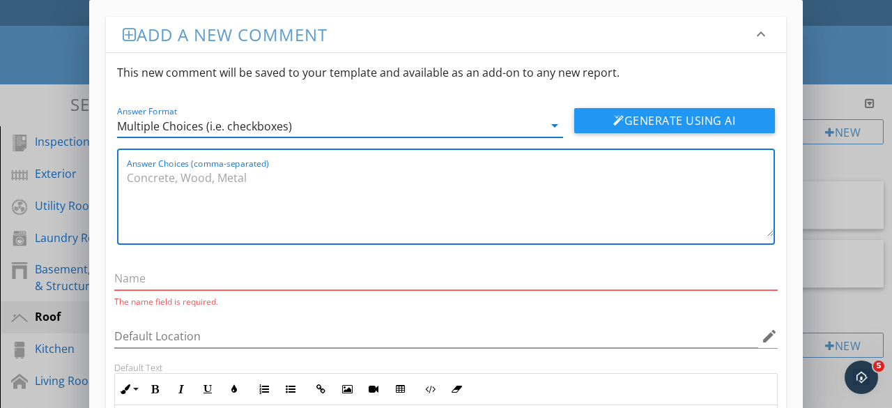
click at [339, 167] on textarea "Answer Choices (comma-separated)" at bounding box center [450, 202] width 647 height 70
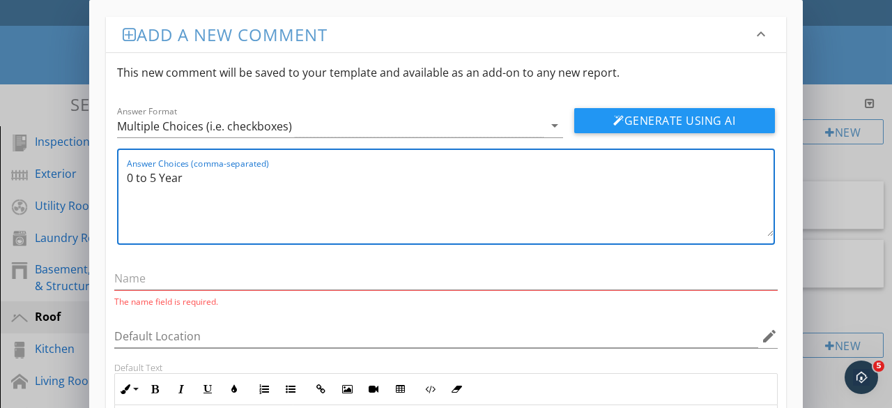
click at [128, 178] on textarea "0 to 5 Year" at bounding box center [450, 202] width 647 height 70
click at [213, 182] on textarea "1 to 5 Year" at bounding box center [450, 202] width 647 height 70
click at [165, 174] on textarea "1 to 5 Years, 6 to 10 years" at bounding box center [450, 202] width 647 height 70
click at [153, 178] on textarea "1 to 5 years, 6 to 10 years" at bounding box center [450, 202] width 647 height 70
click at [197, 180] on textarea "1 to 4 years, 6 to 10 years" at bounding box center [450, 202] width 647 height 70
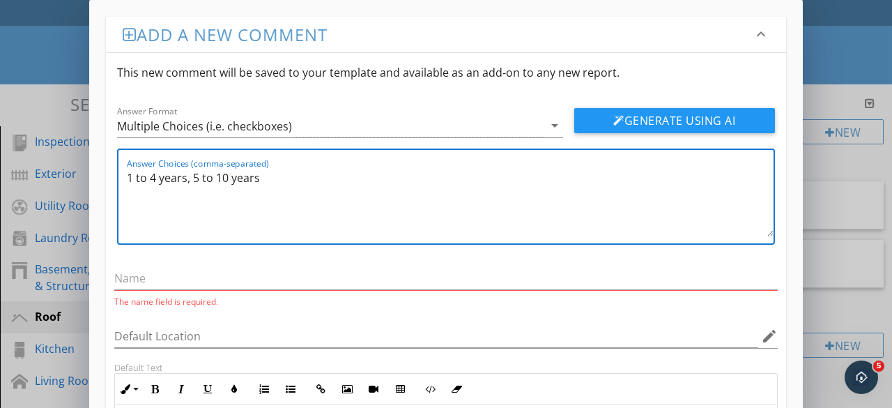
click at [295, 183] on textarea "1 to 4 years, 5 to 10 years" at bounding box center [450, 202] width 647 height 70
click at [291, 180] on textarea "1 to 4 years, 5 to 10 years, 10 t o20 years," at bounding box center [450, 202] width 647 height 70
click at [374, 179] on textarea "1 to 4 years, 5 to 10 years, 10 to 20 years," at bounding box center [450, 202] width 647 height 70
type textarea "1 to 4 years, 5 to 10 years, 10 to 20 years, 20 plus years"
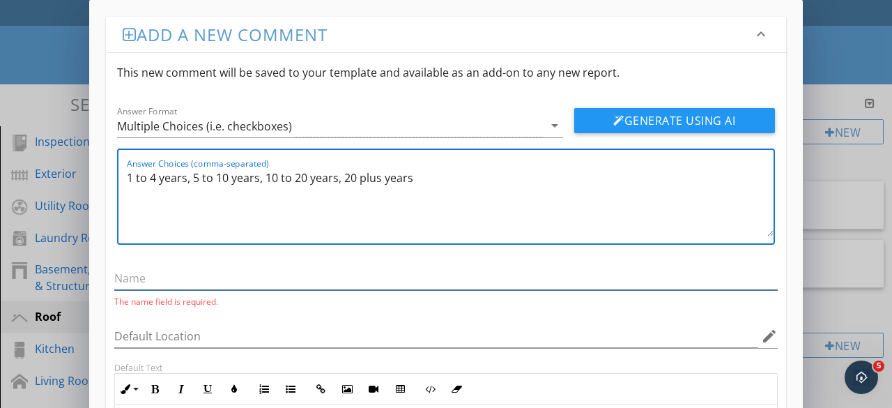
click at [198, 272] on input "text" at bounding box center [446, 278] width 664 height 23
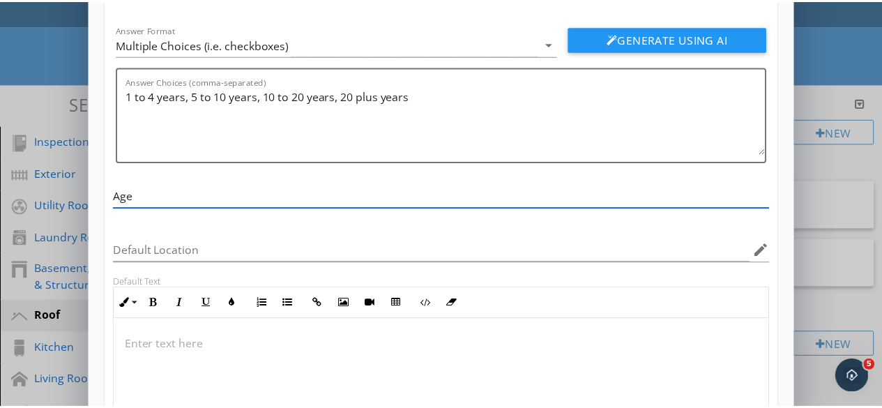
scroll to position [226, 0]
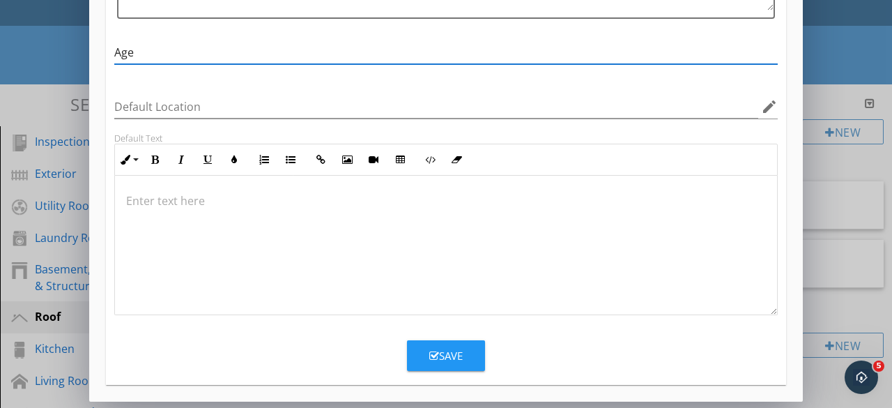
type input "Age"
click at [448, 353] on div "Save" at bounding box center [445, 356] width 33 height 16
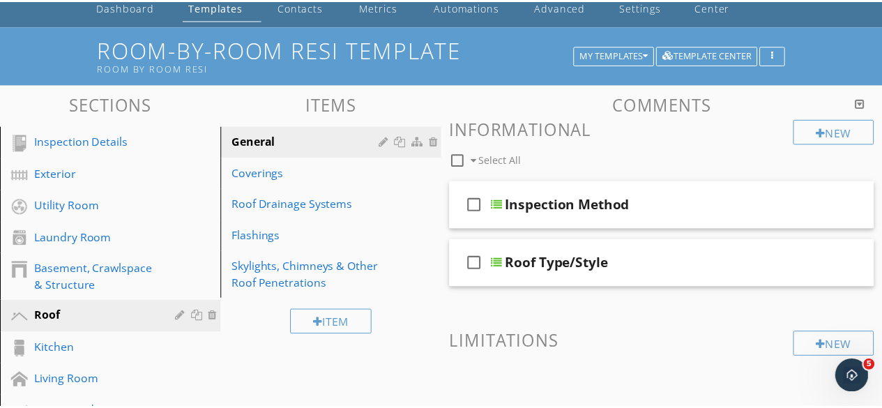
scroll to position [159, 0]
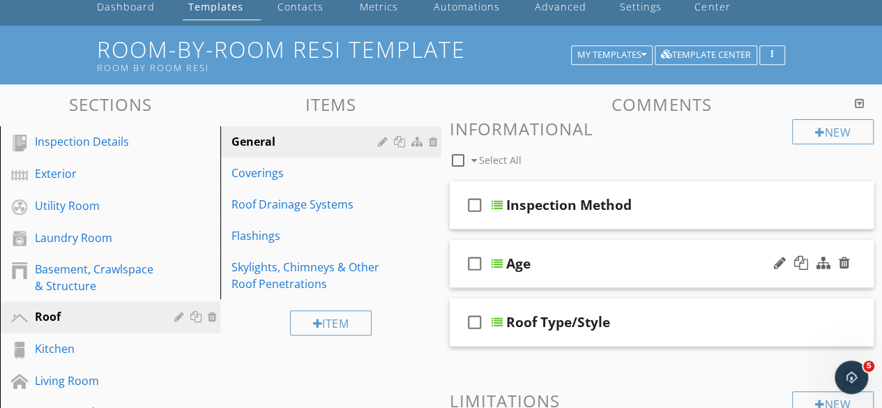
click at [496, 263] on div at bounding box center [496, 263] width 11 height 11
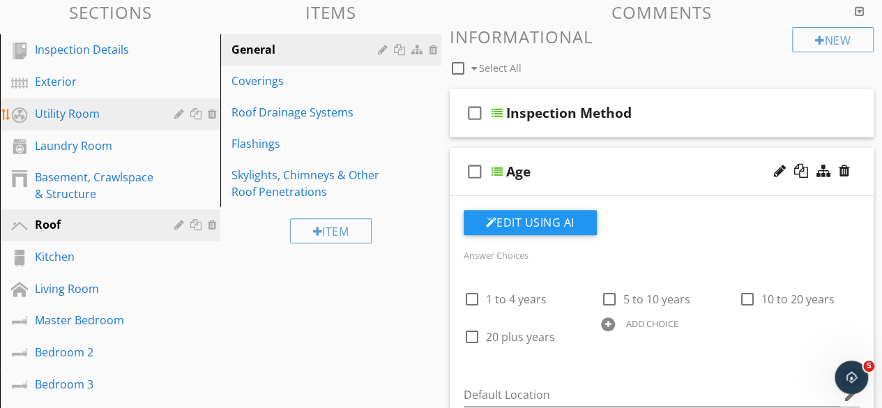
scroll to position [139, 0]
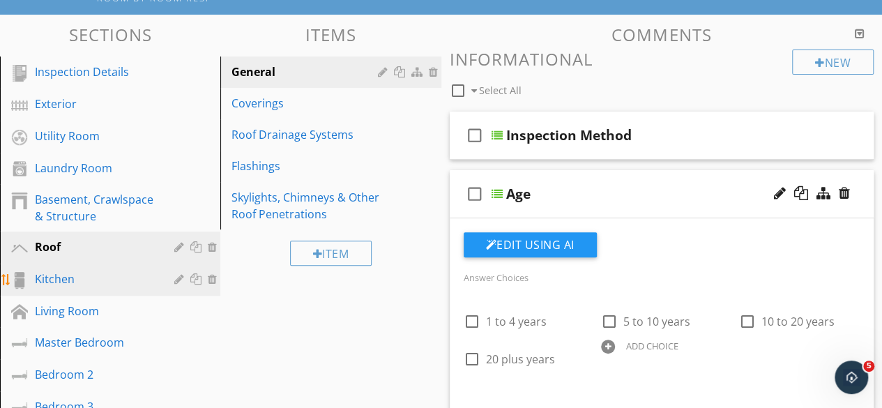
click at [72, 280] on div "Kitchen" at bounding box center [94, 278] width 119 height 17
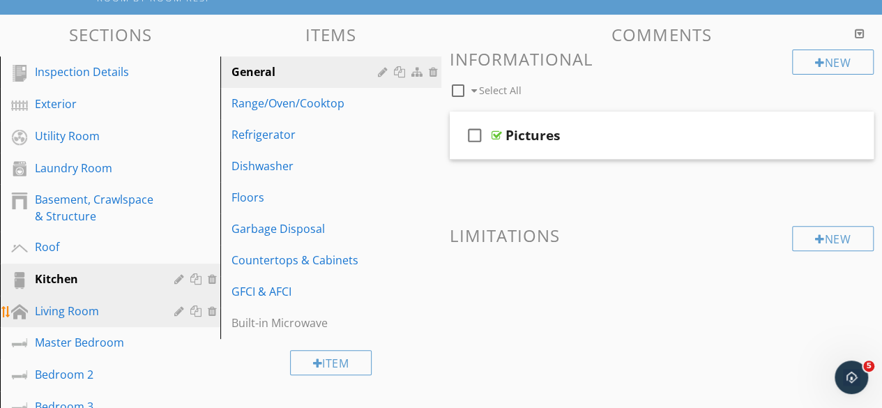
click at [66, 309] on div "Living Room" at bounding box center [94, 311] width 119 height 17
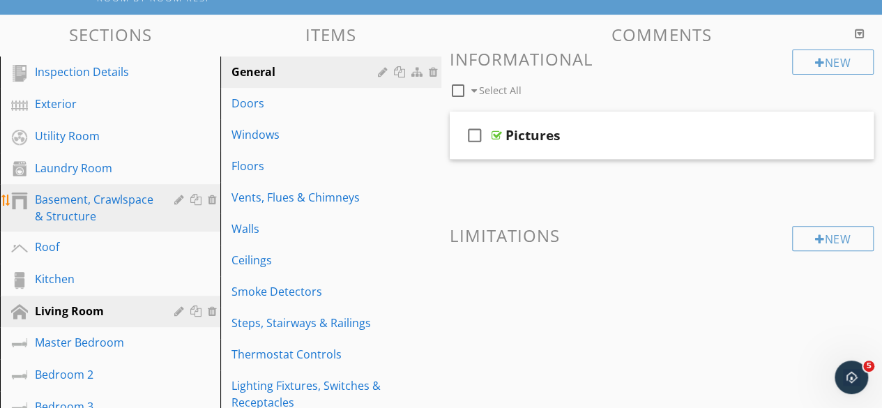
scroll to position [209, 0]
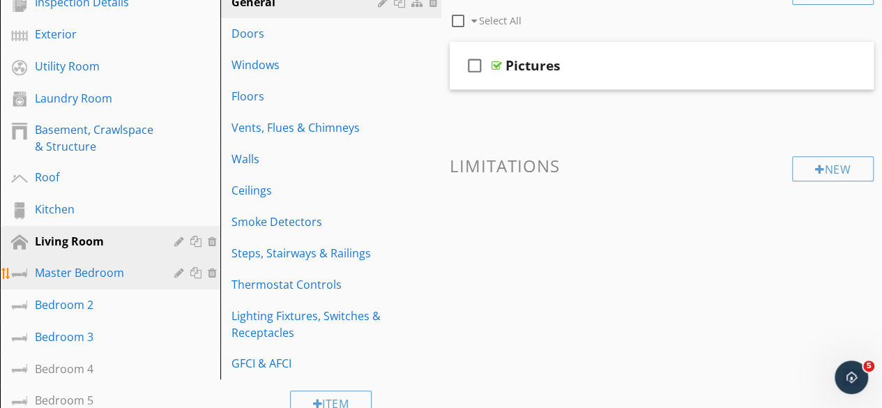
click at [93, 282] on div "Master Bedroom" at bounding box center [120, 273] width 171 height 18
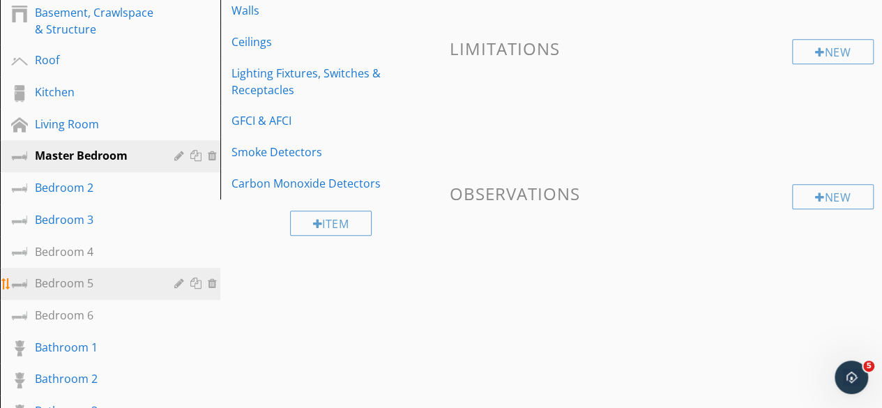
scroll to position [349, 0]
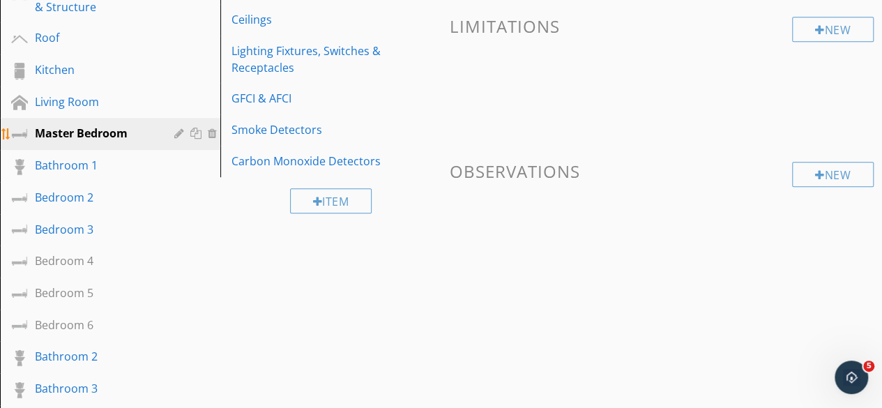
click at [112, 132] on div "Master Bedroom" at bounding box center [94, 133] width 119 height 17
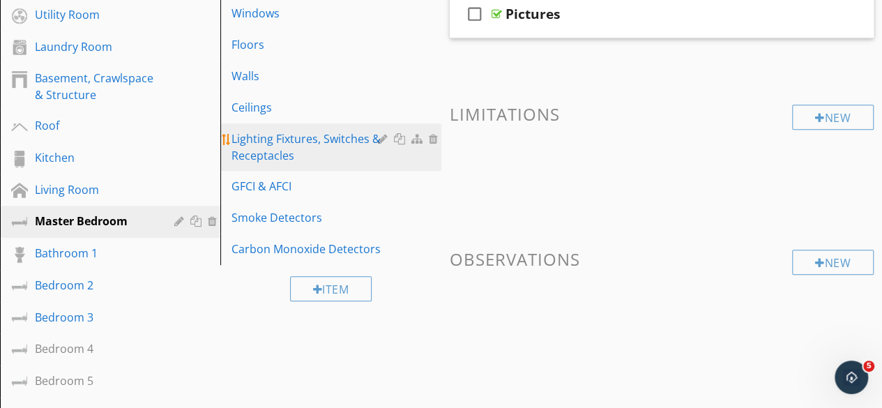
scroll to position [279, 0]
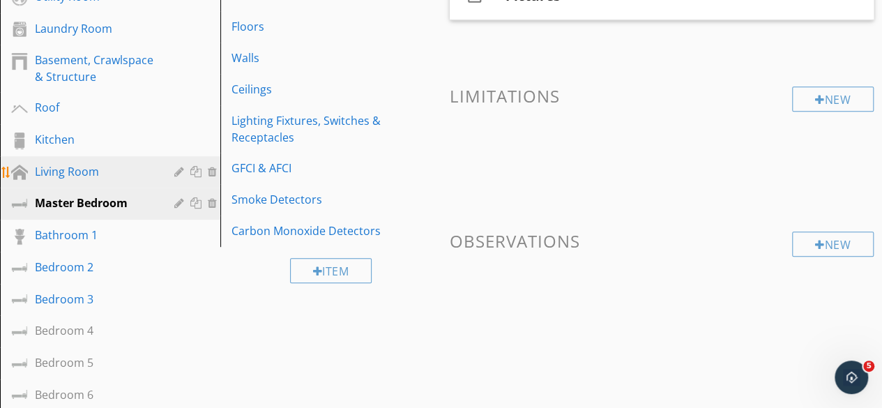
click at [66, 171] on div "Living Room" at bounding box center [94, 171] width 119 height 17
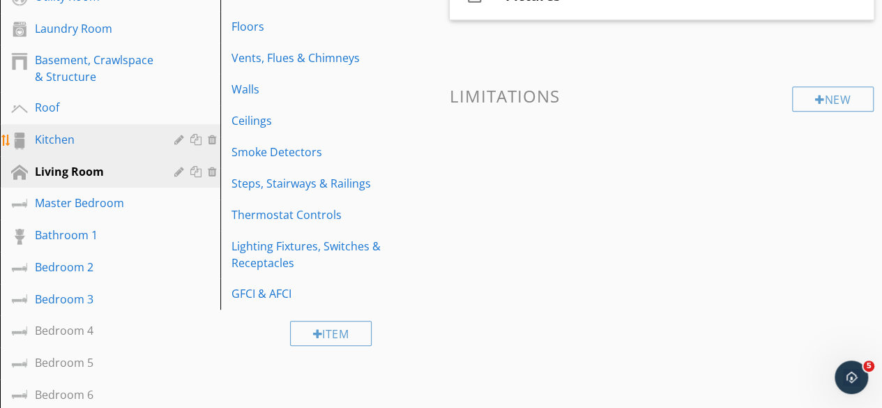
click at [38, 144] on div "Kitchen" at bounding box center [94, 139] width 119 height 17
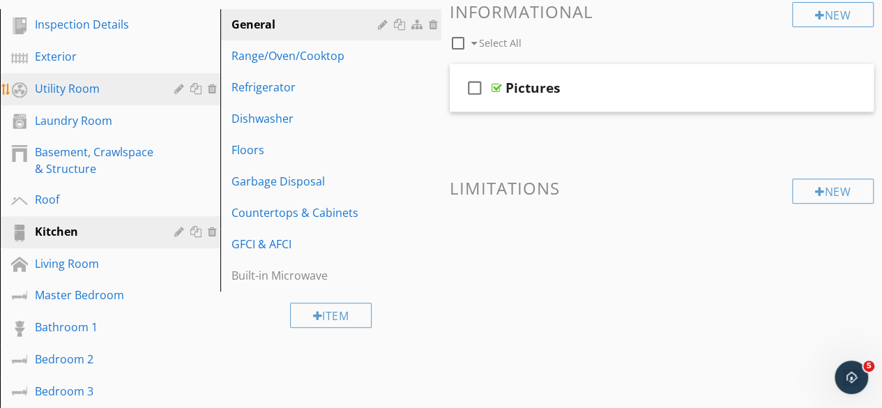
scroll to position [139, 0]
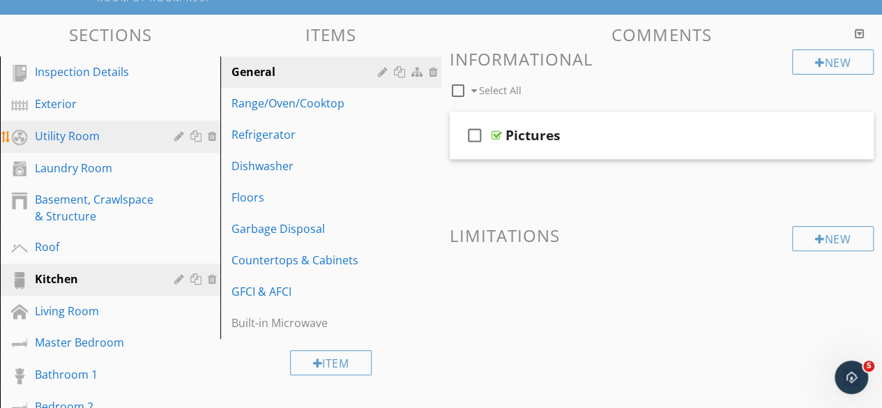
click at [63, 139] on div "Utility Room" at bounding box center [94, 136] width 119 height 17
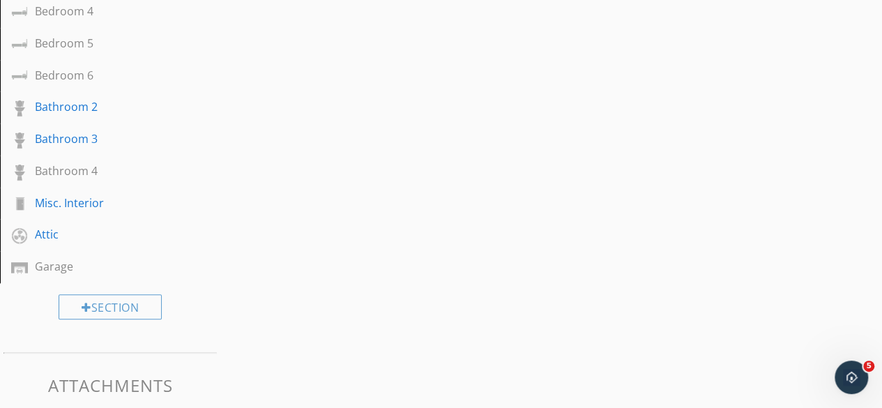
scroll to position [627, 0]
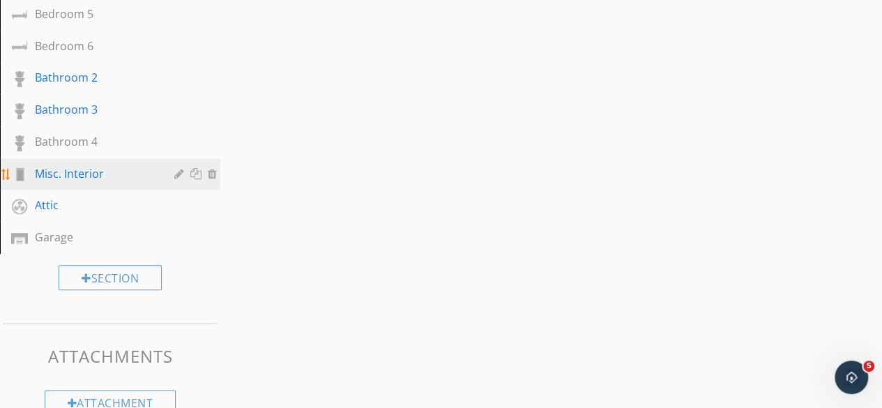
click at [66, 179] on div "Misc. Interior" at bounding box center [94, 173] width 119 height 17
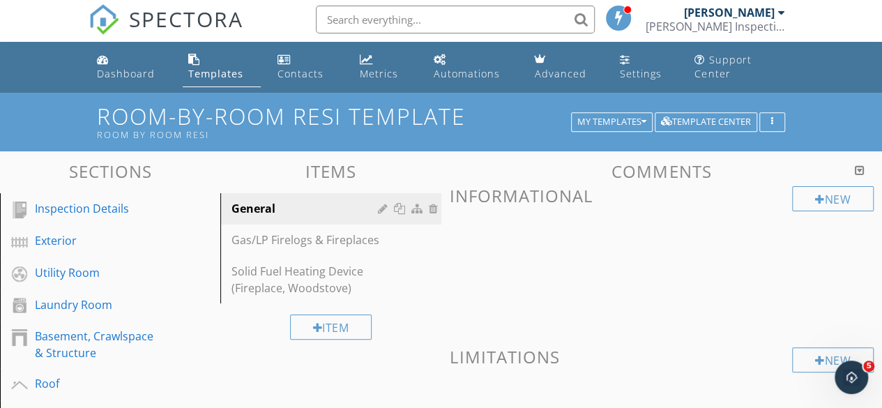
scroll to position [0, 0]
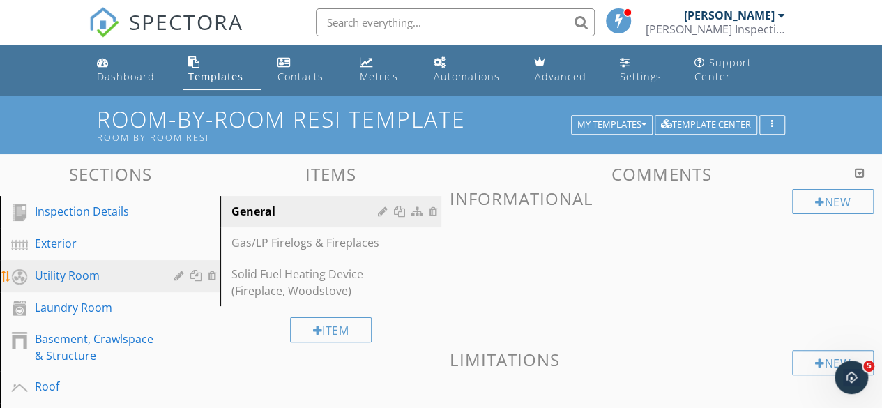
click at [72, 278] on div "Utility Room" at bounding box center [94, 275] width 119 height 17
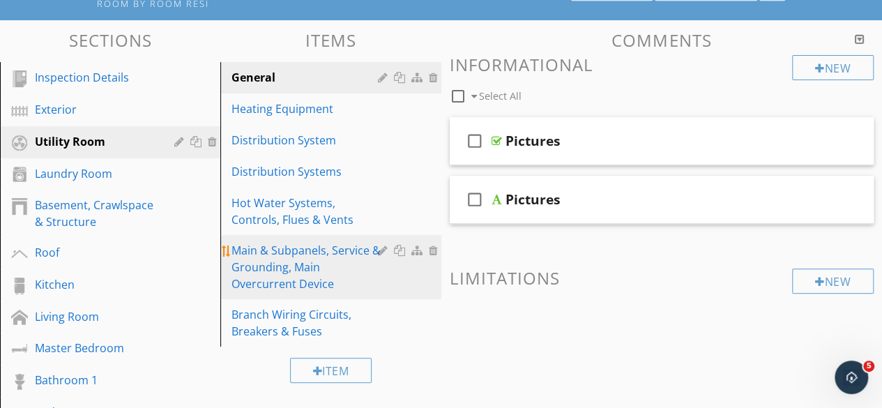
scroll to position [139, 0]
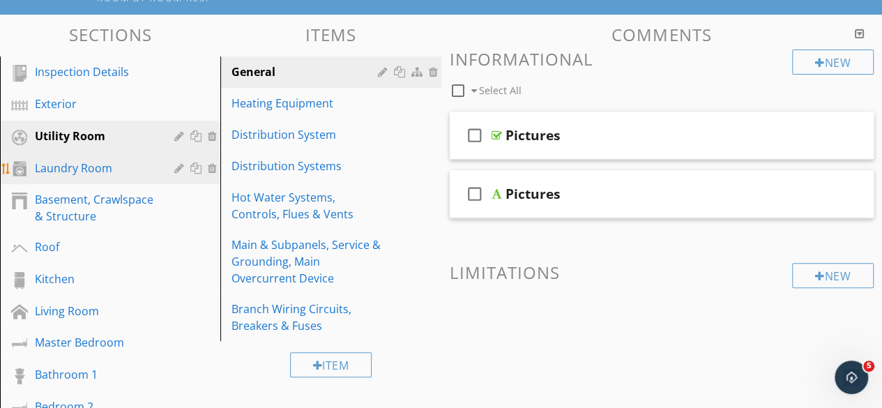
click at [84, 167] on div "Laundry Room" at bounding box center [94, 168] width 119 height 17
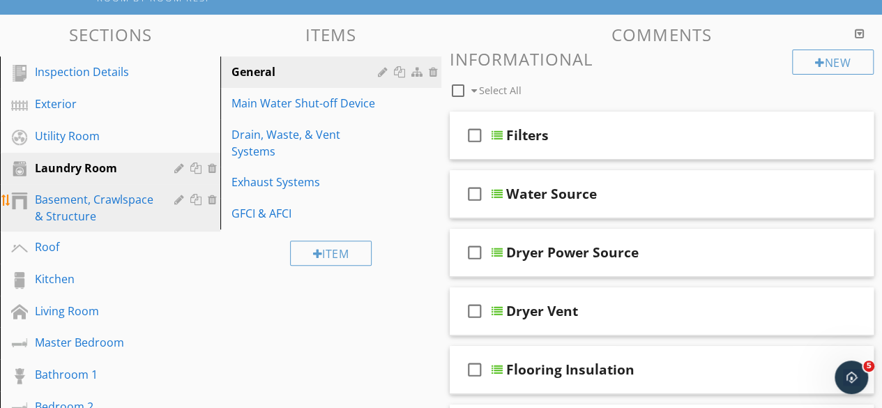
click at [98, 206] on div "Basement, Crawlspace & Structure" at bounding box center [94, 207] width 119 height 33
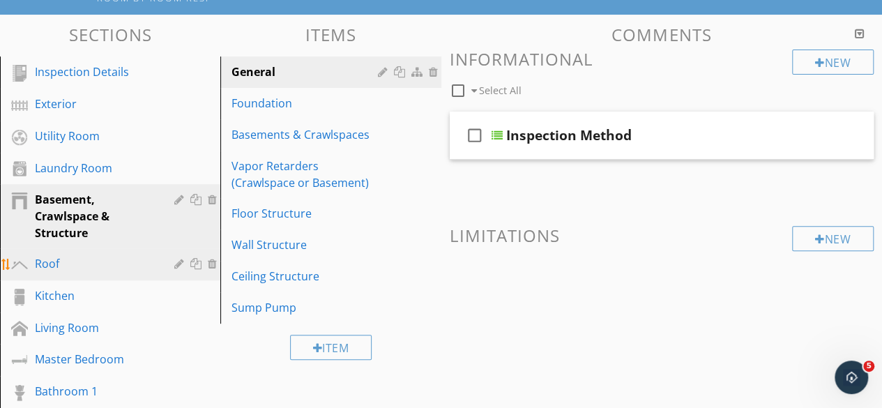
click at [45, 264] on div "Roof" at bounding box center [94, 263] width 119 height 17
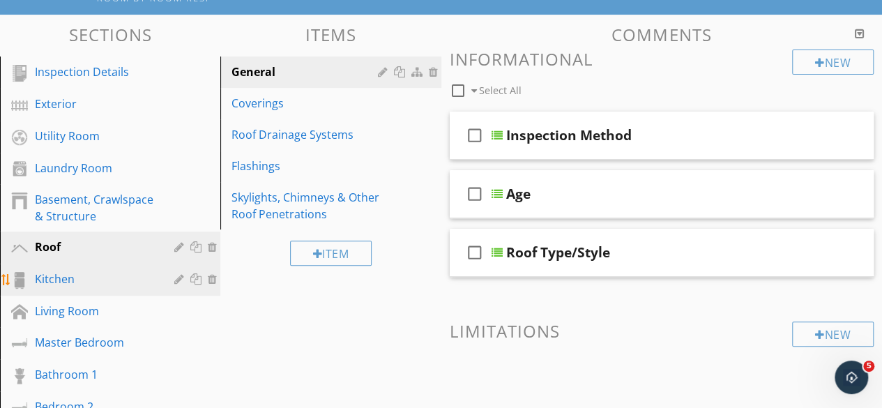
click at [63, 289] on link "Kitchen" at bounding box center [112, 280] width 216 height 32
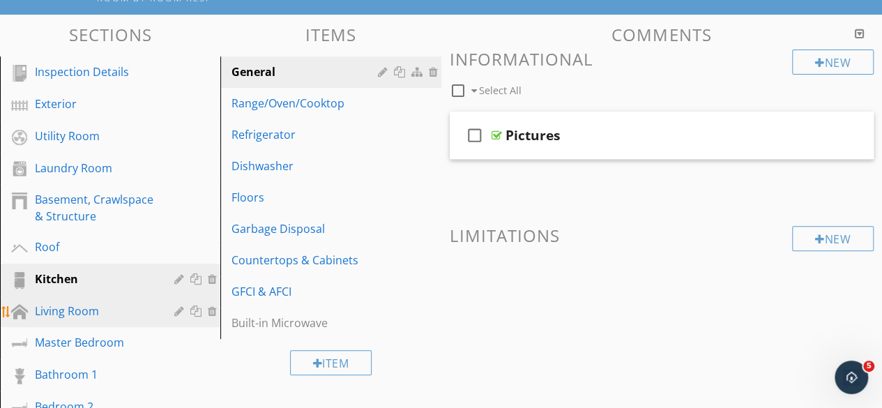
click at [102, 313] on div "Living Room" at bounding box center [94, 311] width 119 height 17
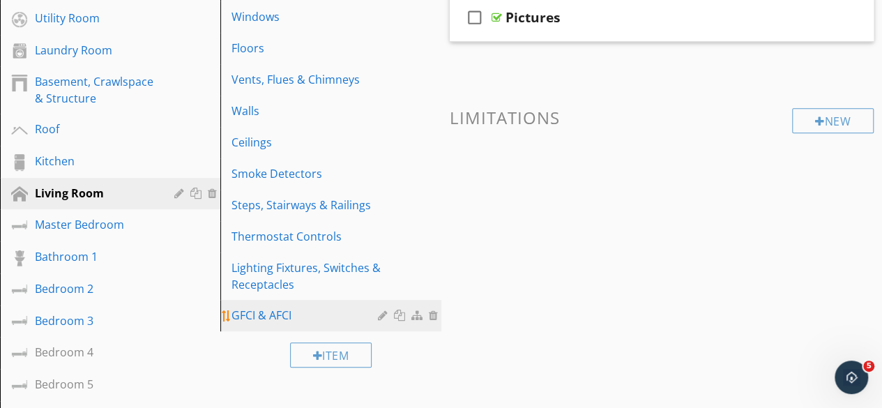
scroll to position [279, 0]
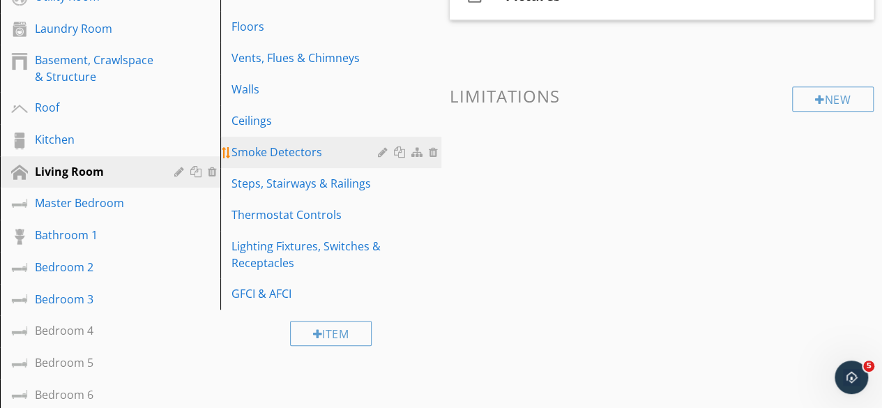
click at [292, 150] on div "Smoke Detectors" at bounding box center [306, 152] width 150 height 17
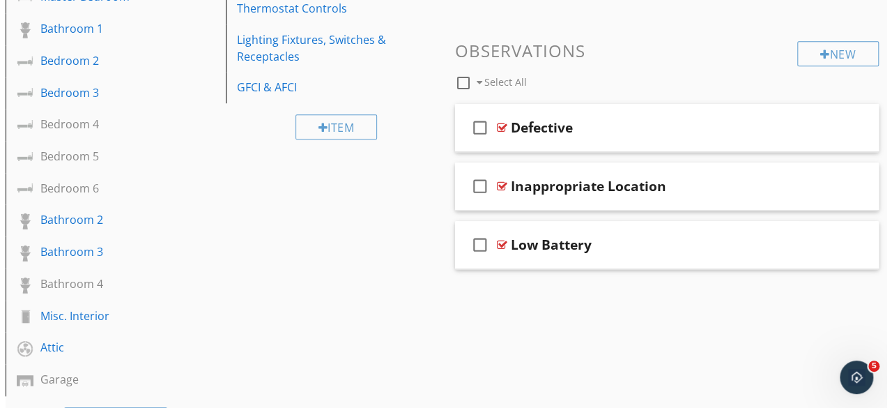
scroll to position [488, 0]
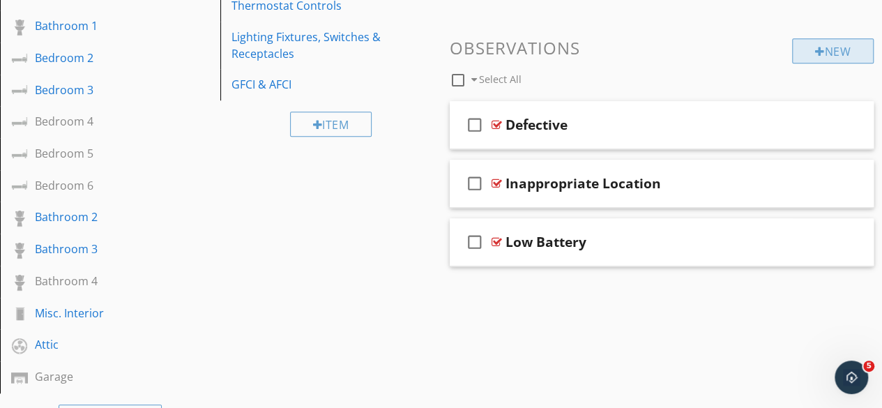
click at [824, 55] on div "New" at bounding box center [833, 50] width 82 height 25
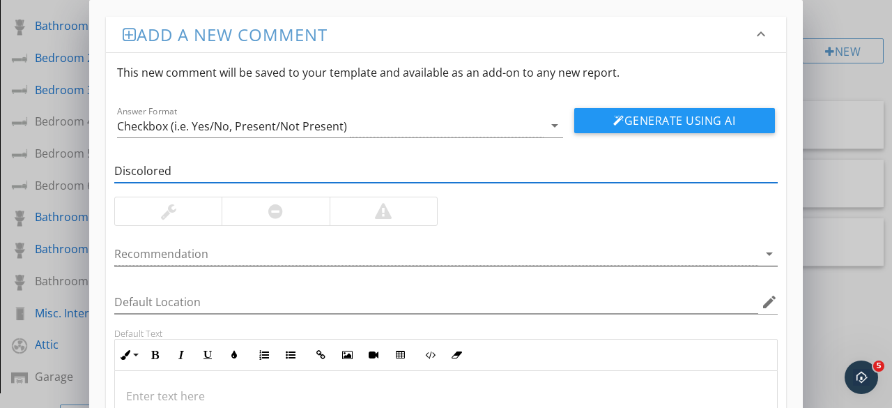
type input "Discolored"
click at [424, 249] on div at bounding box center [436, 254] width 644 height 23
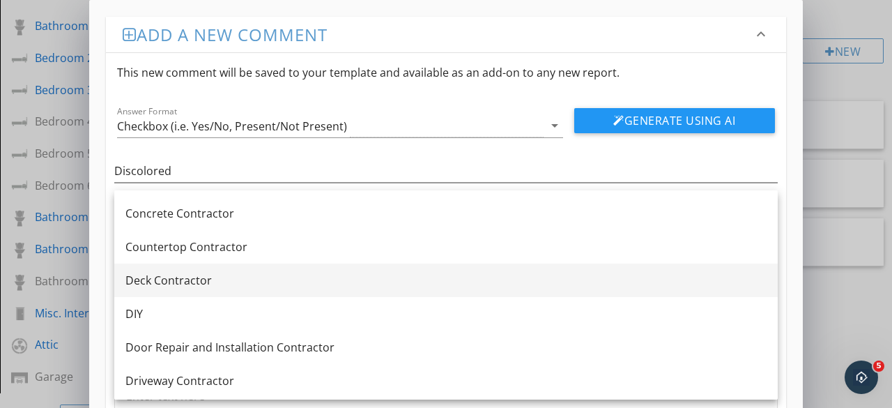
scroll to position [279, 0]
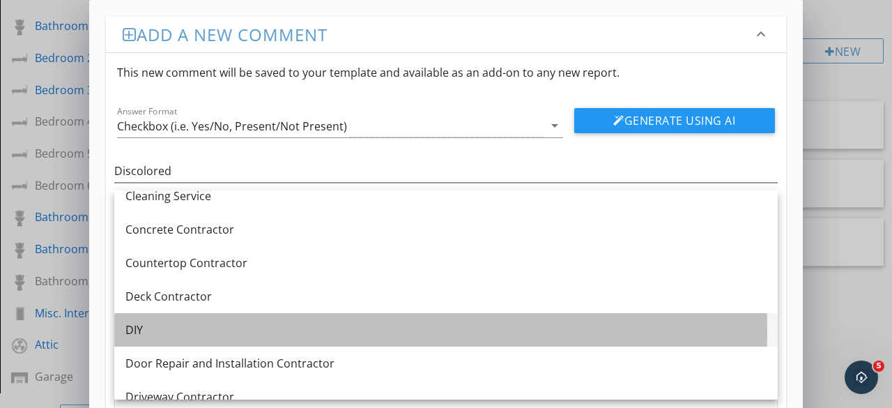
click at [154, 337] on div "DIY" at bounding box center [445, 329] width 641 height 17
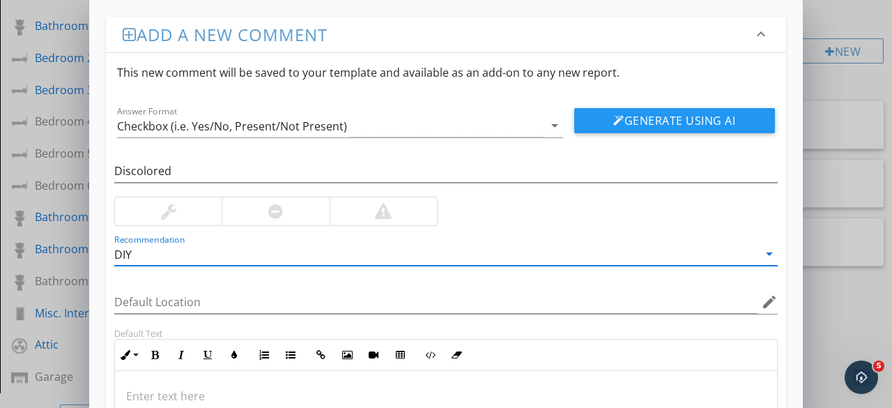
click at [184, 211] on div at bounding box center [168, 211] width 107 height 28
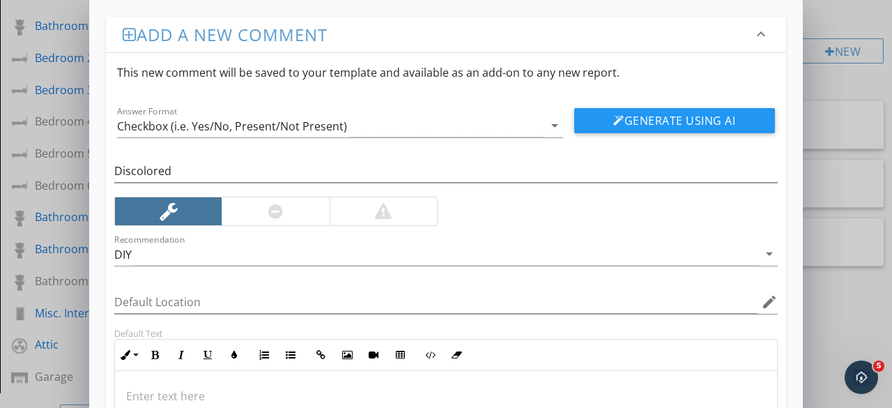
click at [267, 204] on div at bounding box center [275, 211] width 107 height 28
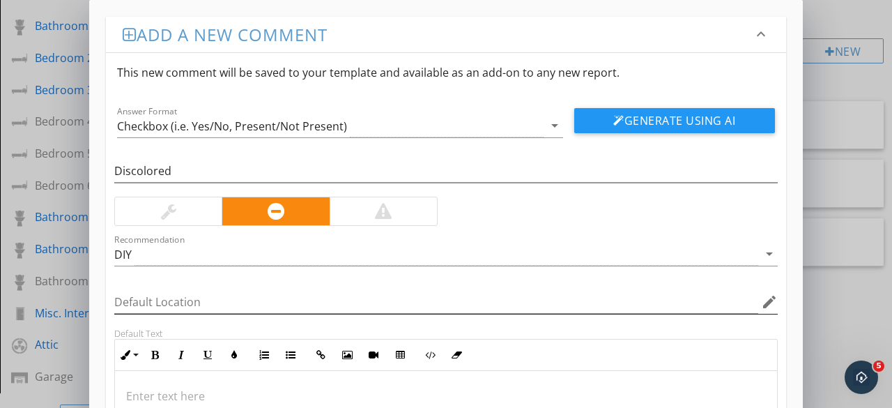
scroll to position [70, 0]
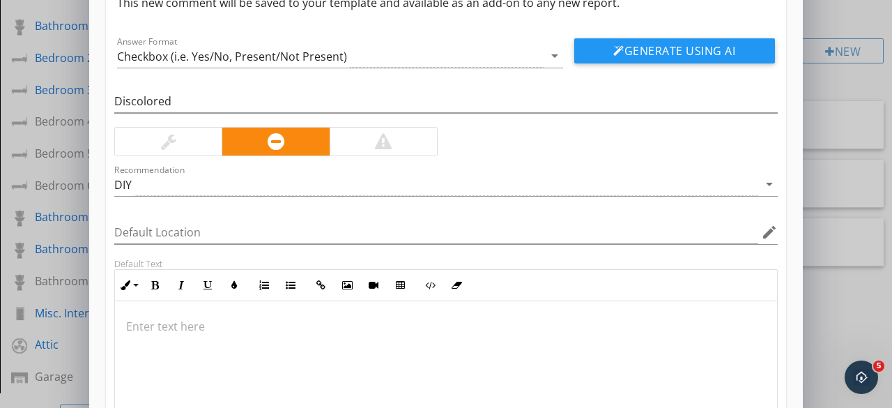
click at [131, 328] on p at bounding box center [446, 326] width 640 height 17
click at [315, 324] on p "Replace as soon as possible." at bounding box center [446, 326] width 640 height 17
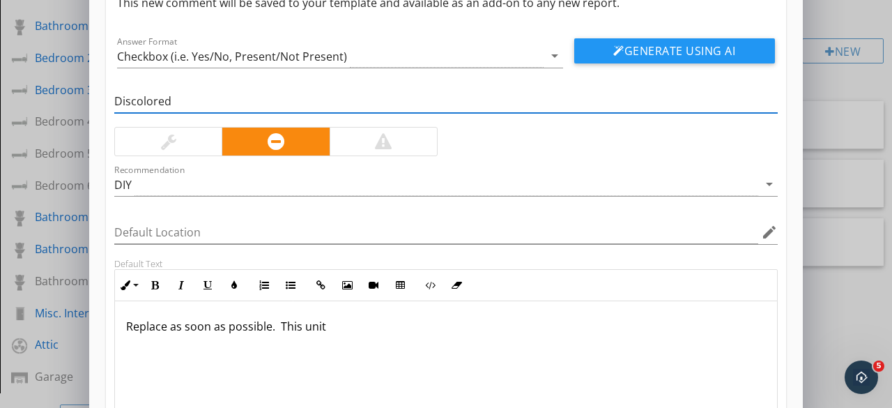
click at [189, 102] on input "Discolored" at bounding box center [446, 101] width 664 height 23
type input "Discolored (Old)"
click at [385, 333] on p "Replace as soon as possible. This unit" at bounding box center [446, 326] width 640 height 17
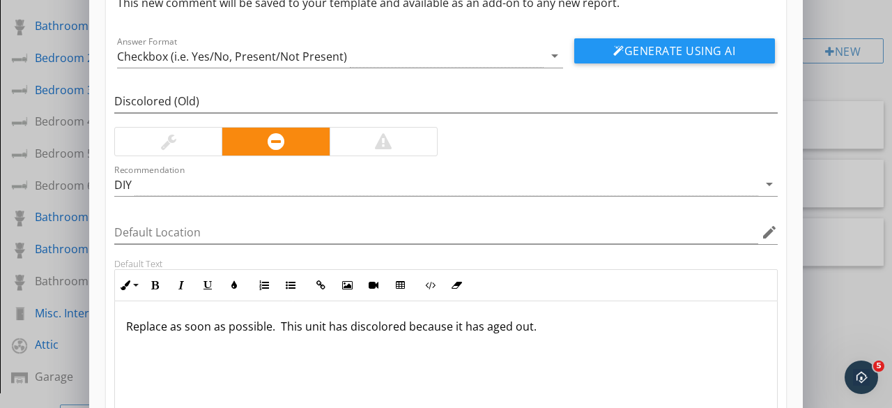
drag, startPoint x: 549, startPoint y: 329, endPoint x: 97, endPoint y: 344, distance: 452.7
click at [97, 344] on div "Add a new comment keyboard_arrow_down This new comment will be saved to your te…" at bounding box center [446, 228] width 714 height 597
copy p "Replace as soon as possible. This unit has discolored because it has aged out."
click at [520, 308] on div "Replace as soon as possible. This unit has discolored because it has aged out." at bounding box center [446, 370] width 662 height 139
click at [551, 329] on p "Replace as soon as possible. This unit has discolored because it has aged out." at bounding box center [446, 326] width 640 height 17
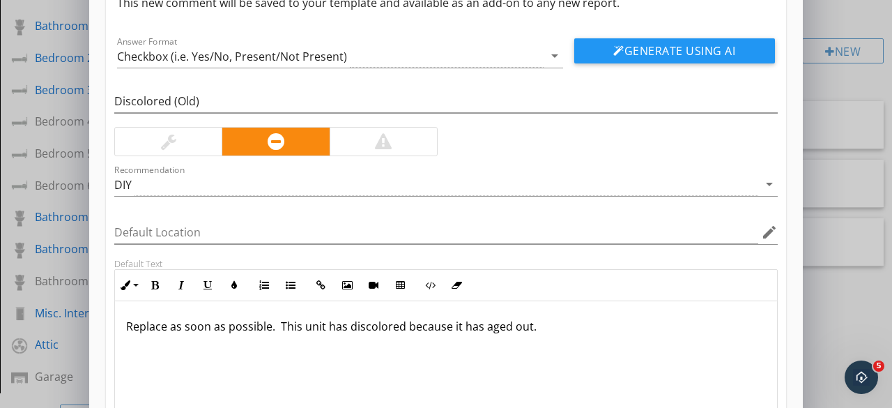
drag, startPoint x: 540, startPoint y: 327, endPoint x: 93, endPoint y: 307, distance: 447.3
click at [95, 307] on div "Add a new comment keyboard_arrow_down This new comment will be saved to your te…" at bounding box center [446, 228] width 714 height 597
click at [522, 318] on p "Replace immediately; this unit is discolored due to age." at bounding box center [446, 326] width 640 height 17
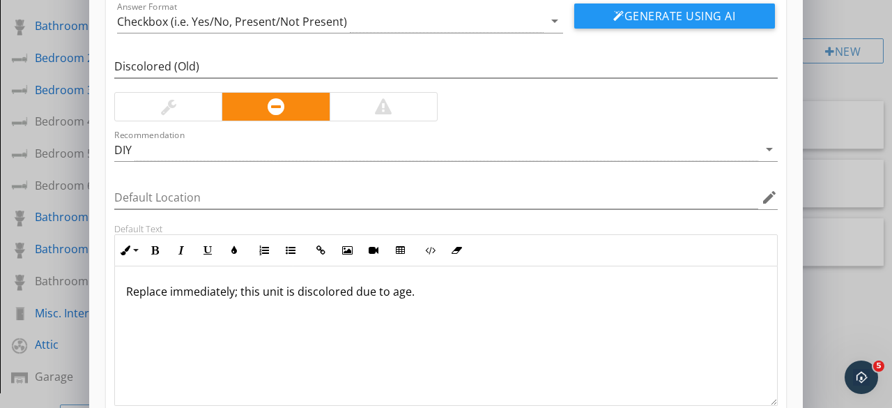
scroll to position [195, 0]
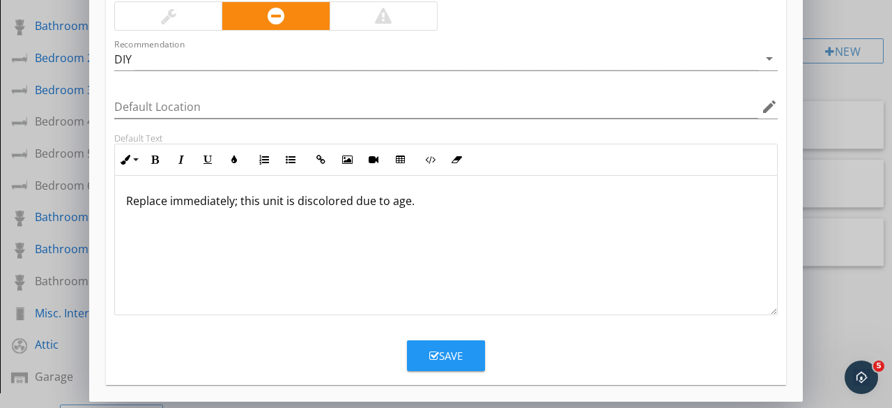
click at [460, 370] on li "Add a new comment keyboard_arrow_down This new comment will be saved to your te…" at bounding box center [446, 103] width 680 height 563
click at [450, 358] on div "Save" at bounding box center [445, 356] width 33 height 16
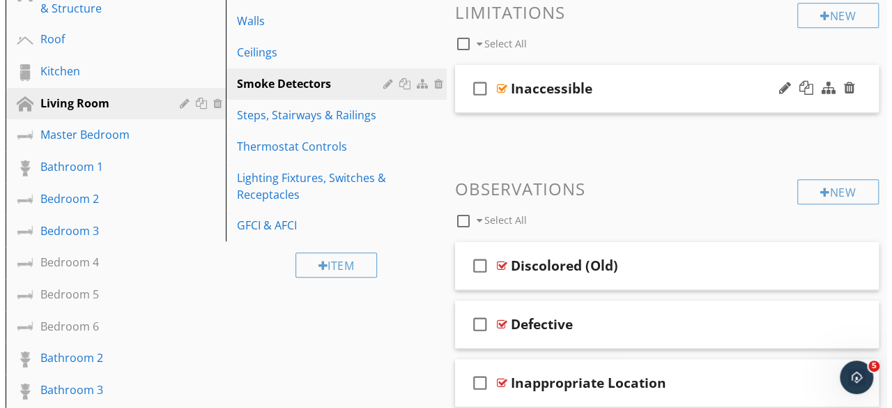
scroll to position [349, 0]
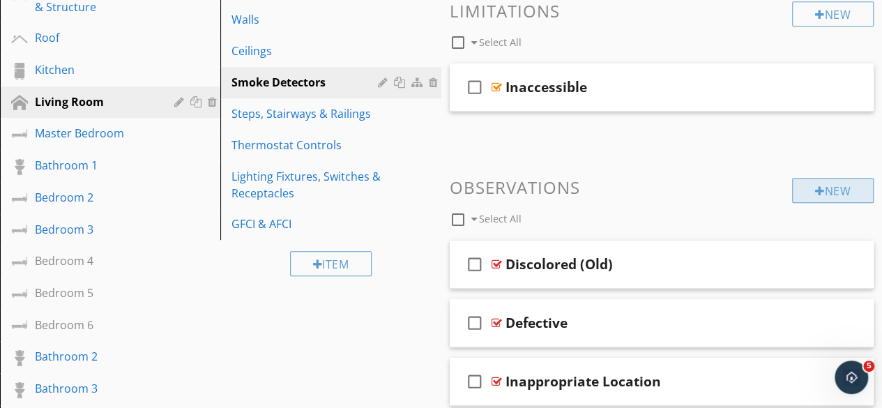
click at [825, 194] on div "New" at bounding box center [833, 190] width 82 height 25
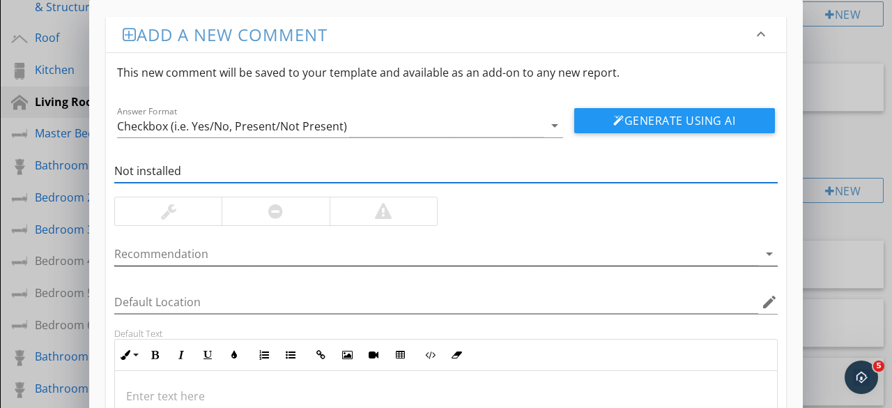
type input "Not installed"
click at [576, 259] on div at bounding box center [436, 254] width 644 height 23
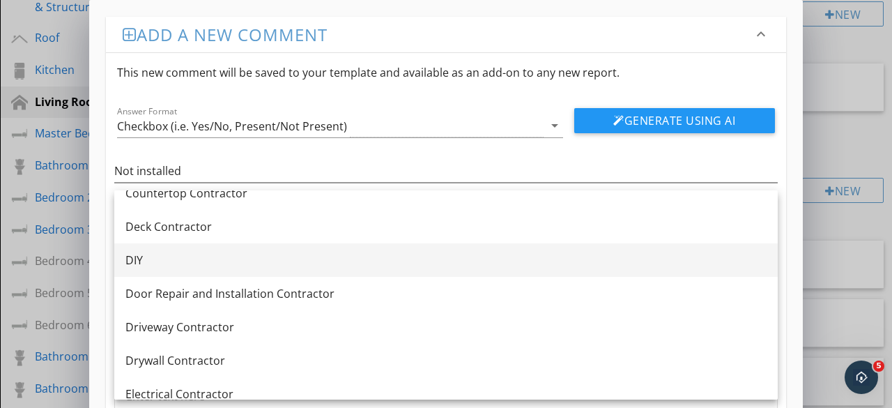
click at [145, 261] on div "DIY" at bounding box center [445, 260] width 641 height 17
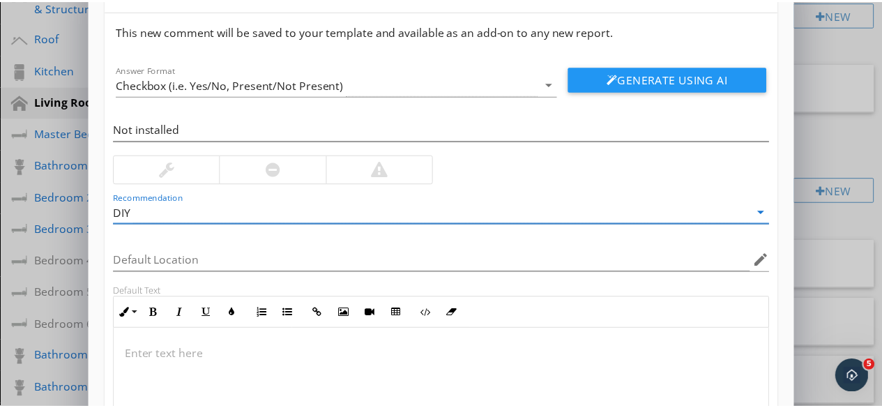
scroll to position [0, 0]
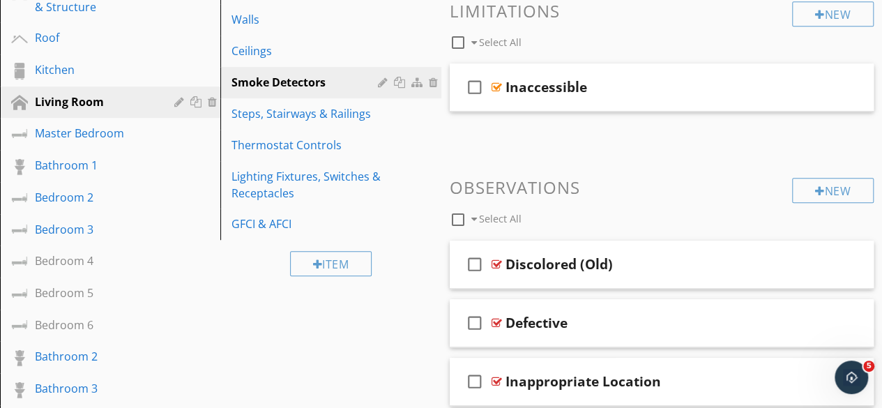
click at [837, 82] on div at bounding box center [441, 204] width 882 height 408
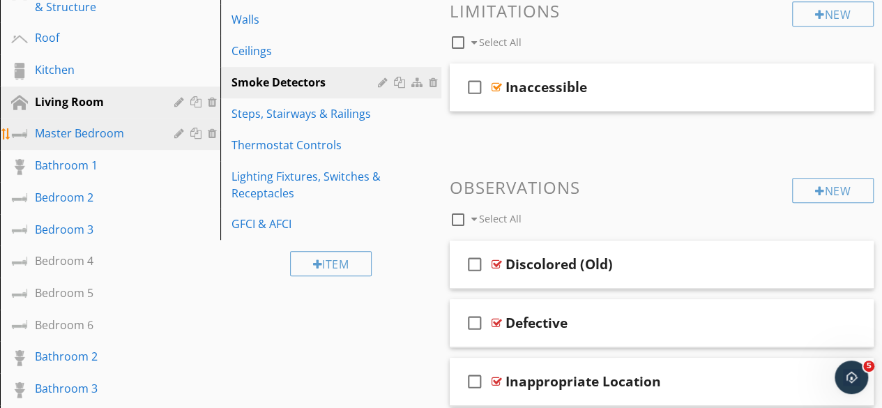
click at [102, 139] on div "Master Bedroom" at bounding box center [94, 133] width 119 height 17
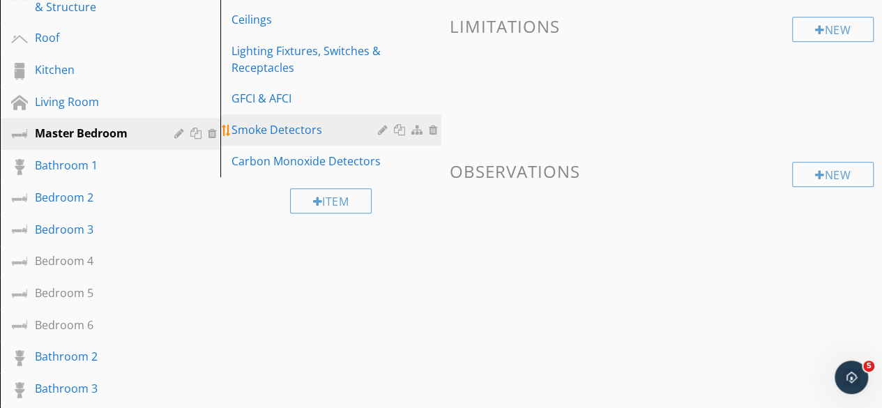
click at [279, 133] on div "Smoke Detectors" at bounding box center [306, 129] width 150 height 17
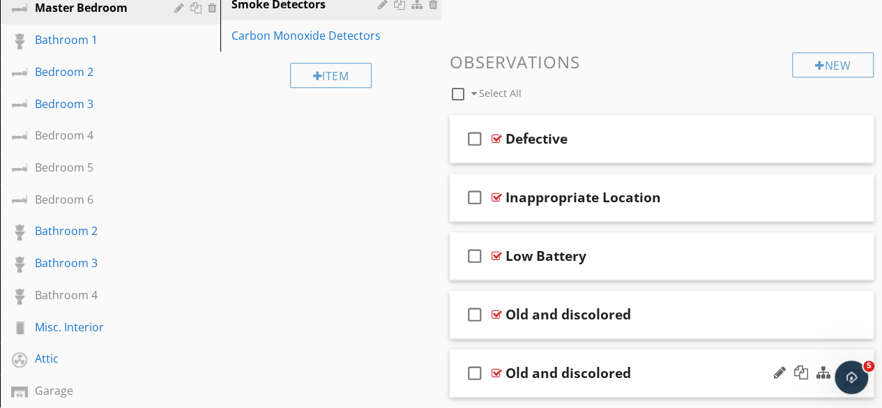
scroll to position [627, 0]
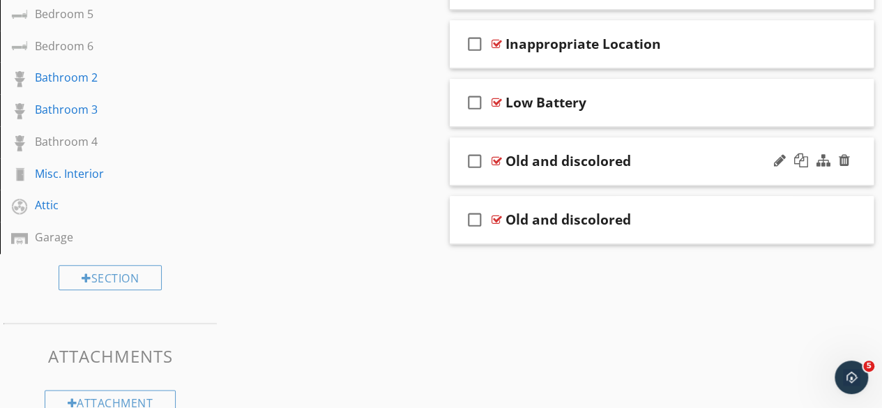
click at [576, 165] on div "Old and discolored" at bounding box center [567, 161] width 125 height 17
click at [497, 162] on div at bounding box center [496, 160] width 10 height 11
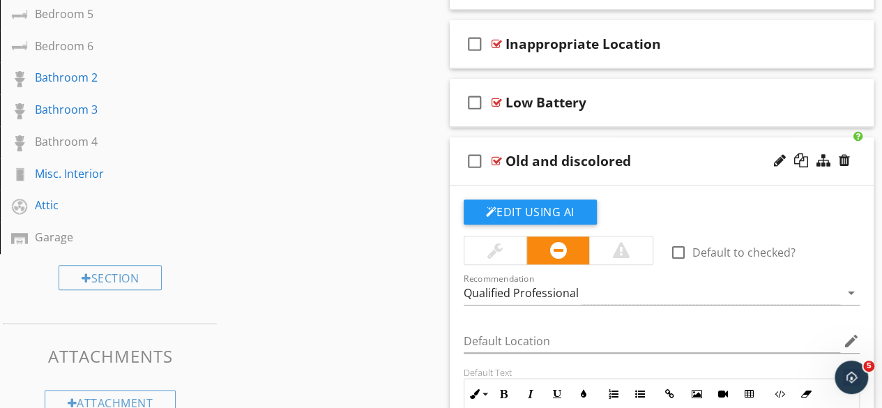
scroll to position [488, 0]
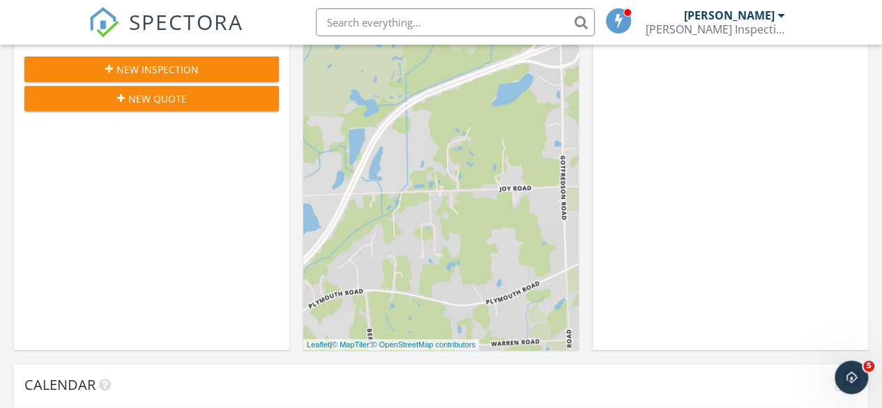
scroll to position [1290, 903]
